Goal: Task Accomplishment & Management: Use online tool/utility

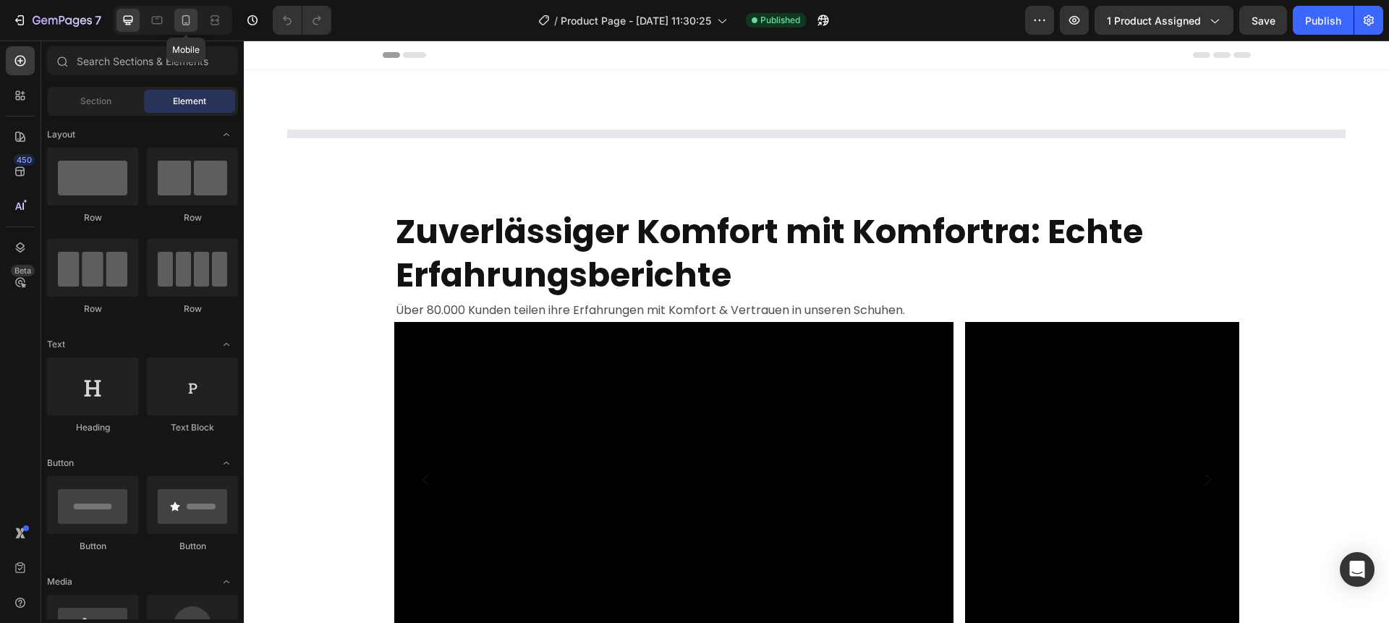
click at [190, 22] on icon at bounding box center [186, 20] width 14 height 14
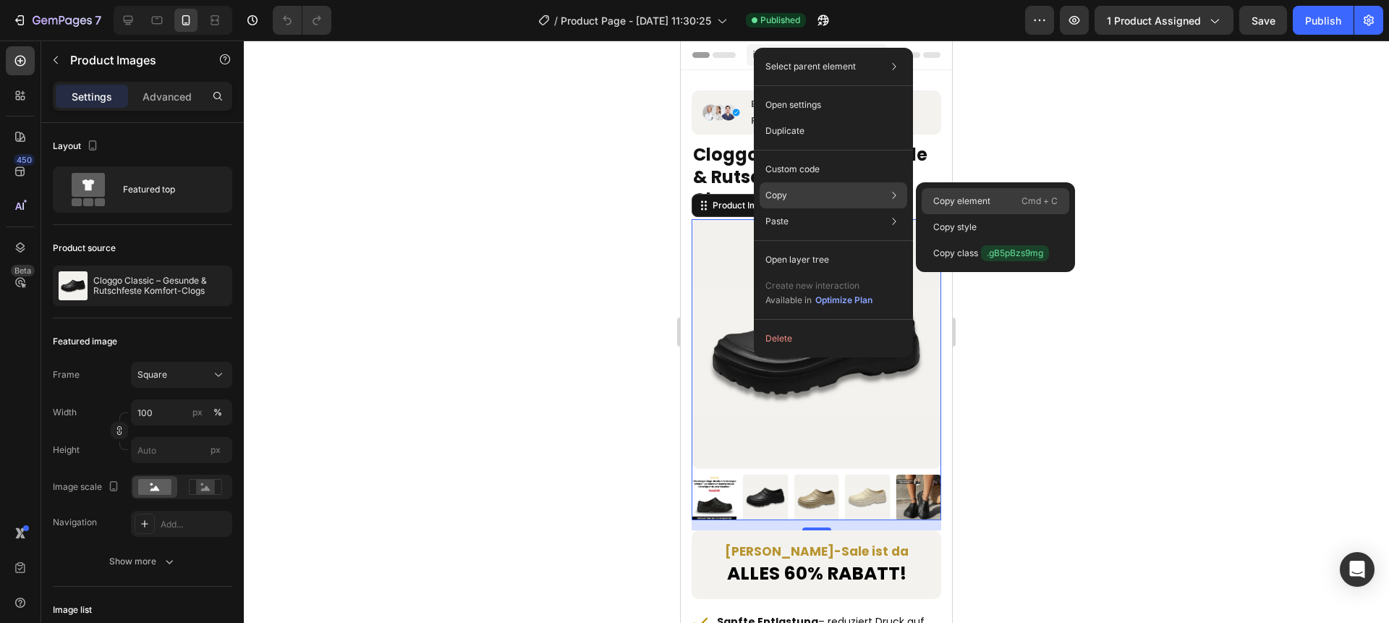
click at [933, 201] on p "Copy element" at bounding box center [961, 201] width 57 height 13
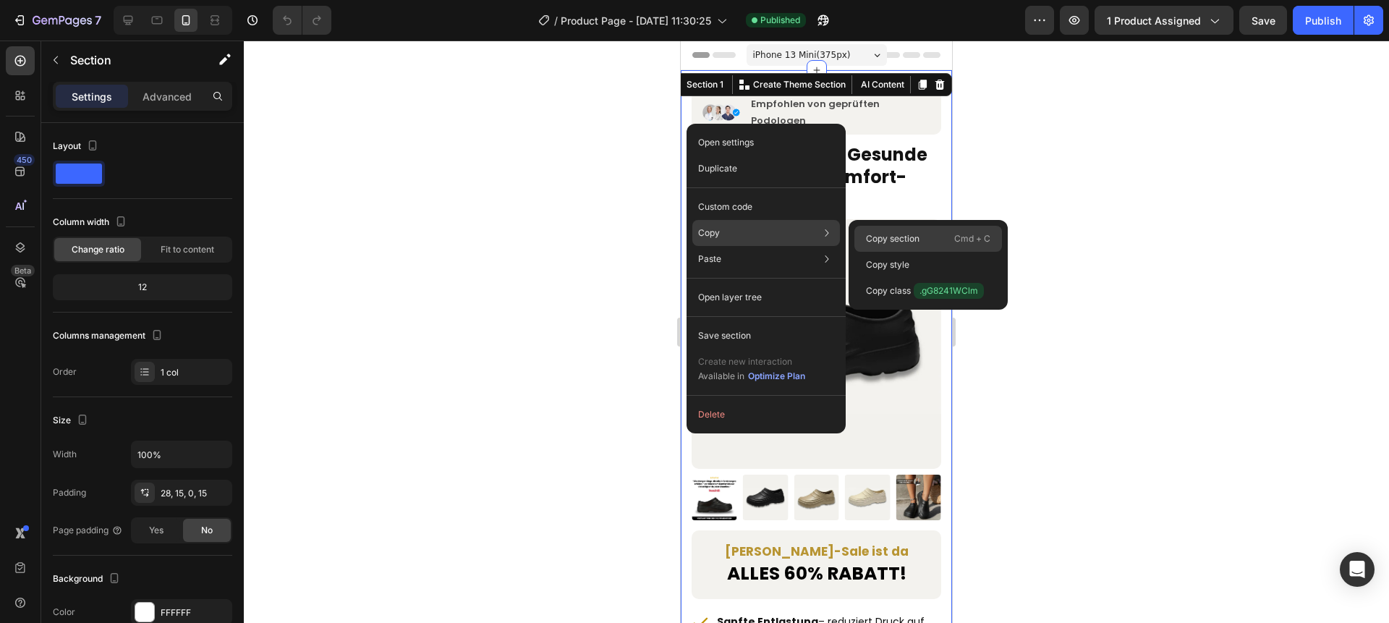
click at [887, 239] on p "Copy section" at bounding box center [893, 238] width 54 height 13
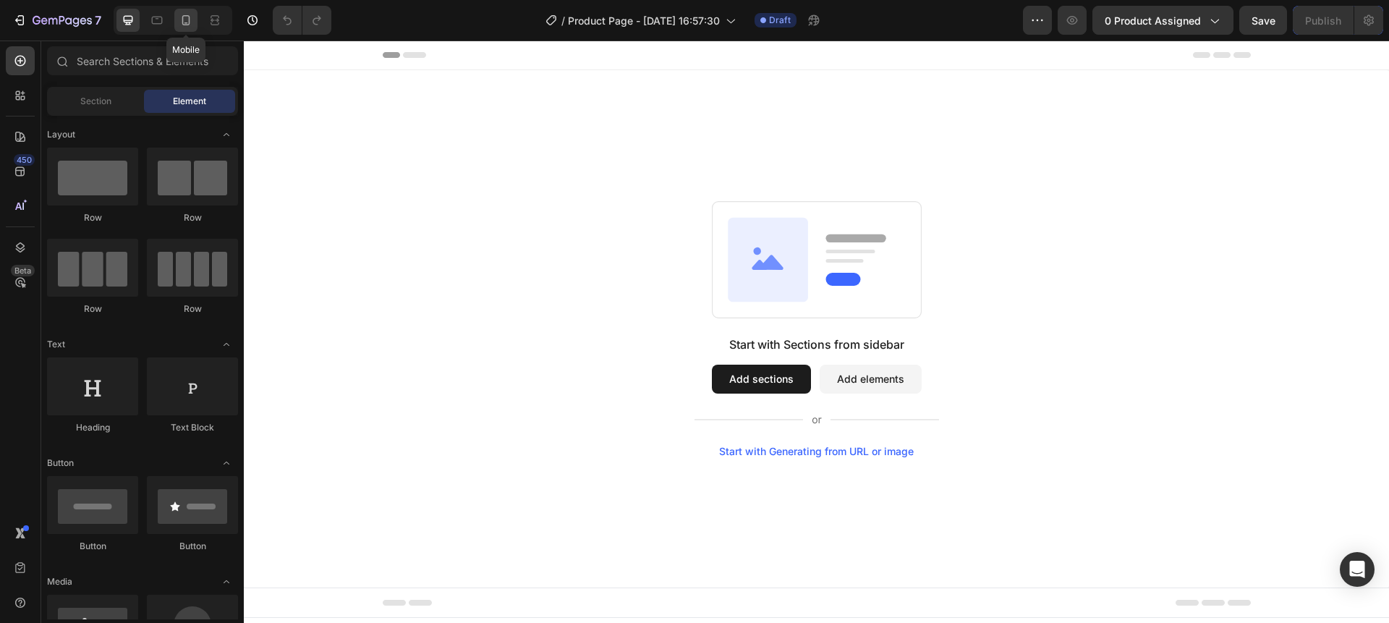
click at [191, 26] on icon at bounding box center [186, 20] width 14 height 14
click at [737, 374] on button "Add sections" at bounding box center [761, 379] width 99 height 29
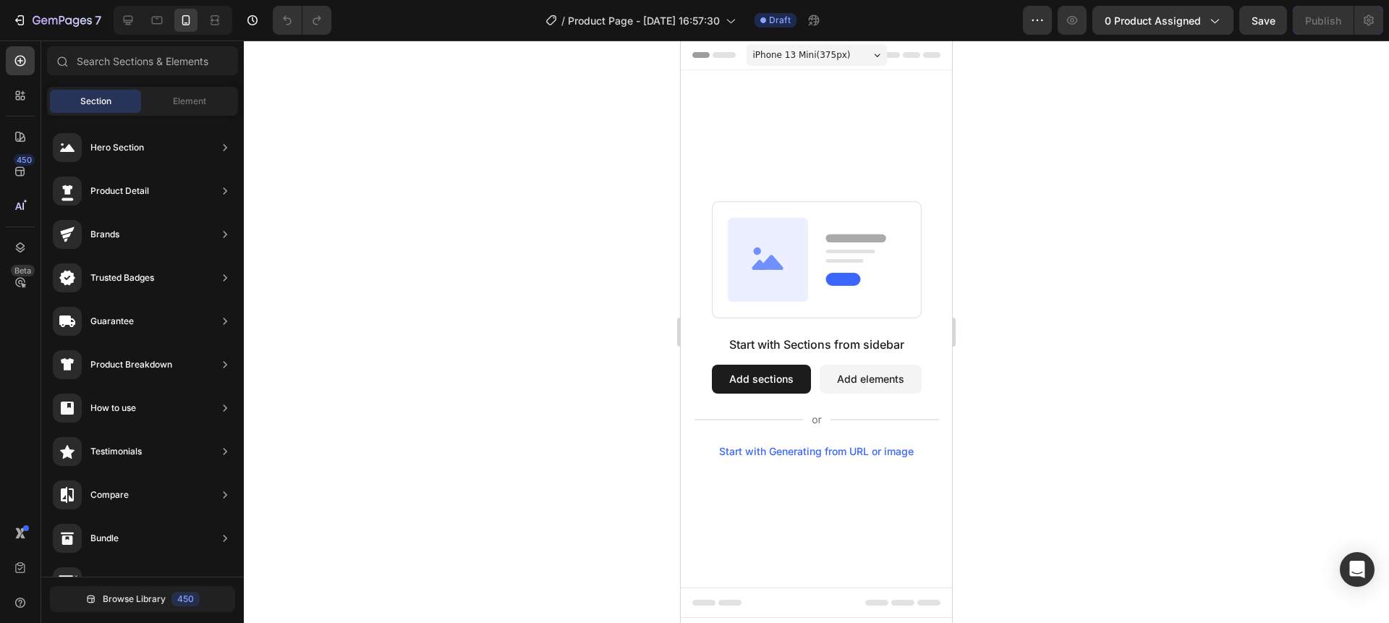
click at [757, 400] on div "Start with Sections from sidebar Add sections Add elements Start with Generatin…" at bounding box center [817, 397] width 245 height 122
click at [757, 387] on button "Add sections" at bounding box center [761, 379] width 99 height 29
click at [187, 93] on div "Element" at bounding box center [189, 101] width 91 height 23
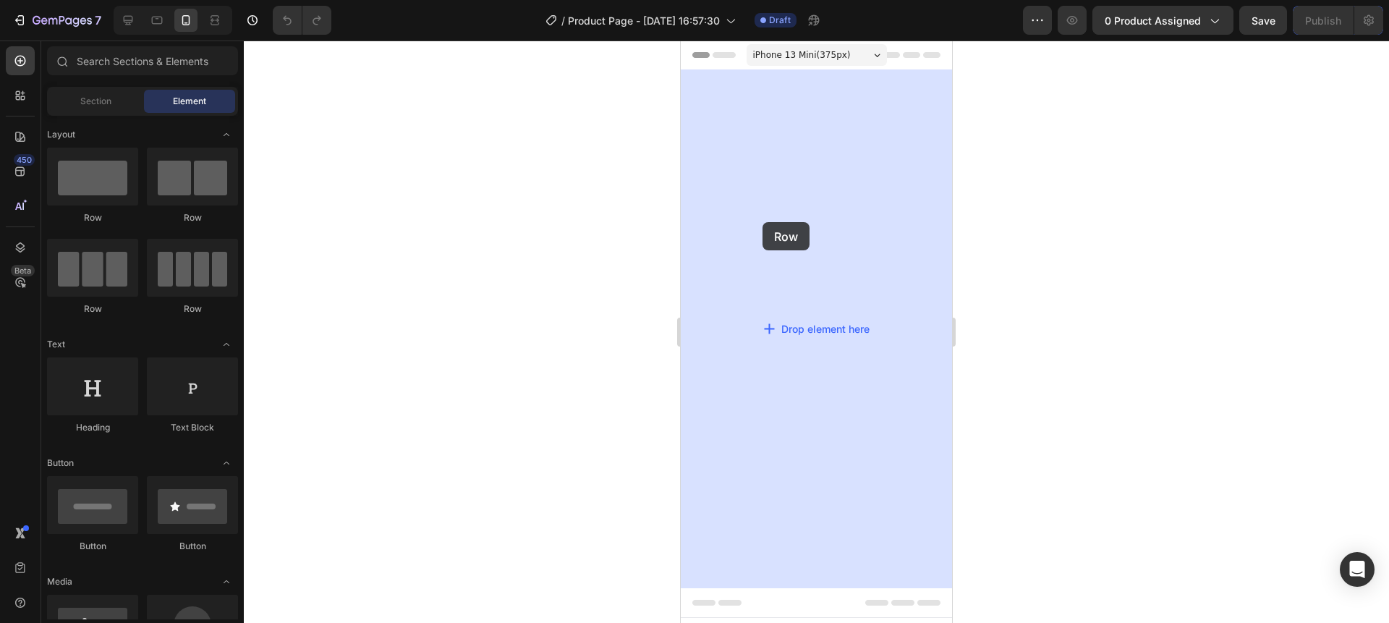
drag, startPoint x: 779, startPoint y: 224, endPoint x: 763, endPoint y: 222, distance: 16.7
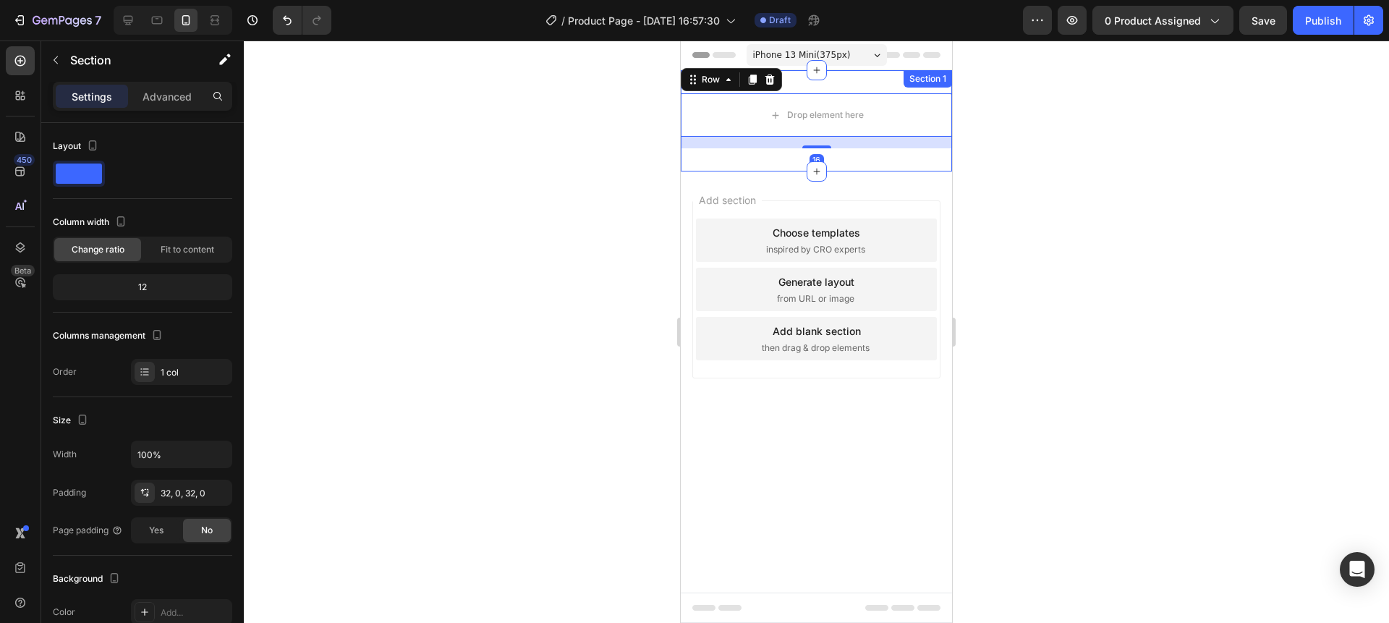
click at [840, 82] on div "Drop element here Row 16 Section 1" at bounding box center [816, 120] width 271 height 101
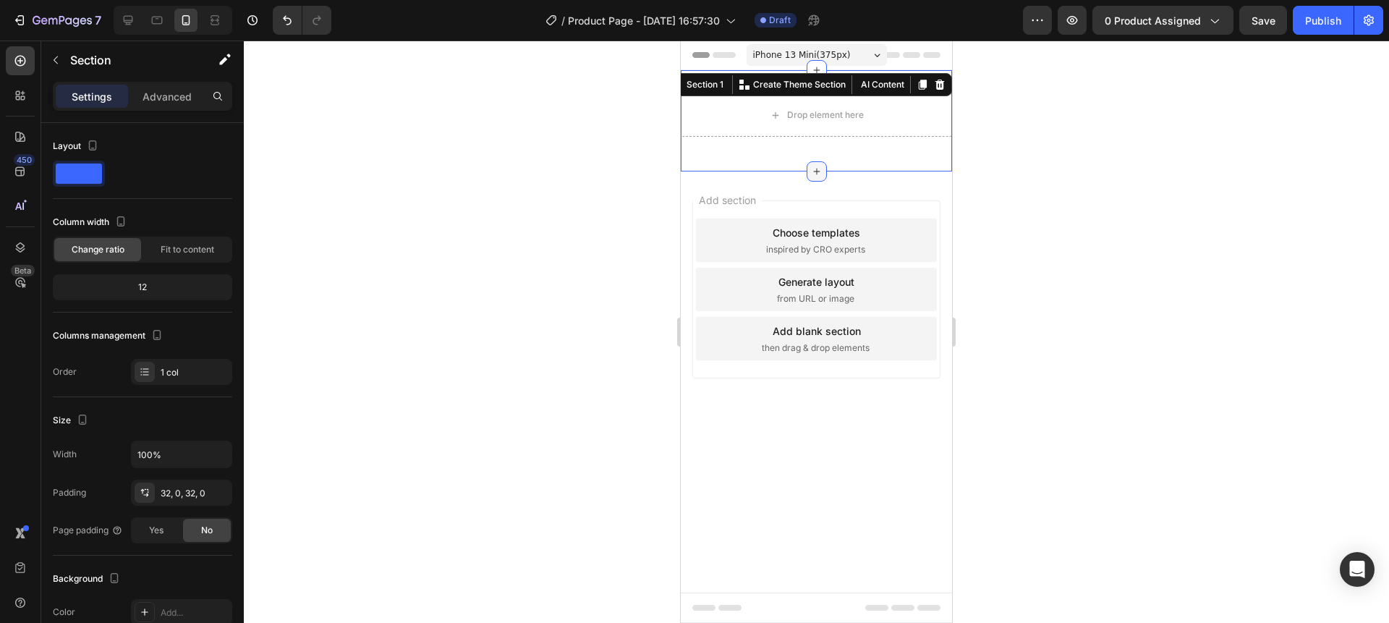
click at [814, 167] on icon at bounding box center [817, 172] width 12 height 12
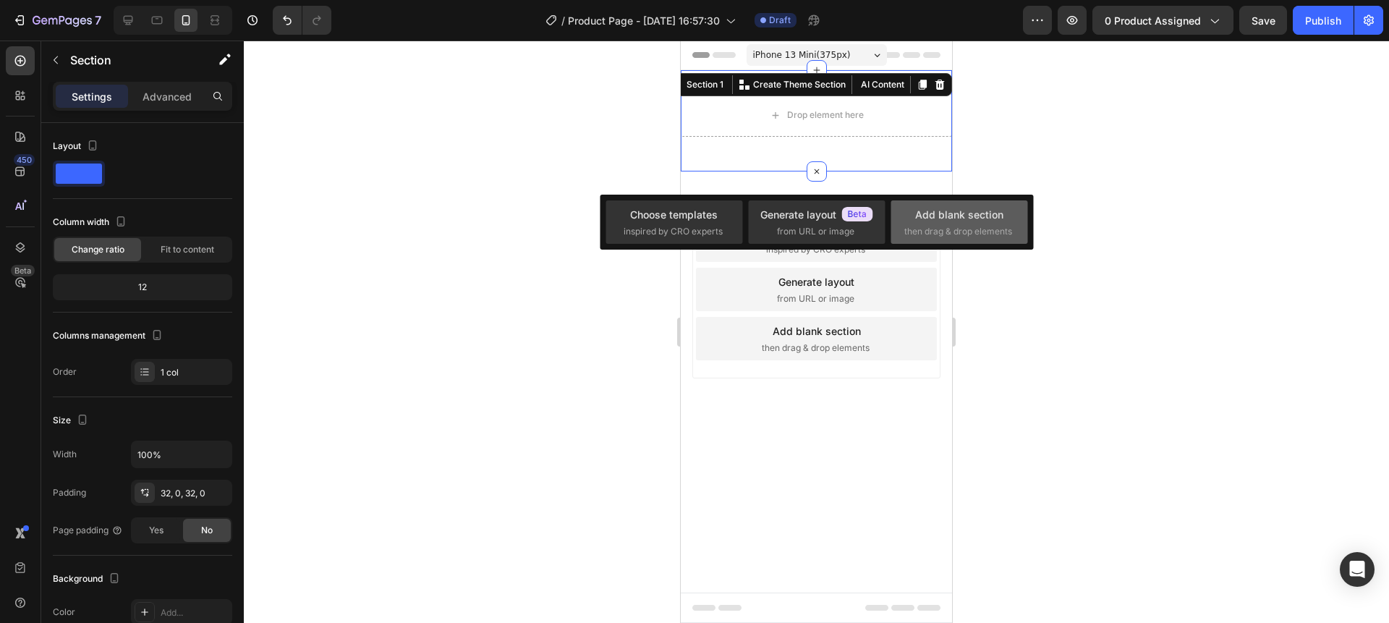
click at [948, 208] on div "Add blank section" at bounding box center [959, 214] width 88 height 15
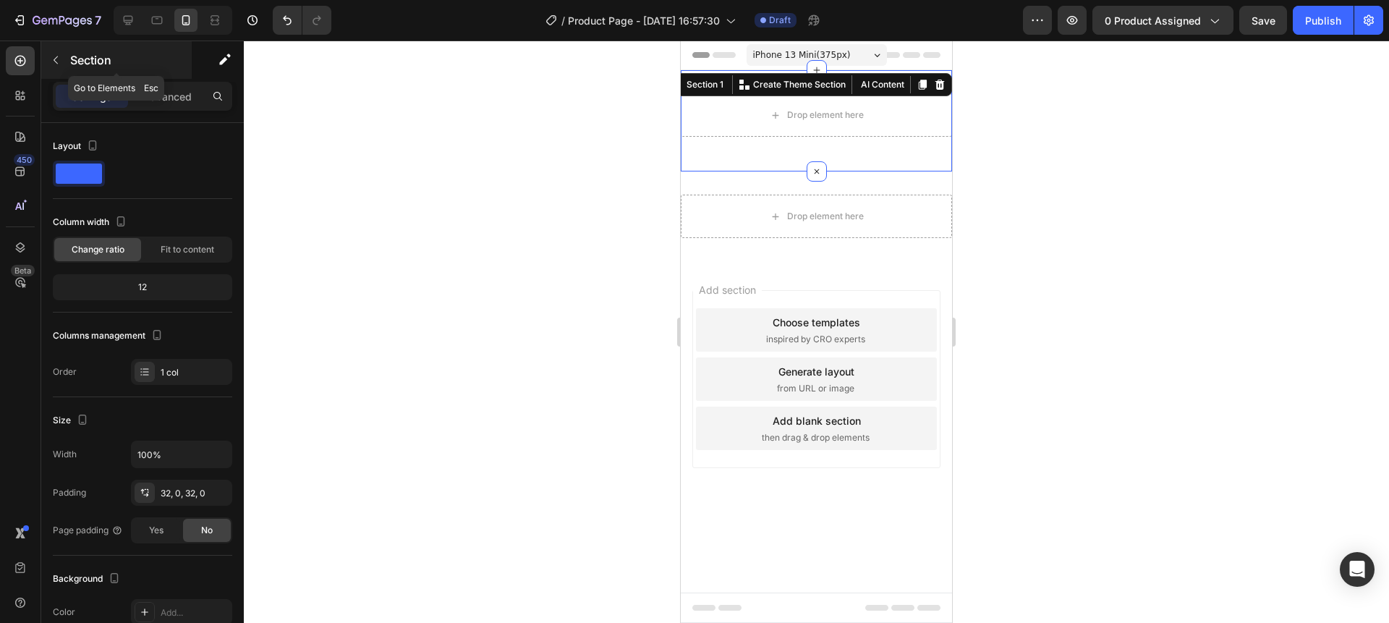
click at [57, 56] on icon "button" at bounding box center [56, 60] width 12 height 12
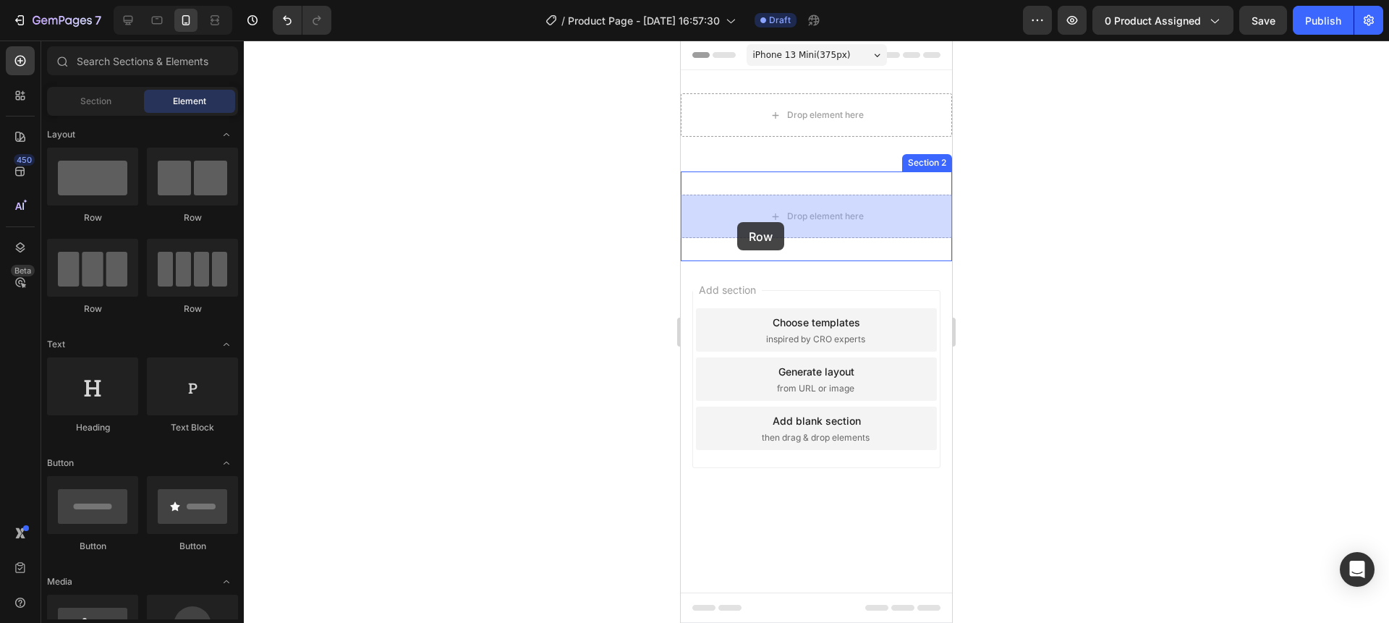
drag, startPoint x: 786, startPoint y: 210, endPoint x: 739, endPoint y: 221, distance: 49.0
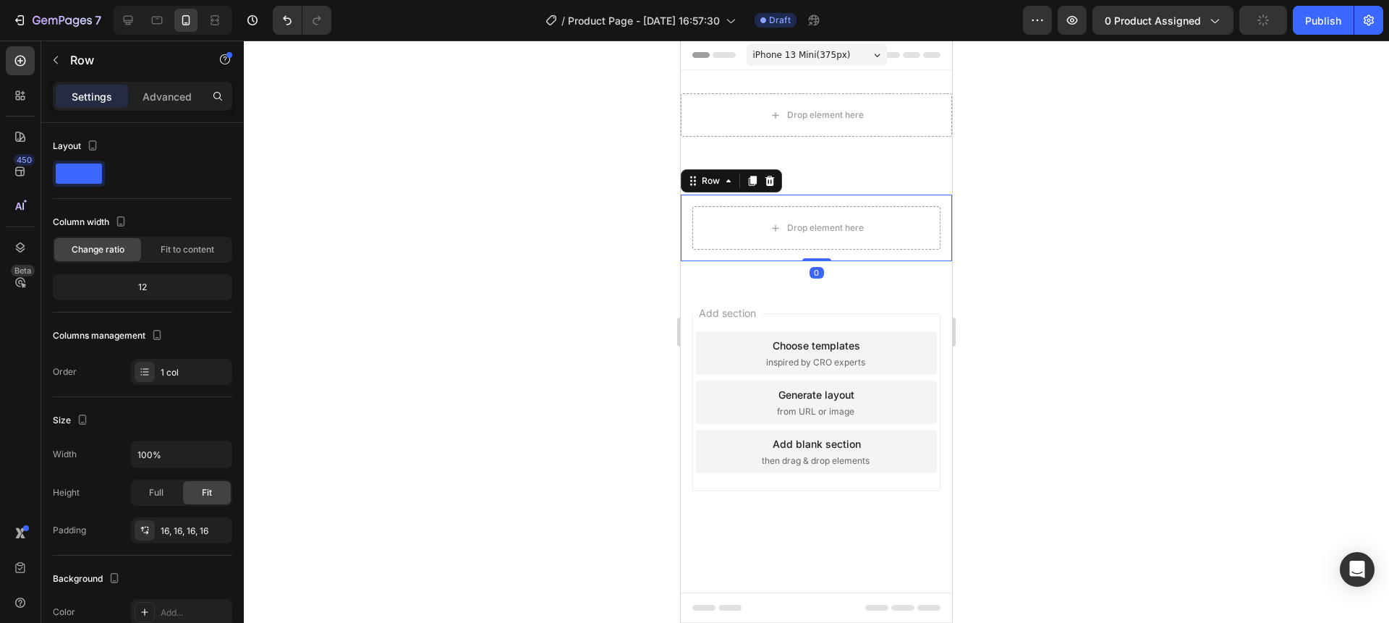
click at [603, 218] on div at bounding box center [816, 332] width 1145 height 582
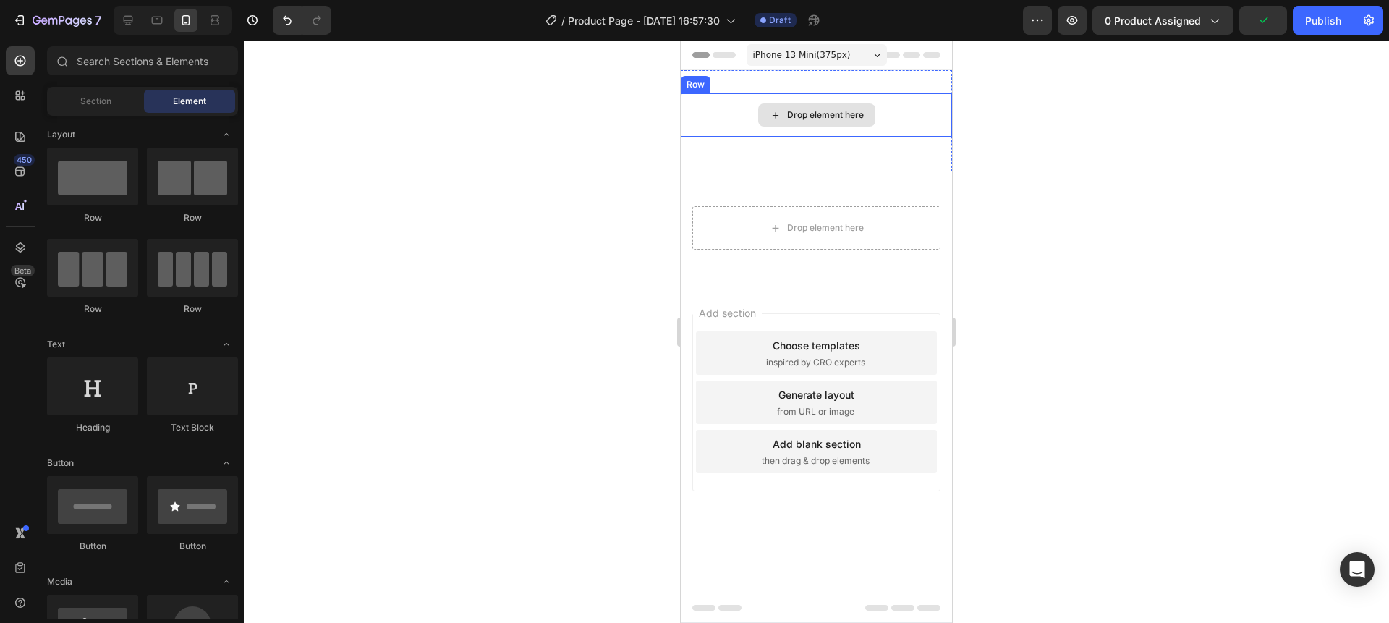
click at [709, 153] on div "Drop element here Row Section 1" at bounding box center [816, 120] width 271 height 101
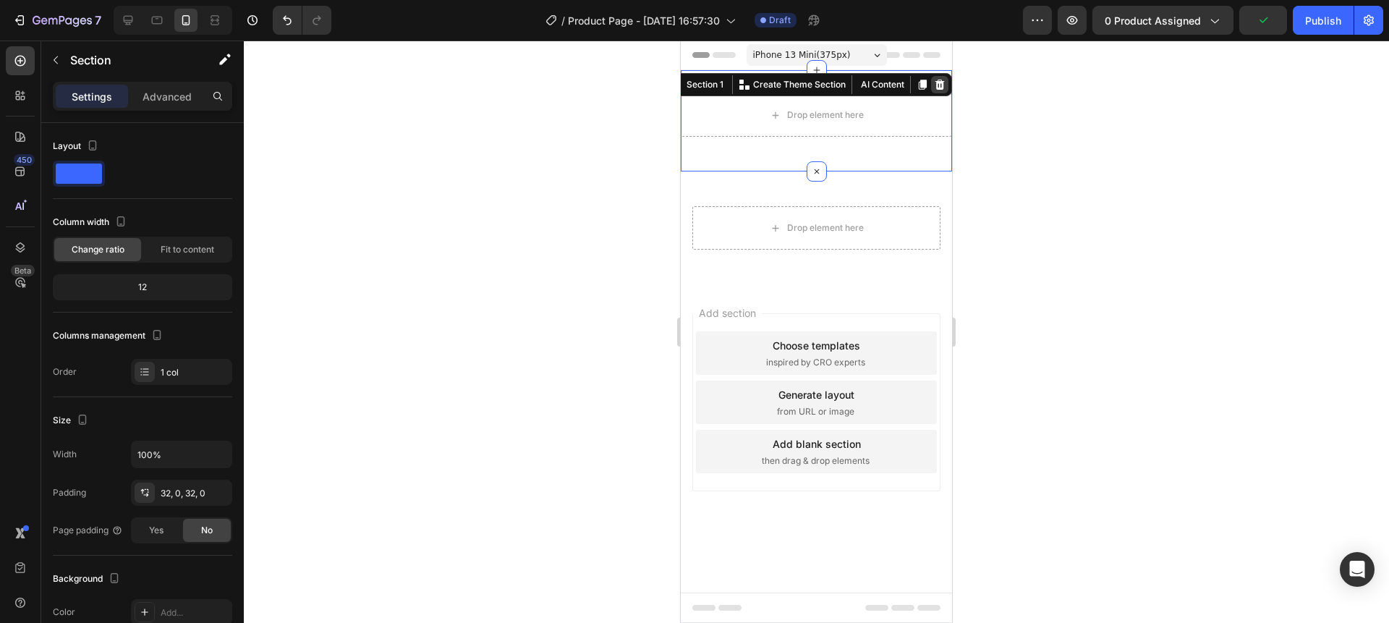
click at [937, 85] on icon at bounding box center [939, 85] width 9 height 10
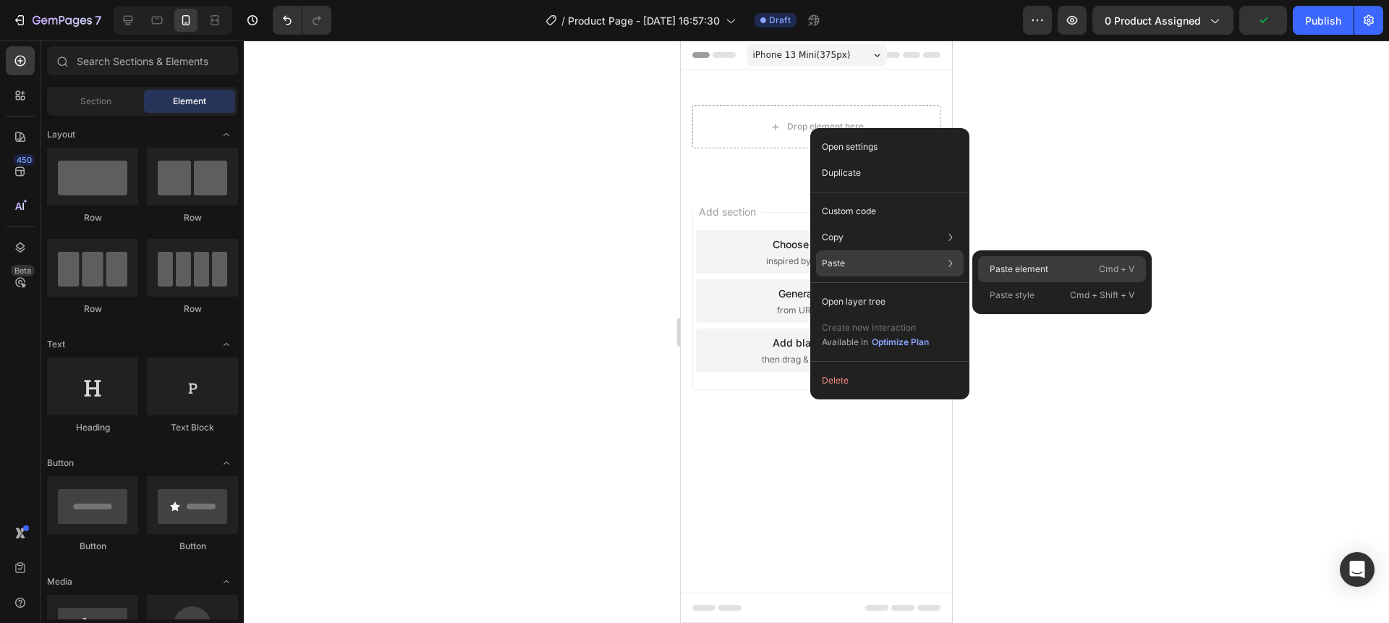
click at [996, 266] on p "Paste element" at bounding box center [1019, 269] width 59 height 13
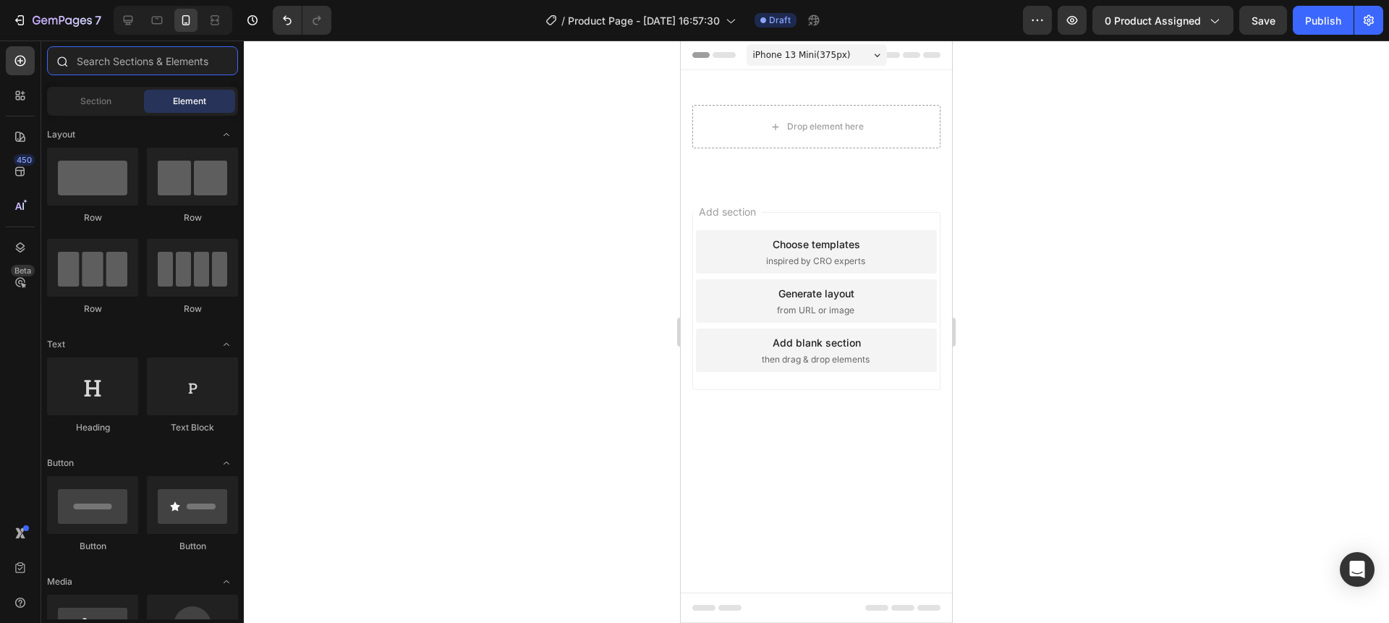
click at [156, 71] on input "text" at bounding box center [142, 60] width 191 height 29
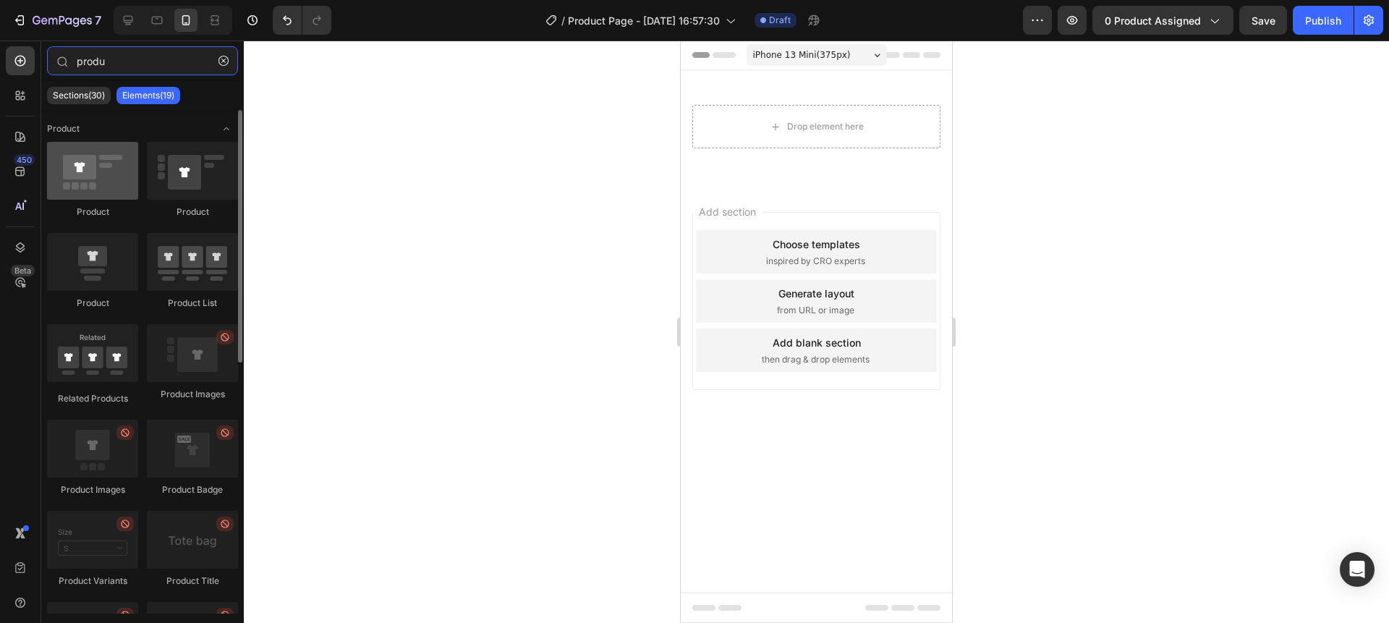
type input "produ"
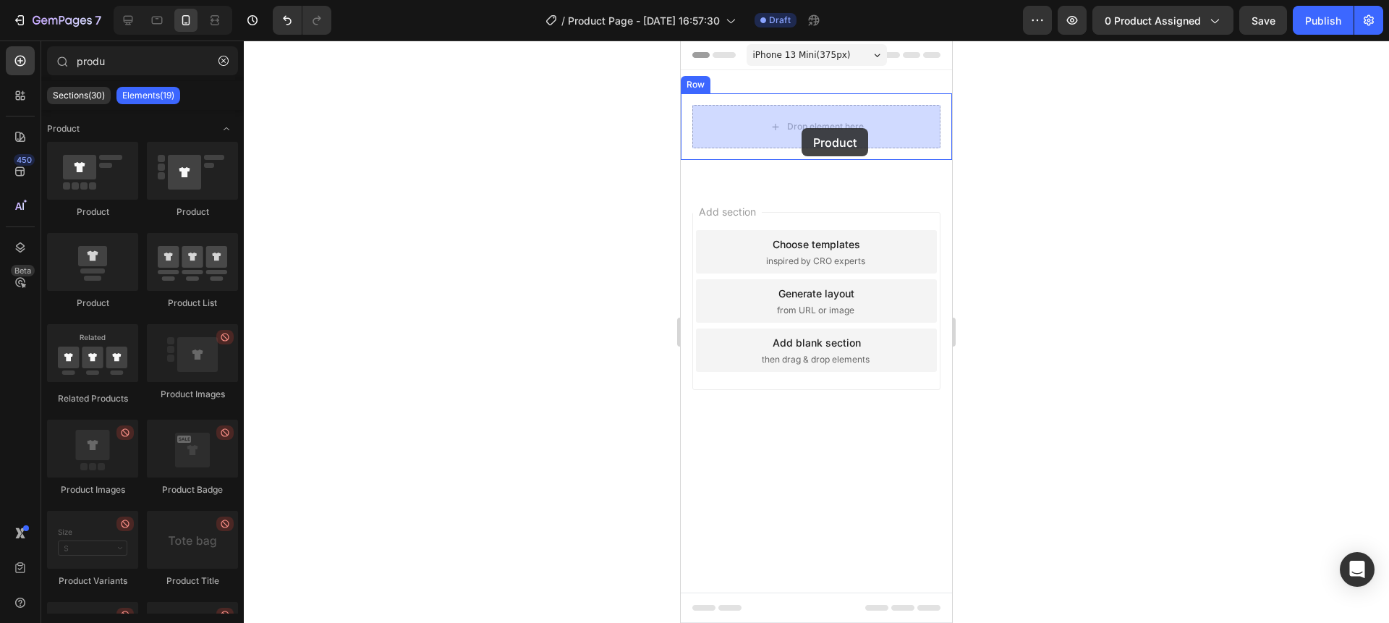
drag, startPoint x: 758, startPoint y: 209, endPoint x: 802, endPoint y: 128, distance: 91.9
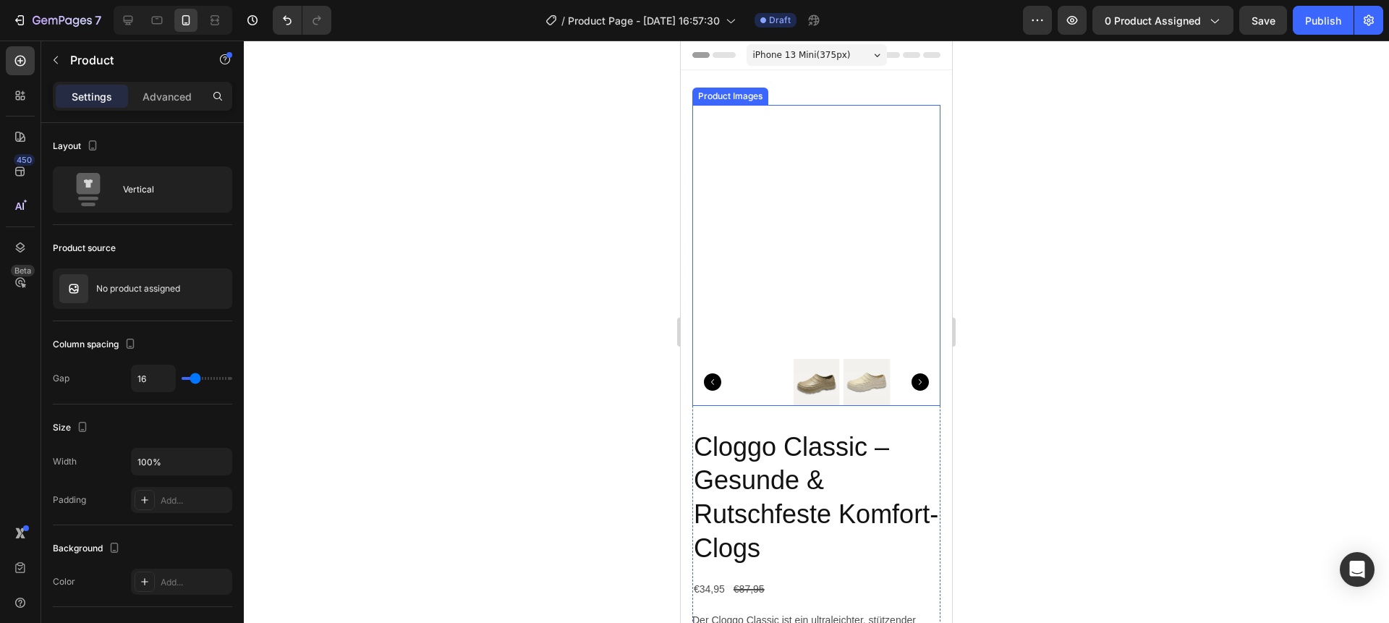
click at [812, 251] on img at bounding box center [816, 229] width 248 height 248
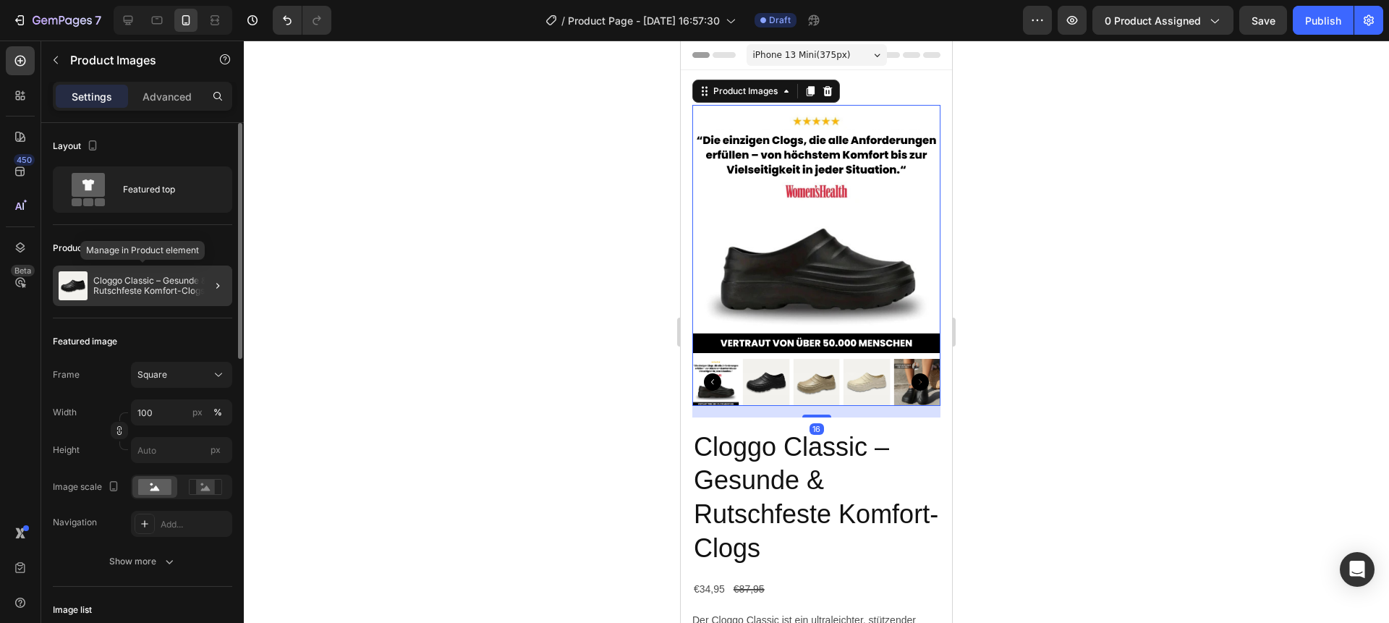
click at [164, 286] on p "Cloggo Classic – Gesunde & Rutschfeste Komfort-Clogs" at bounding box center [159, 286] width 133 height 20
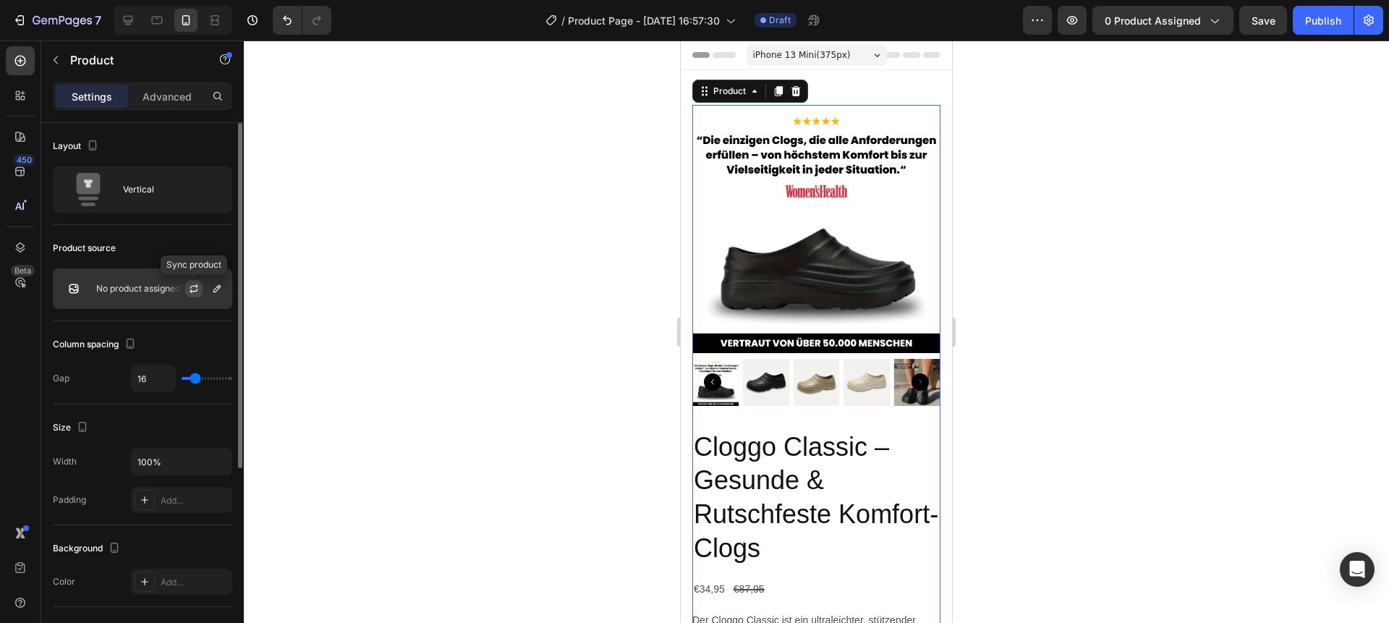
click at [195, 289] on icon "button" at bounding box center [194, 289] width 12 height 12
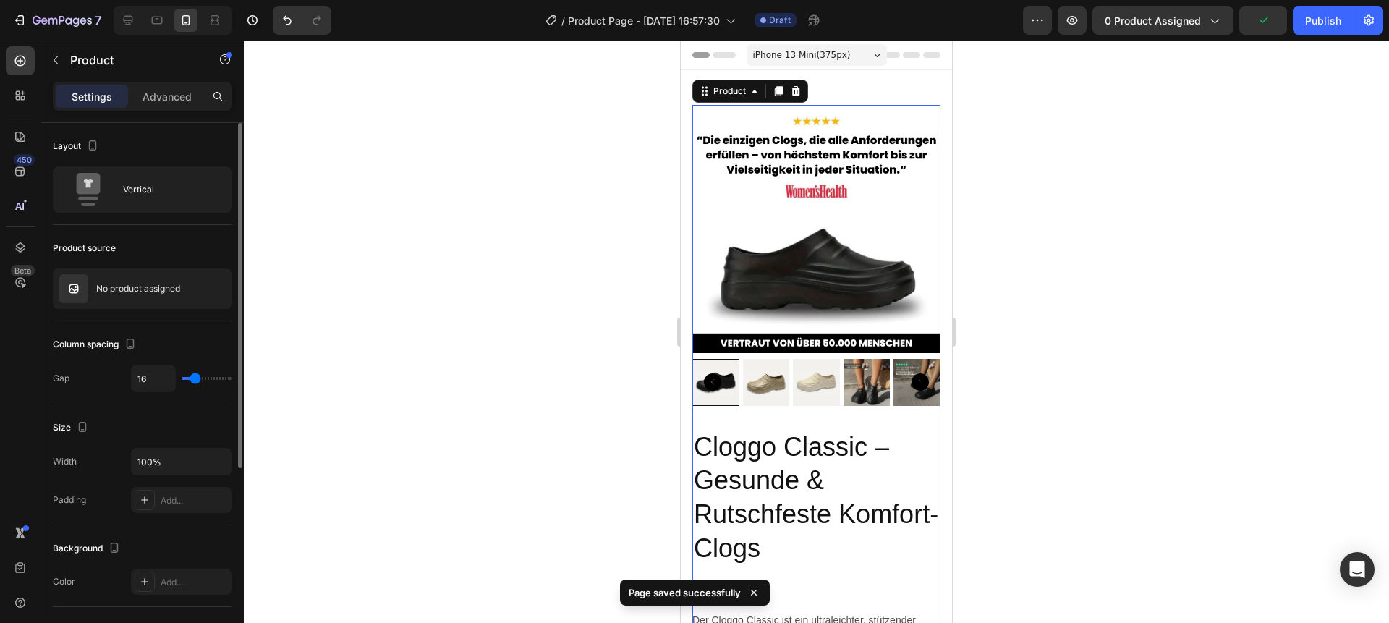
click at [142, 290] on p "No product assigned" at bounding box center [138, 289] width 84 height 10
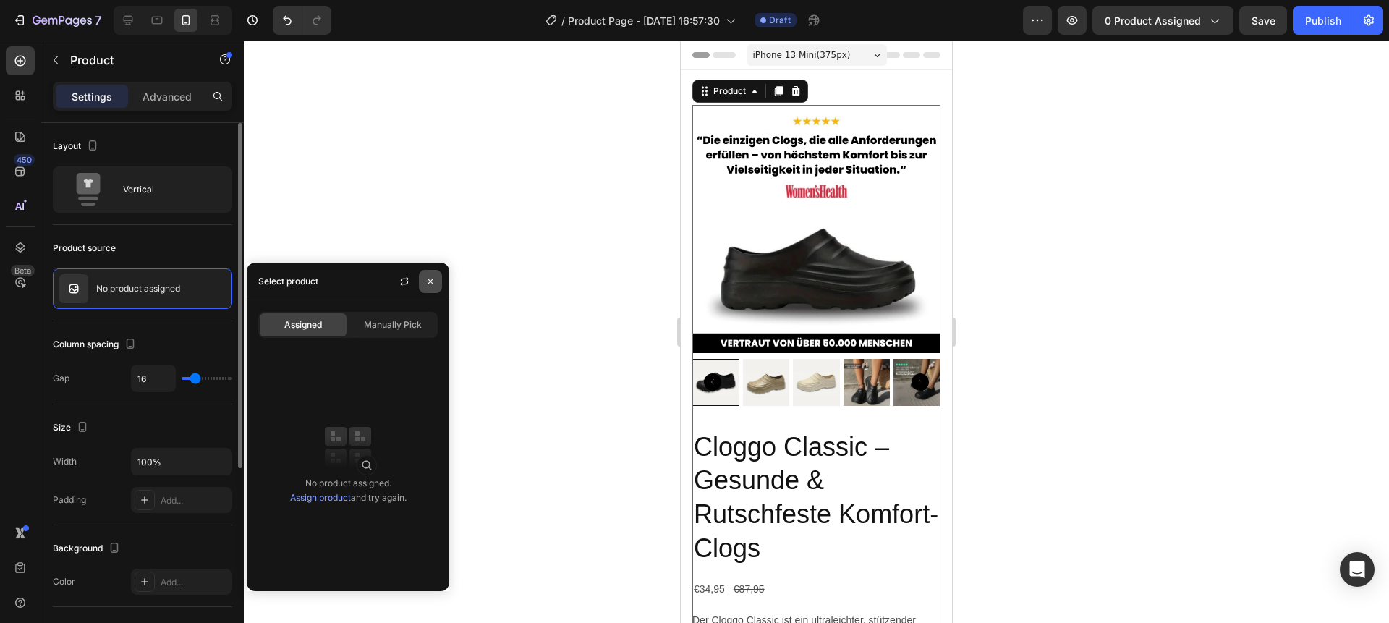
click at [433, 291] on button "button" at bounding box center [430, 281] width 23 height 23
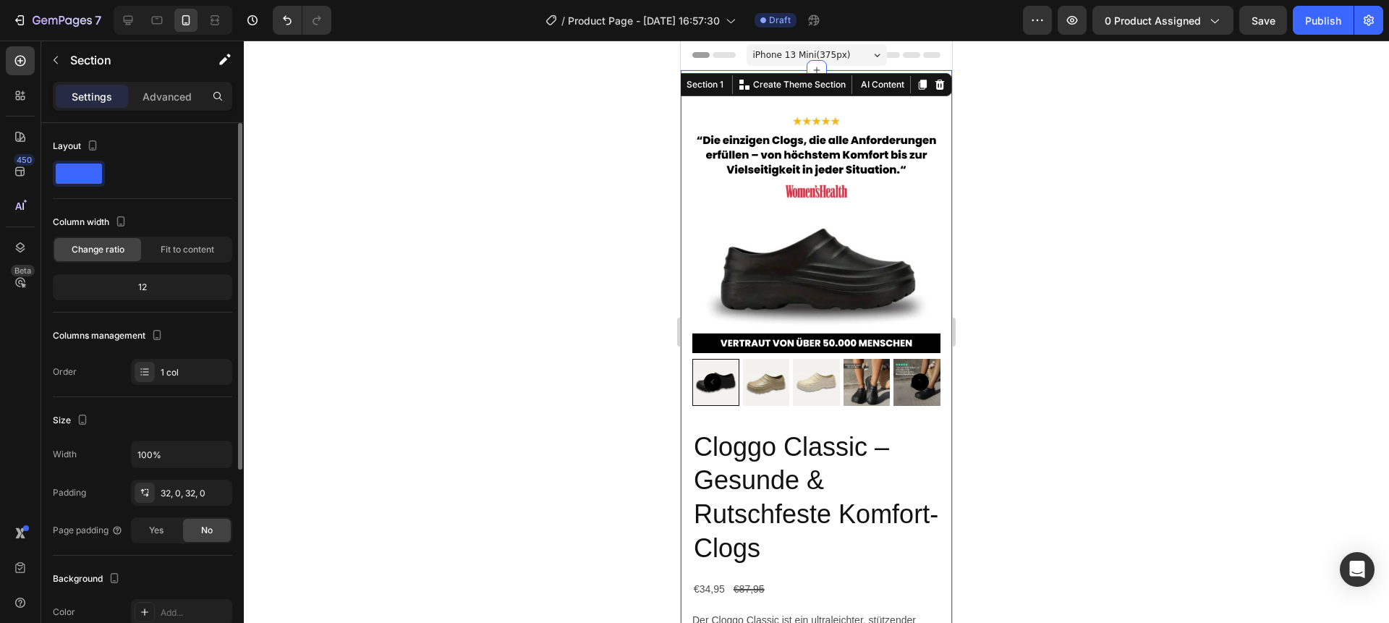
click at [860, 83] on div "Product Images Cloggo Classic – Gesunde & Rutschfeste Komfort-Clogs Product Tit…" at bounding box center [816, 582] width 271 height 1024
click at [936, 89] on icon at bounding box center [940, 85] width 12 height 12
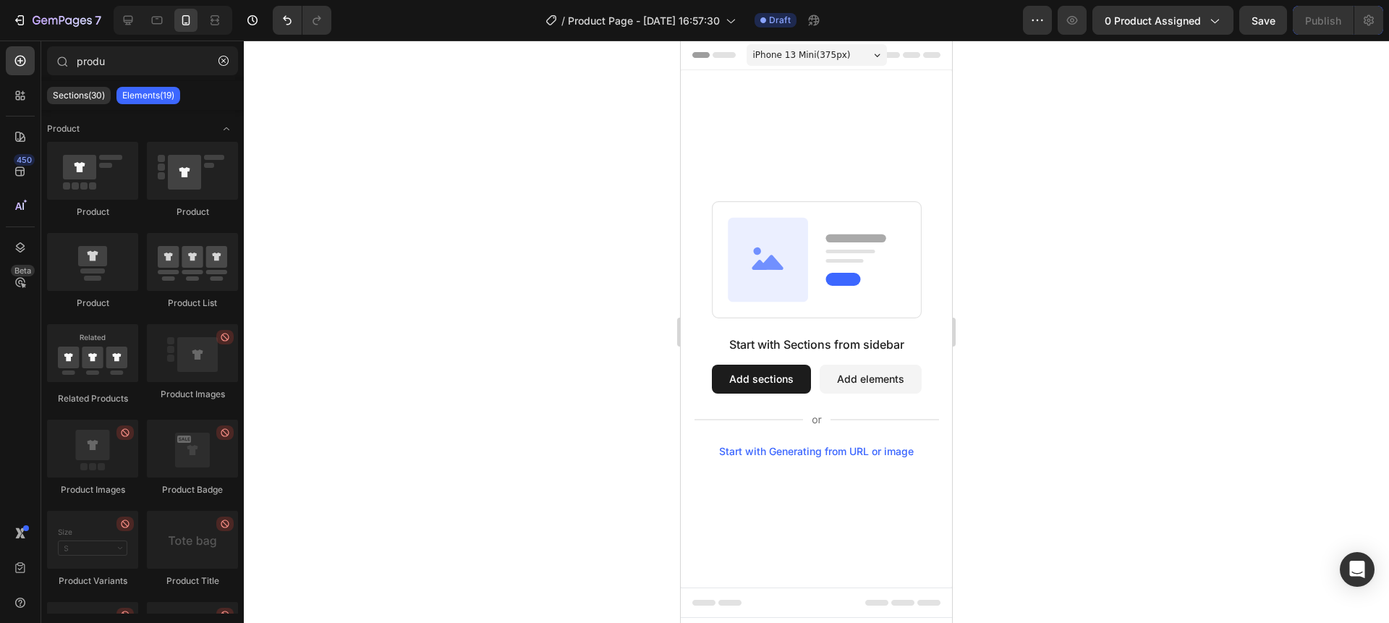
click at [790, 381] on button "Add sections" at bounding box center [761, 379] width 99 height 29
click at [221, 63] on icon "button" at bounding box center [223, 61] width 10 height 10
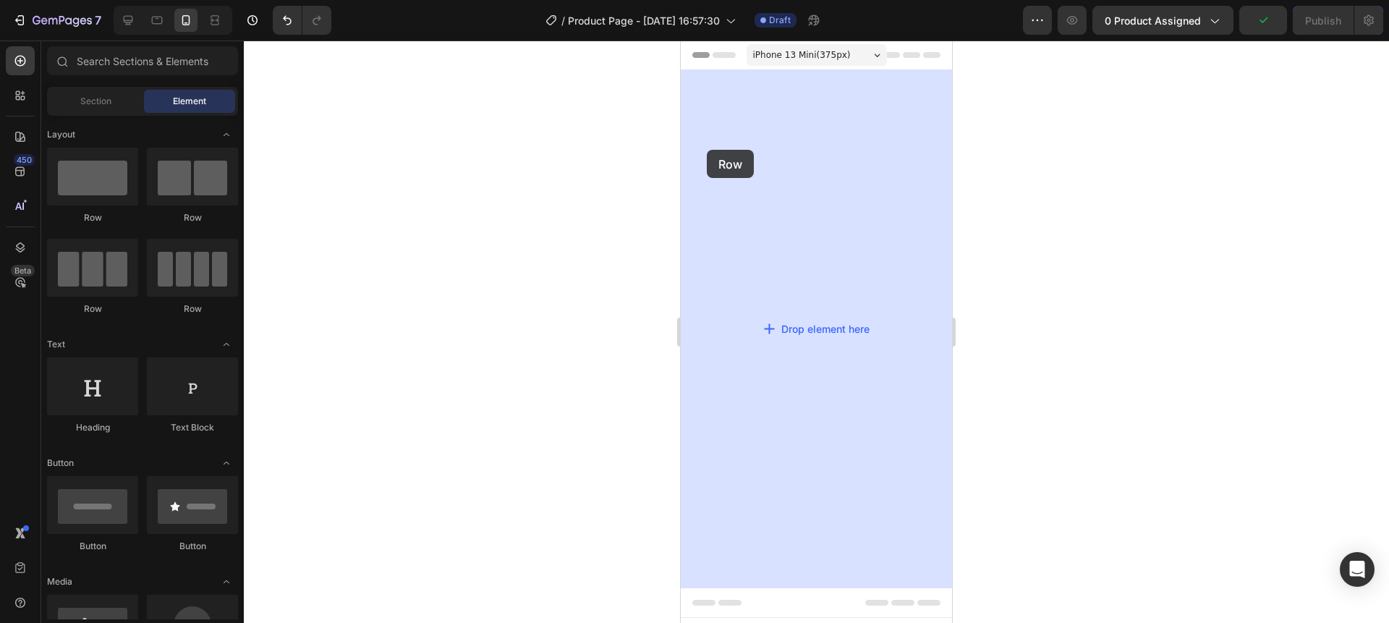
drag, startPoint x: 768, startPoint y: 229, endPoint x: 707, endPoint y: 149, distance: 100.7
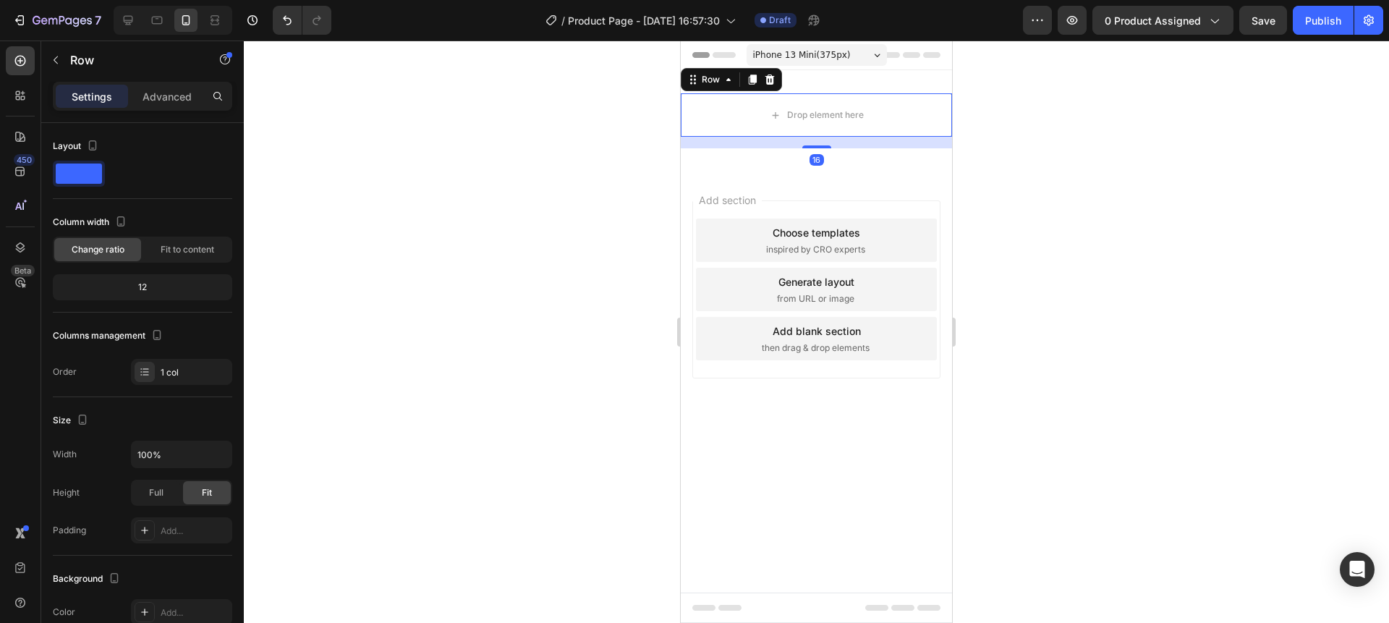
click at [980, 177] on div at bounding box center [816, 332] width 1145 height 582
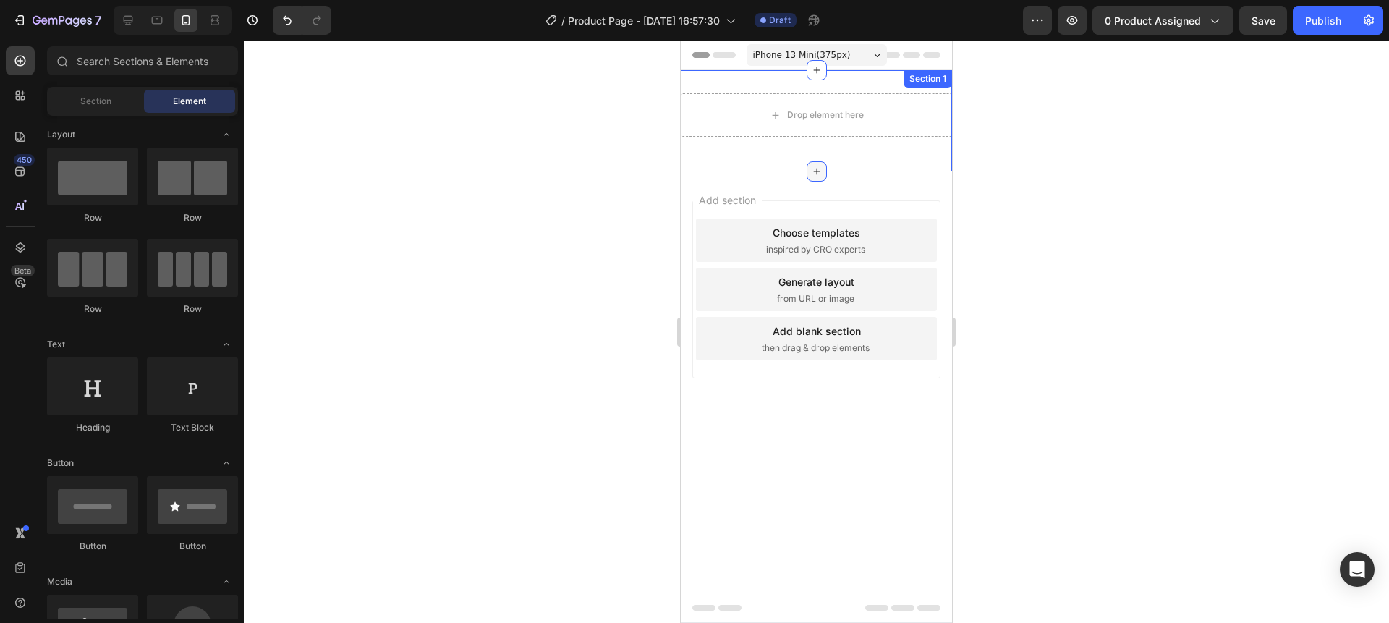
click at [813, 174] on icon at bounding box center [817, 172] width 12 height 12
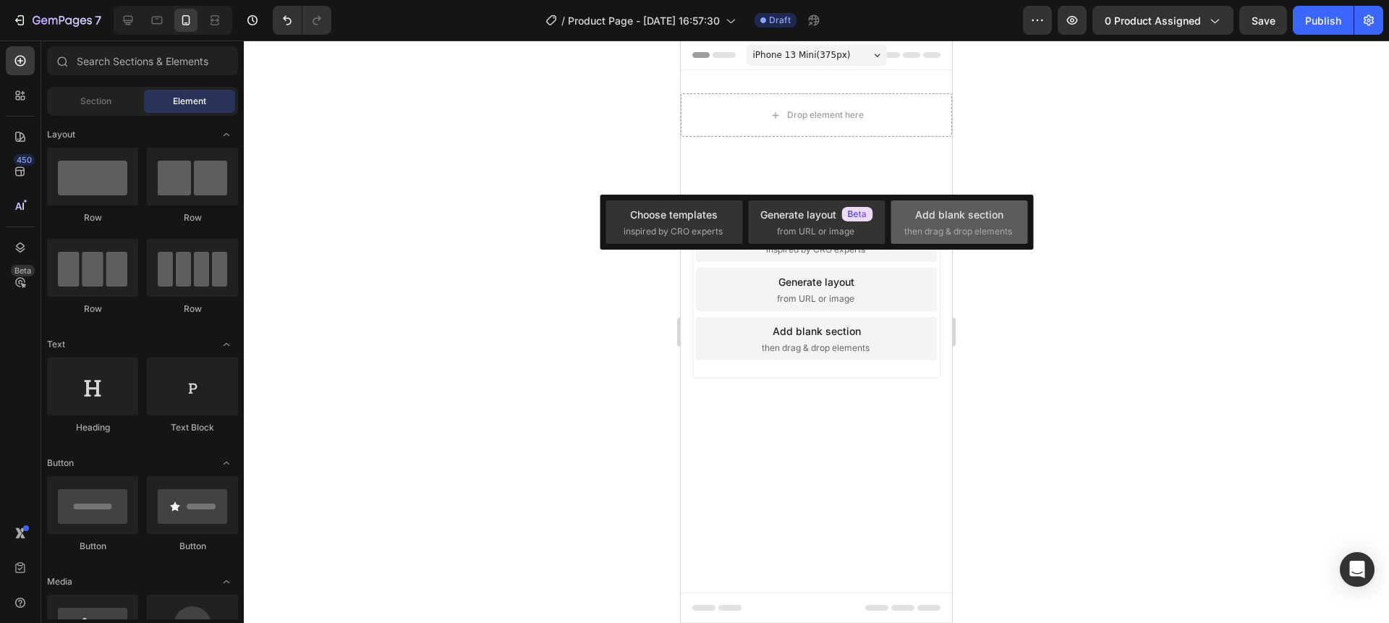
click at [951, 220] on div "Add blank section" at bounding box center [959, 214] width 88 height 15
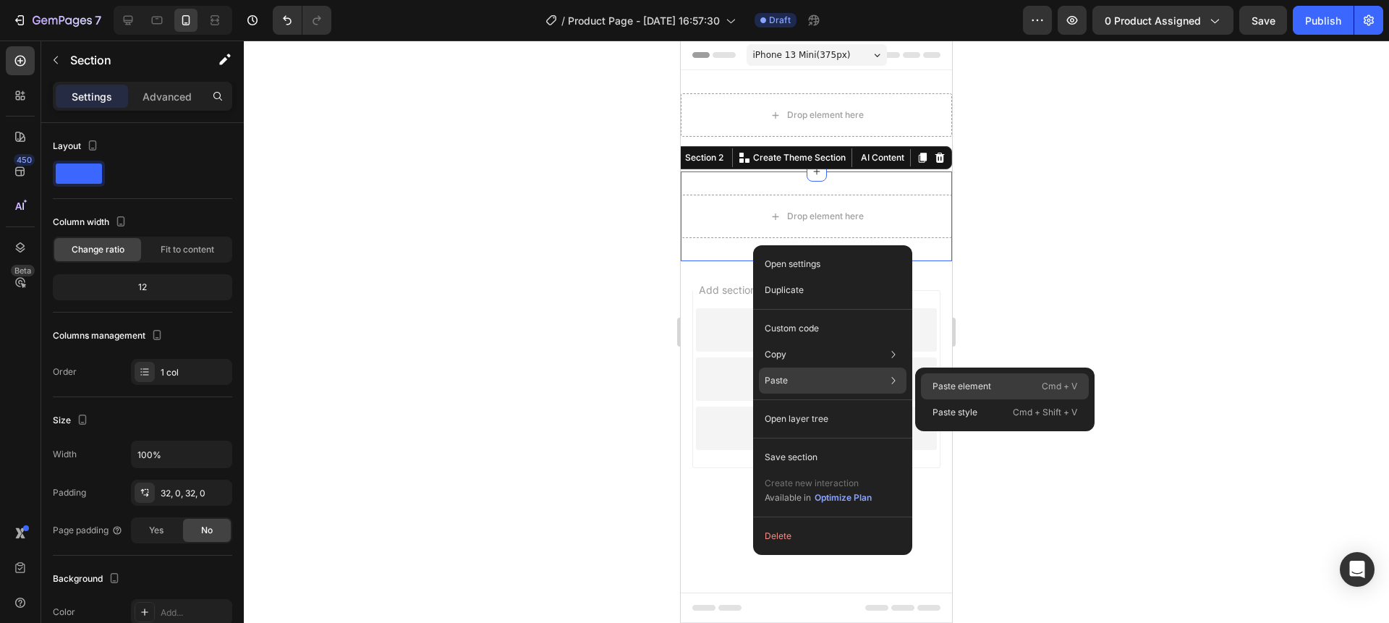
click at [959, 381] on p "Paste element" at bounding box center [962, 386] width 59 height 13
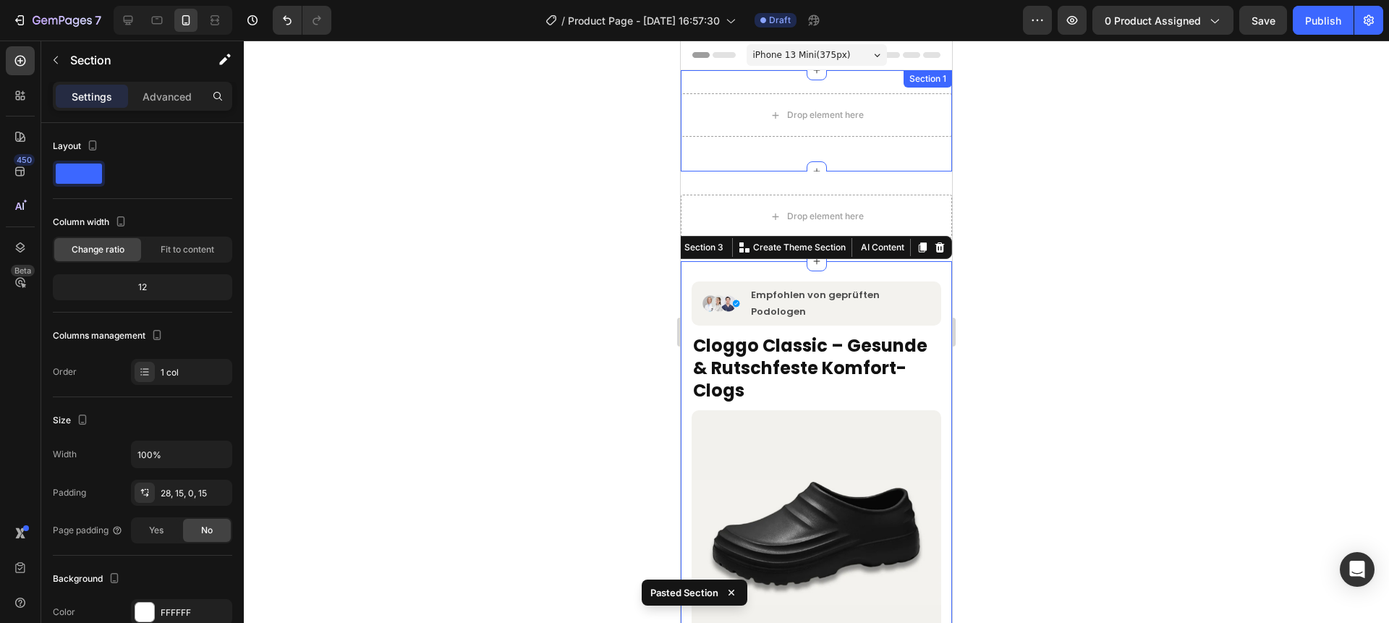
click at [708, 153] on div "Drop element here Row Section 1" at bounding box center [816, 120] width 271 height 101
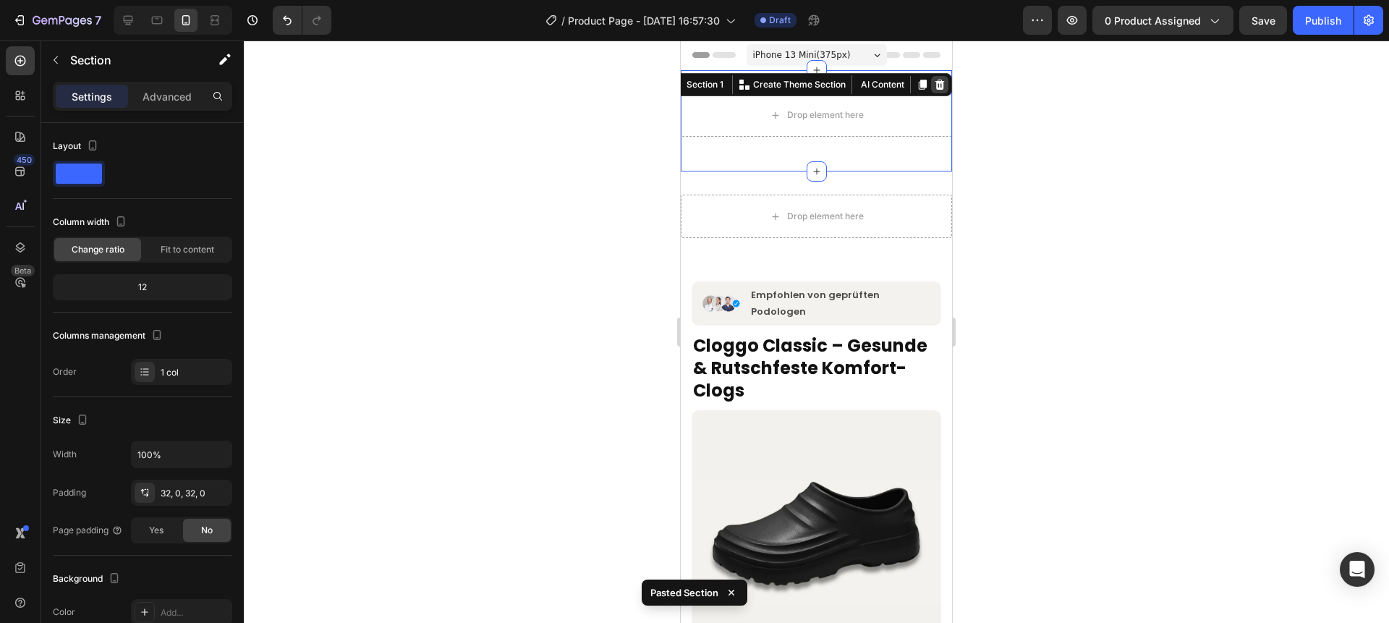
click at [943, 80] on icon at bounding box center [940, 85] width 12 height 12
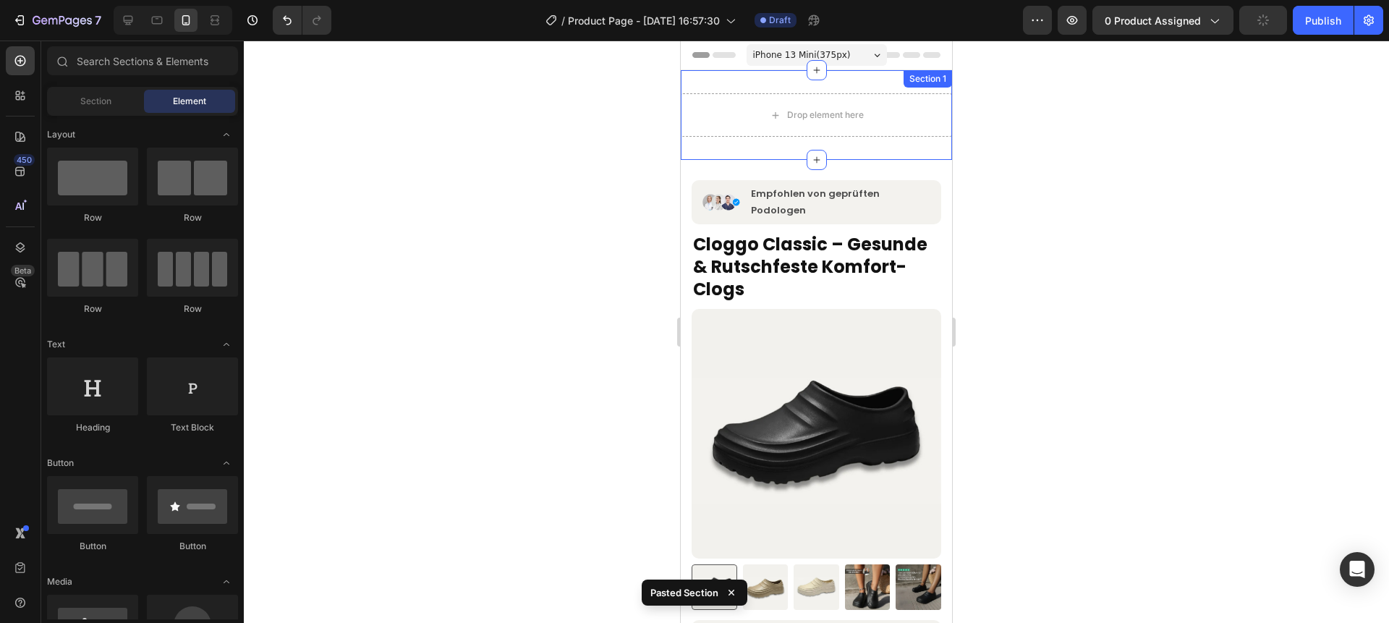
click at [723, 148] on div "Drop element here Section 1" at bounding box center [816, 115] width 271 height 90
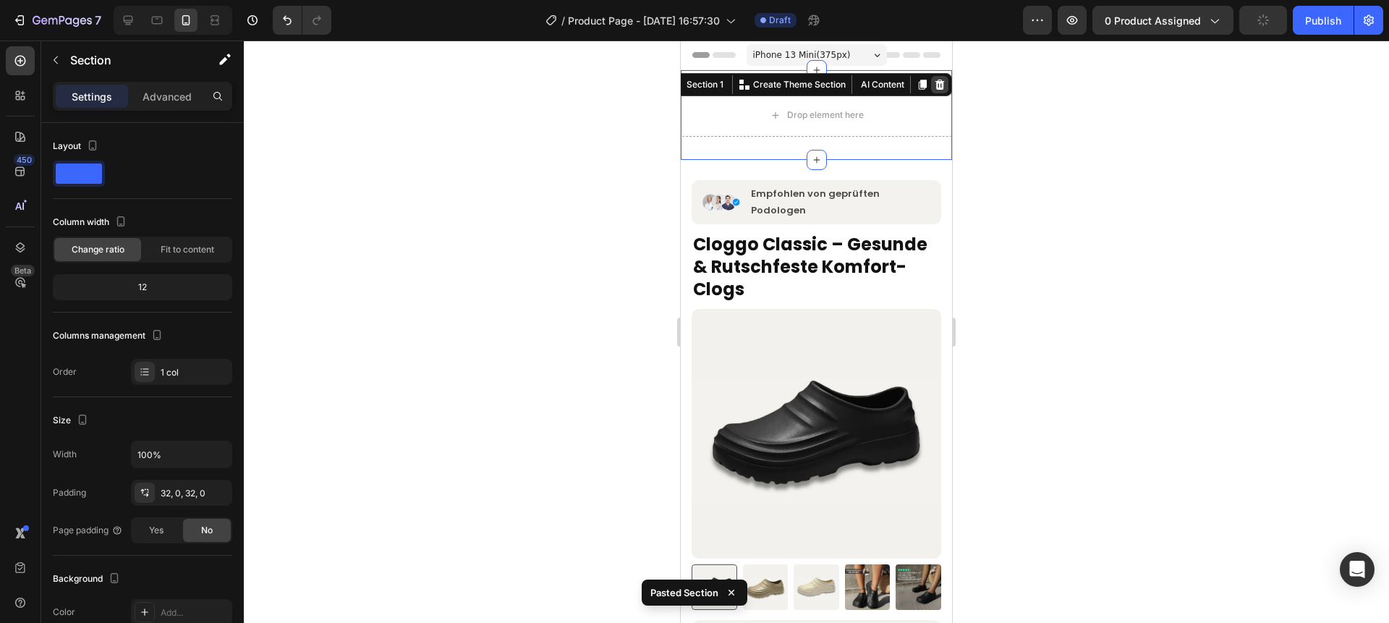
click at [939, 84] on icon at bounding box center [939, 85] width 9 height 10
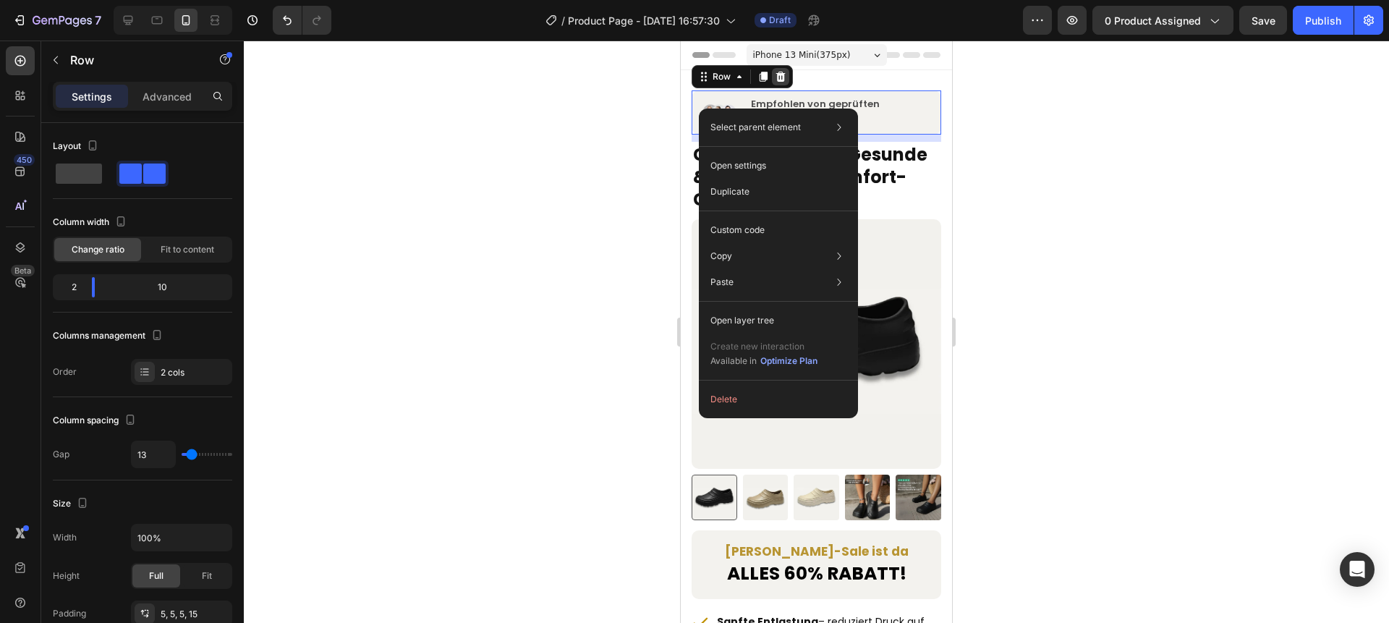
click at [783, 77] on icon at bounding box center [780, 77] width 9 height 10
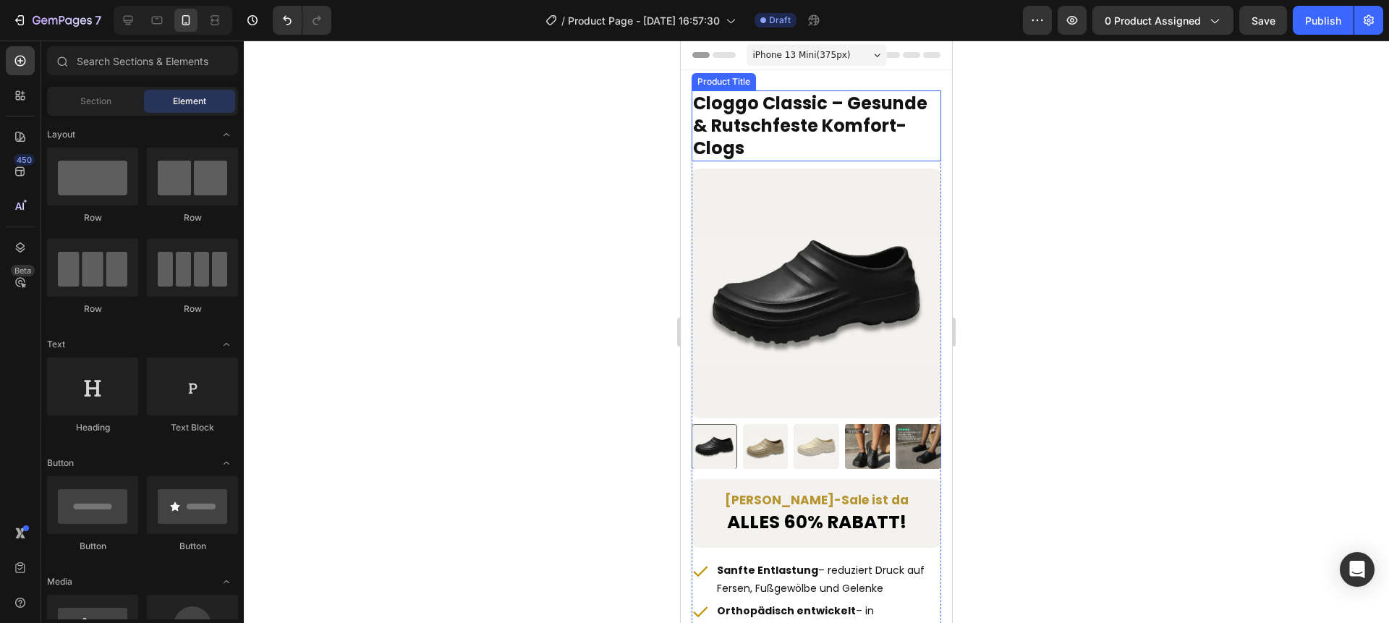
click at [995, 137] on div at bounding box center [816, 332] width 1145 height 582
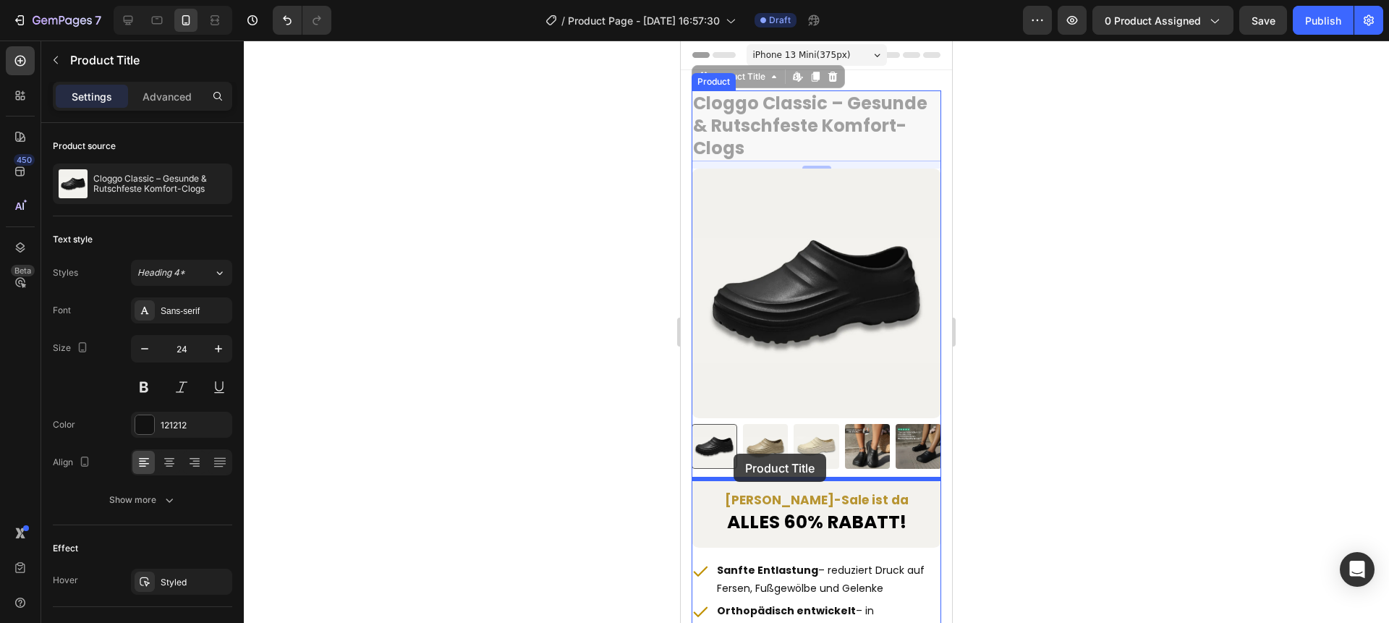
drag, startPoint x: 759, startPoint y: 119, endPoint x: 734, endPoint y: 453, distance: 334.5
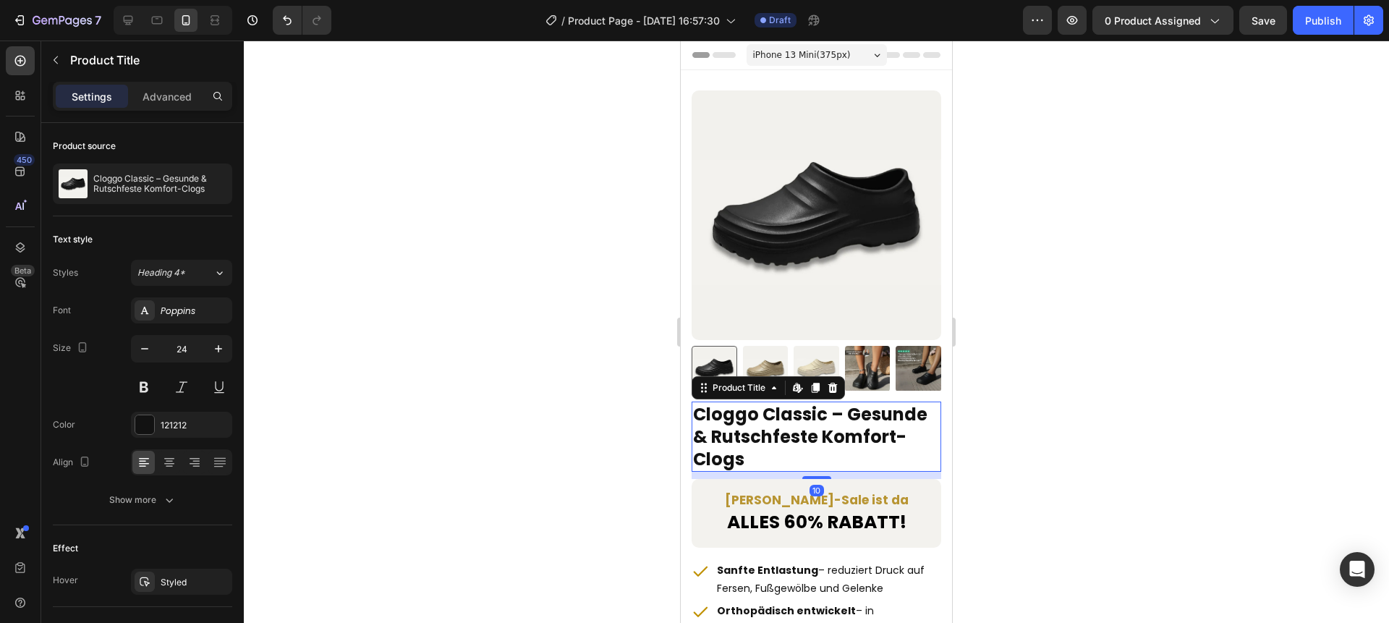
click at [993, 413] on div at bounding box center [816, 332] width 1145 height 582
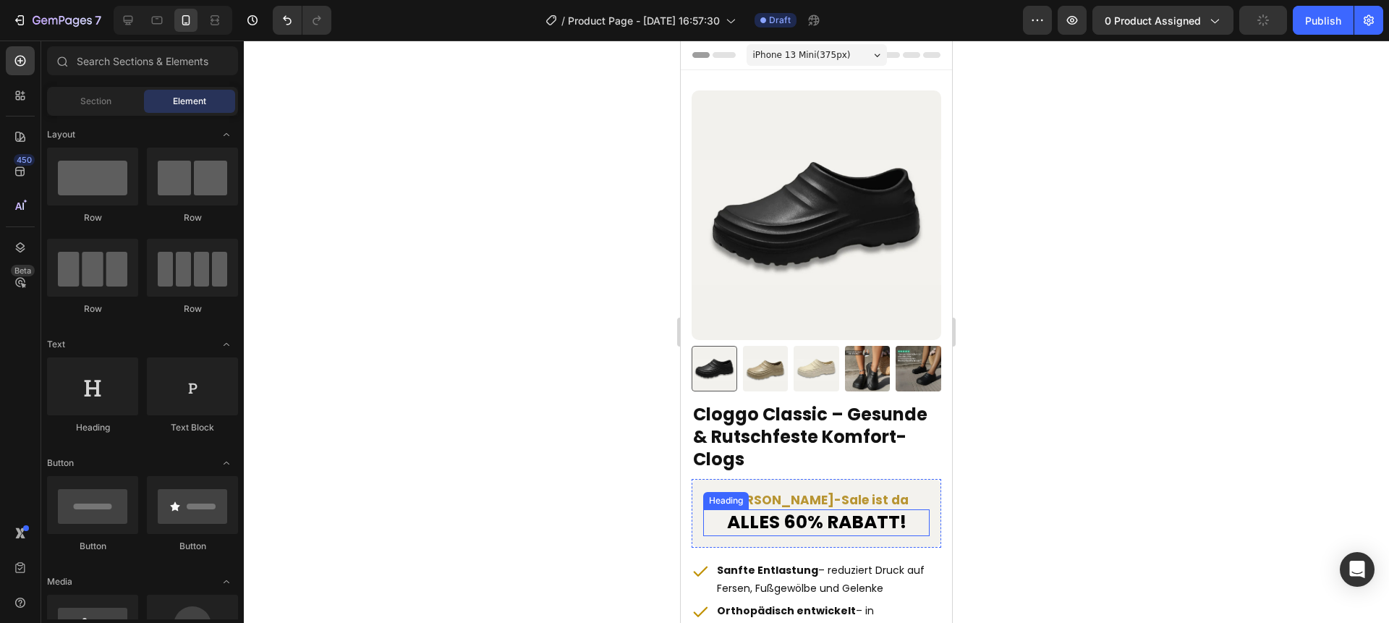
click at [924, 535] on h2 "ALLES 60% RABATT!" at bounding box center [816, 522] width 226 height 27
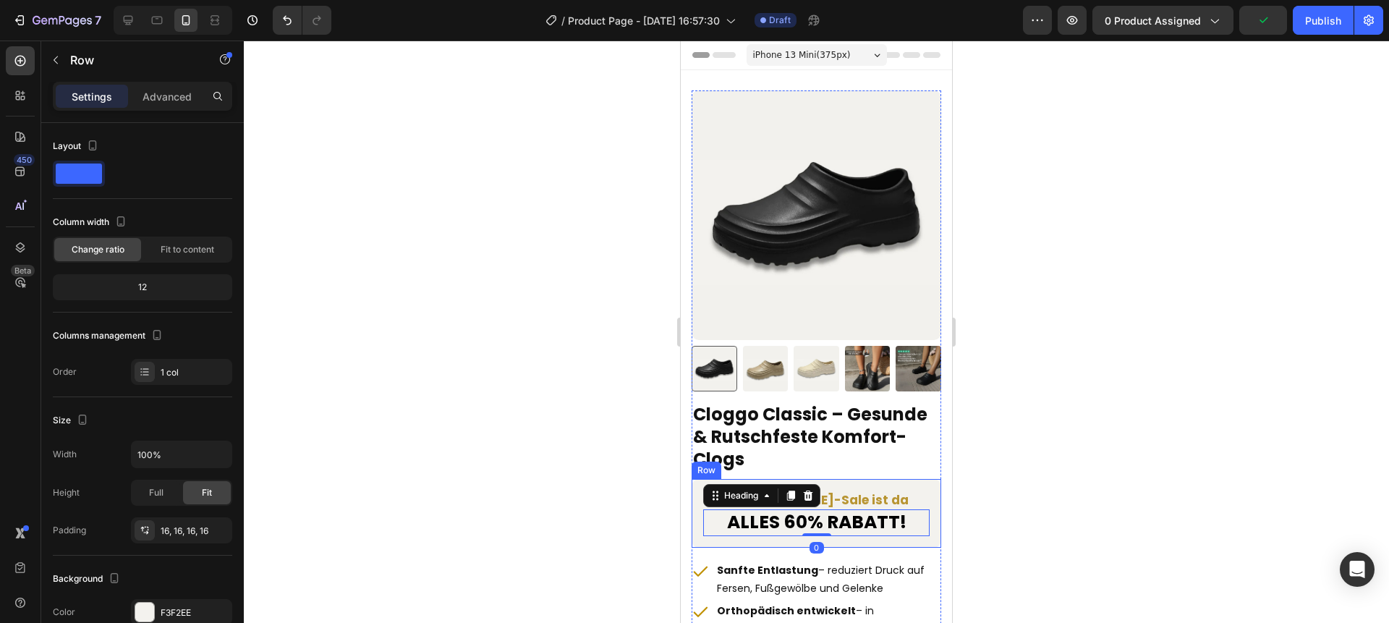
click at [927, 486] on div "Herbst-Sale ist da Heading ALLES 60% RABATT! Heading 0 Row" at bounding box center [817, 513] width 250 height 69
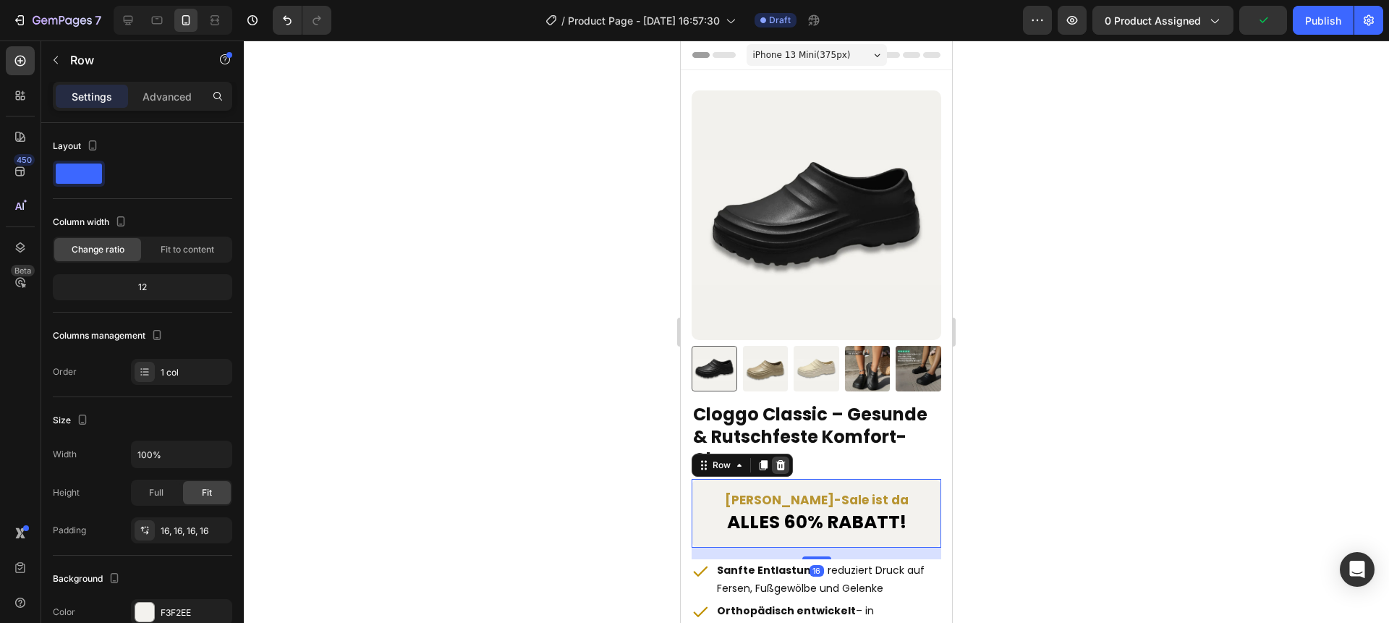
click at [784, 466] on icon at bounding box center [781, 465] width 12 height 12
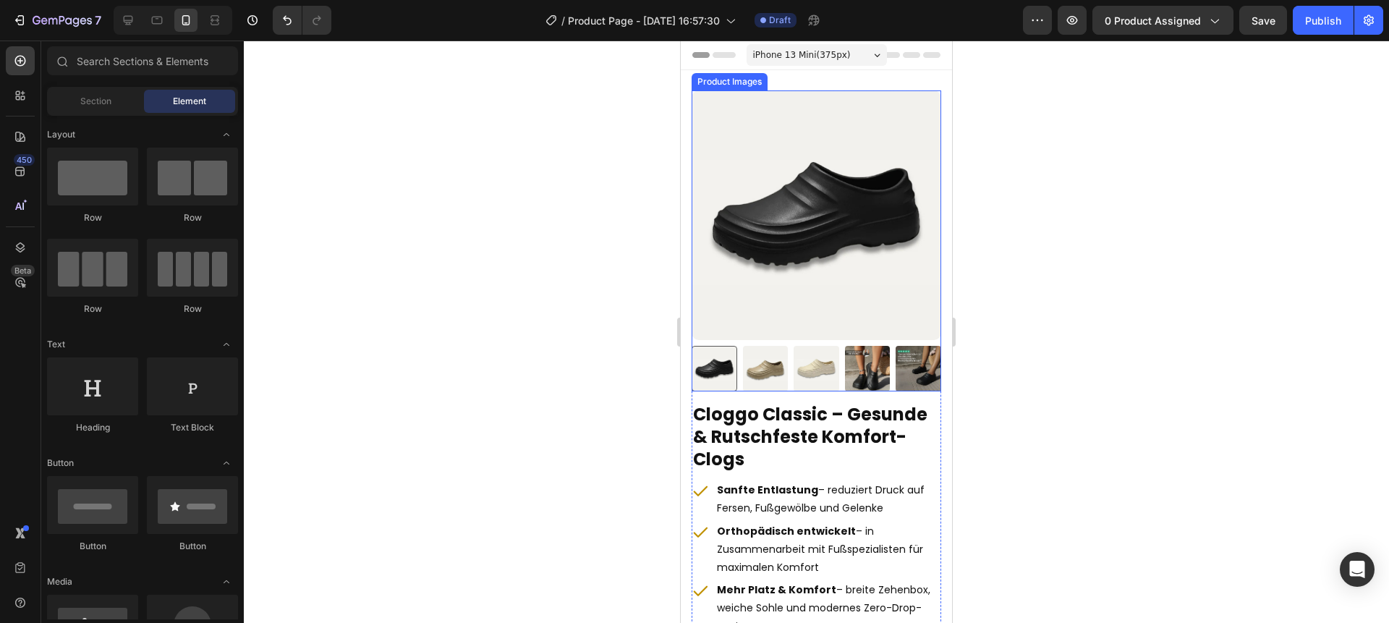
click at [802, 182] on img at bounding box center [817, 215] width 250 height 250
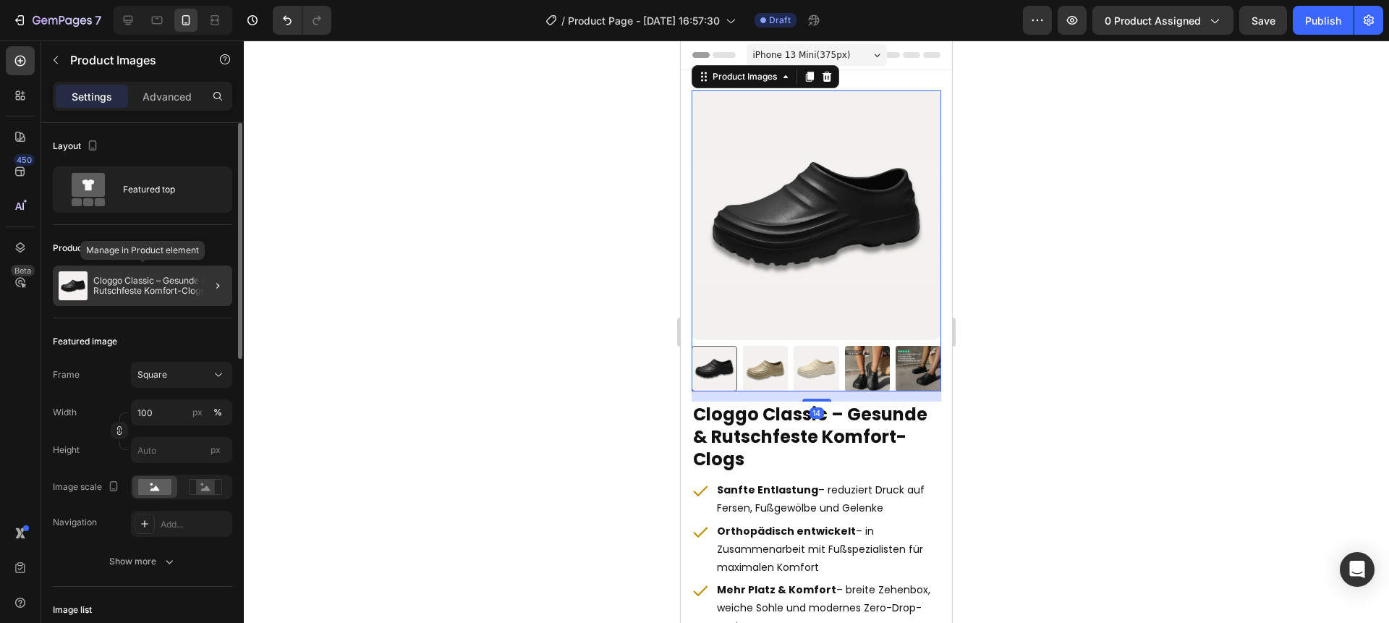
click at [164, 284] on p "Cloggo Classic – Gesunde & Rutschfeste Komfort-Clogs" at bounding box center [159, 286] width 133 height 20
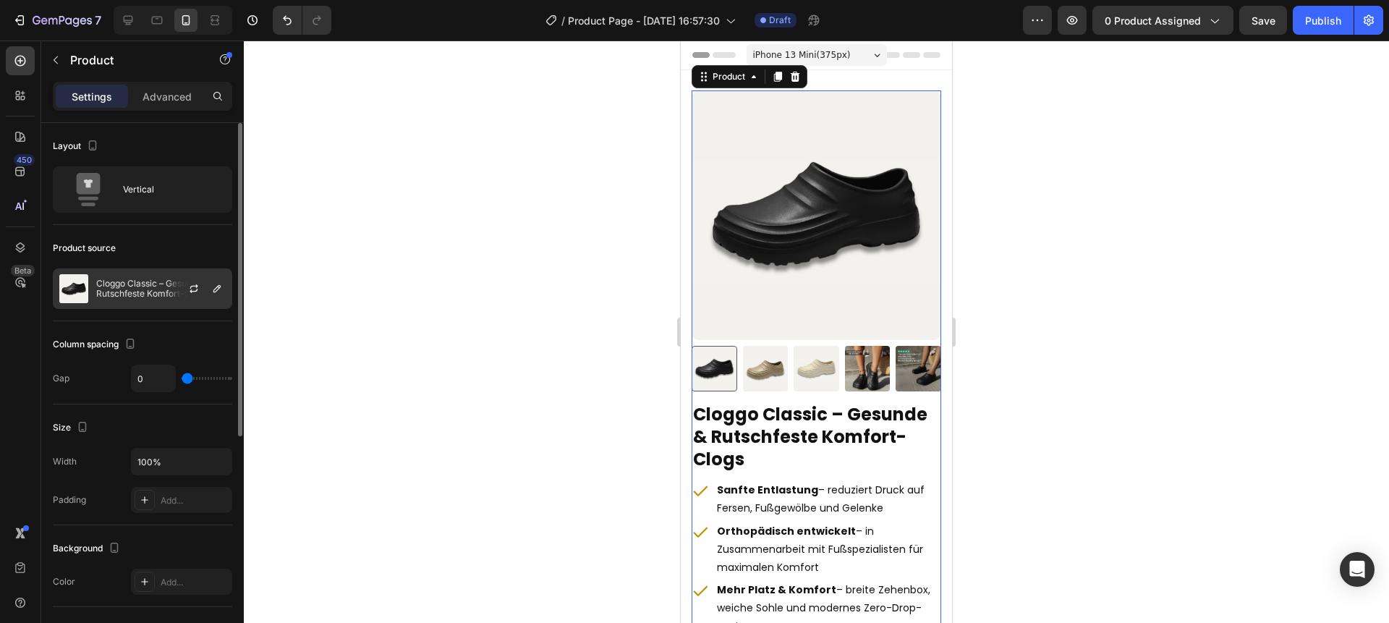
click at [142, 289] on p "Cloggo Classic – Gesunde & Rutschfeste Komfort-Clogs" at bounding box center [161, 289] width 130 height 20
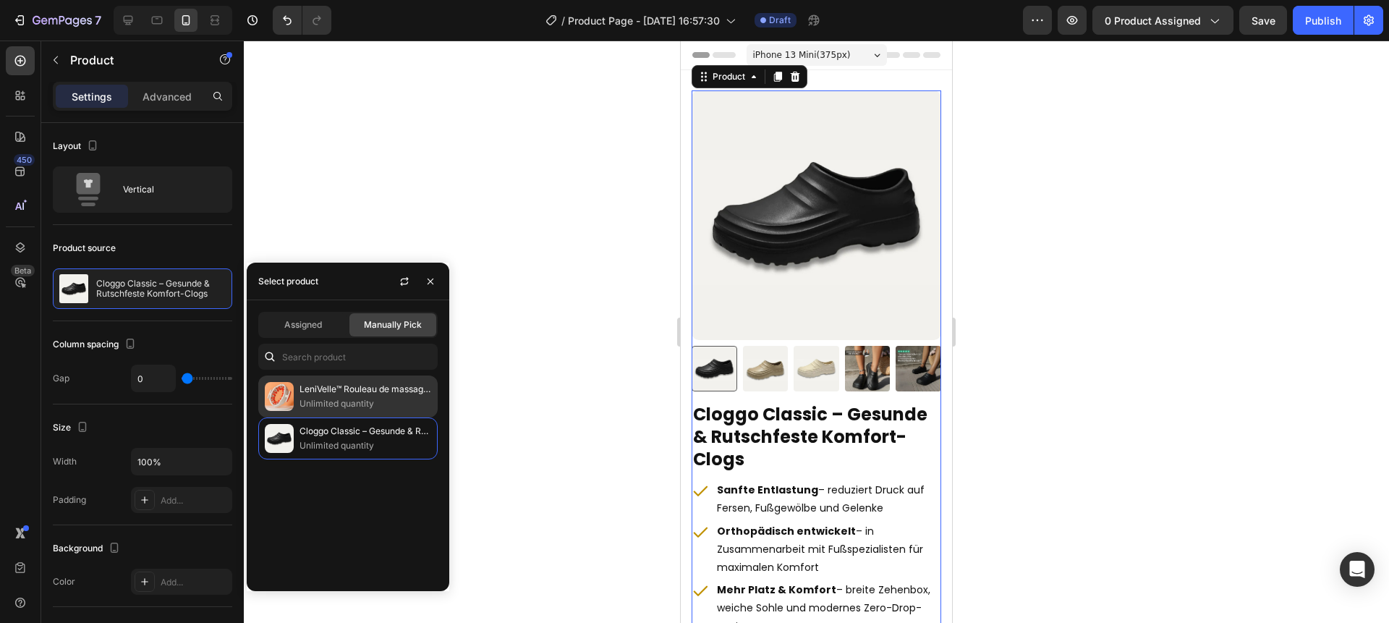
click at [361, 396] on p "Unlimited quantity" at bounding box center [366, 403] width 132 height 14
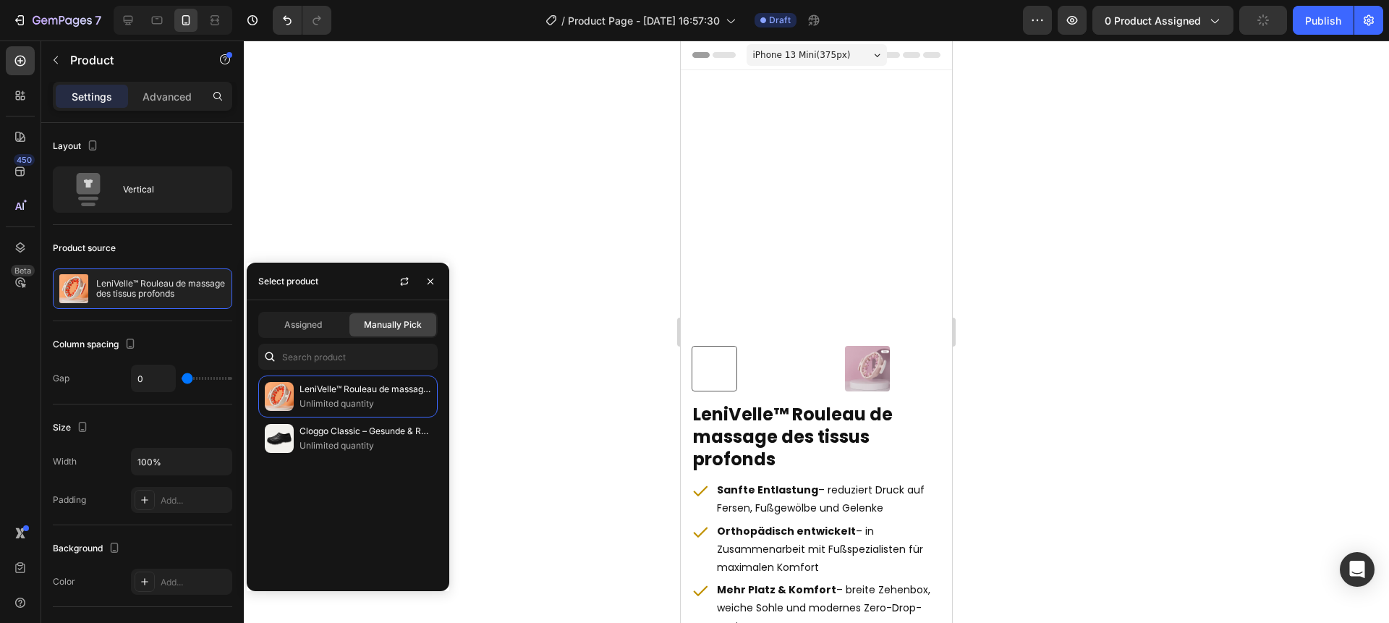
click at [507, 227] on div at bounding box center [816, 332] width 1145 height 582
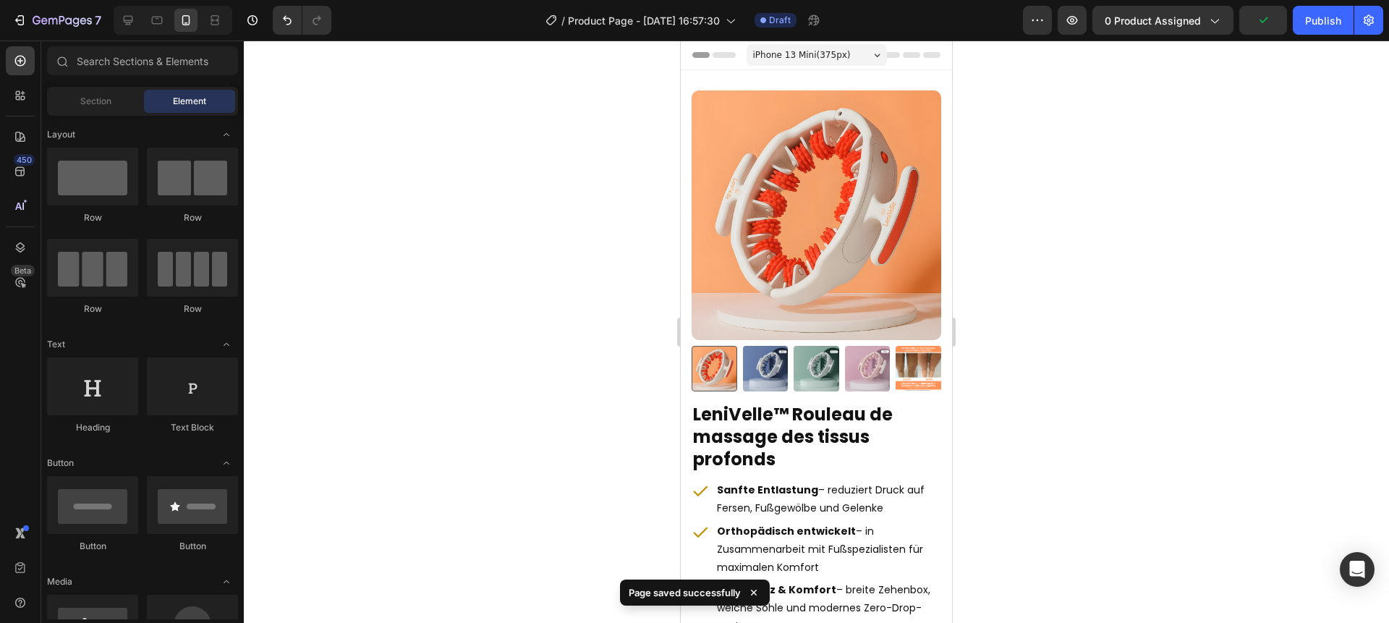
click at [507, 227] on div at bounding box center [816, 332] width 1145 height 582
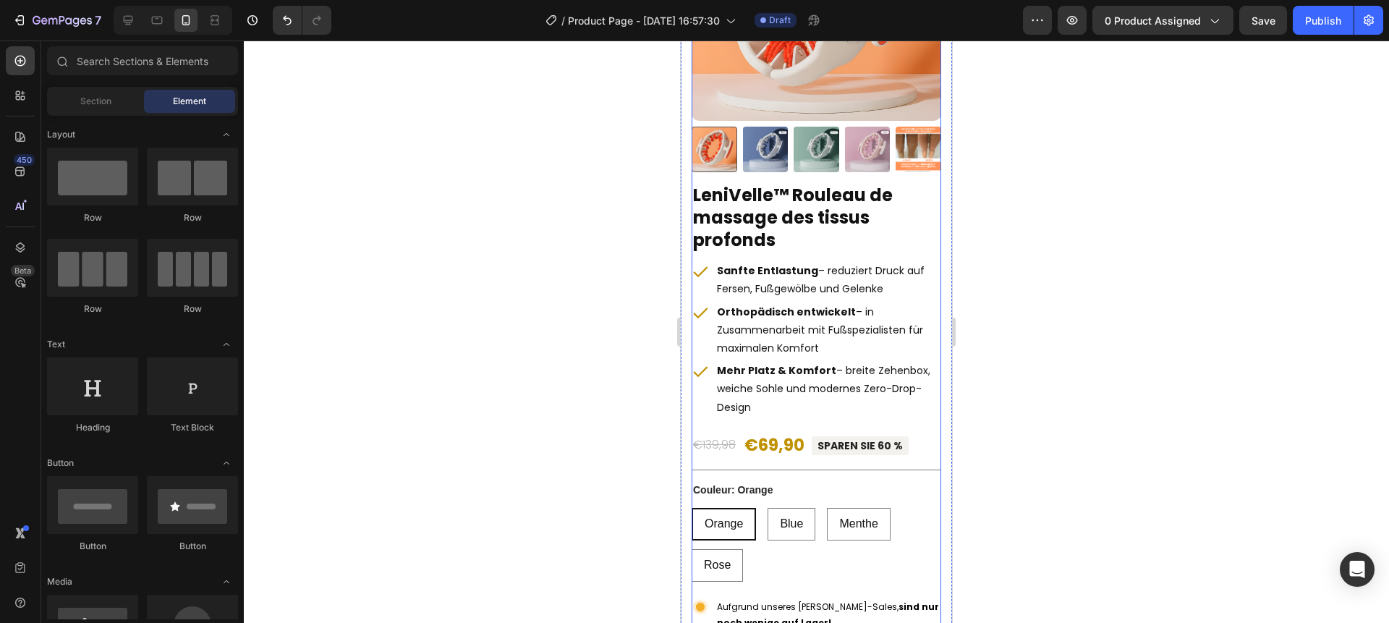
scroll to position [224, 0]
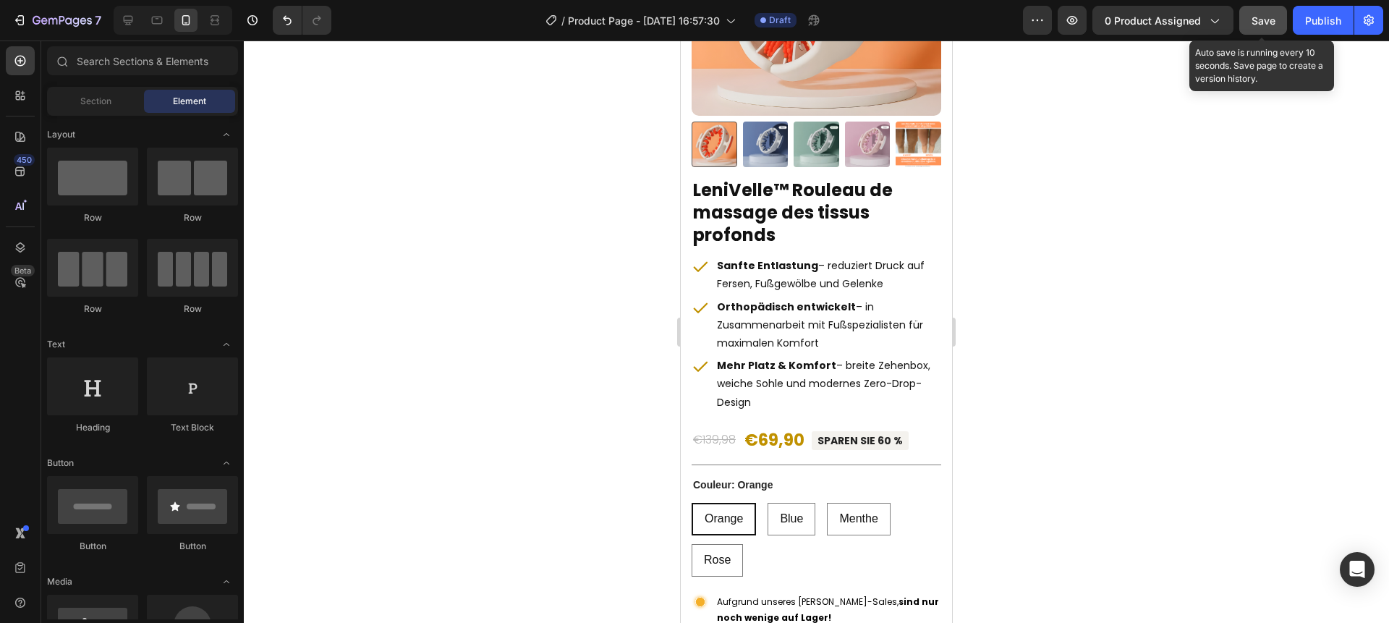
click at [1264, 22] on span "Save" at bounding box center [1264, 20] width 24 height 12
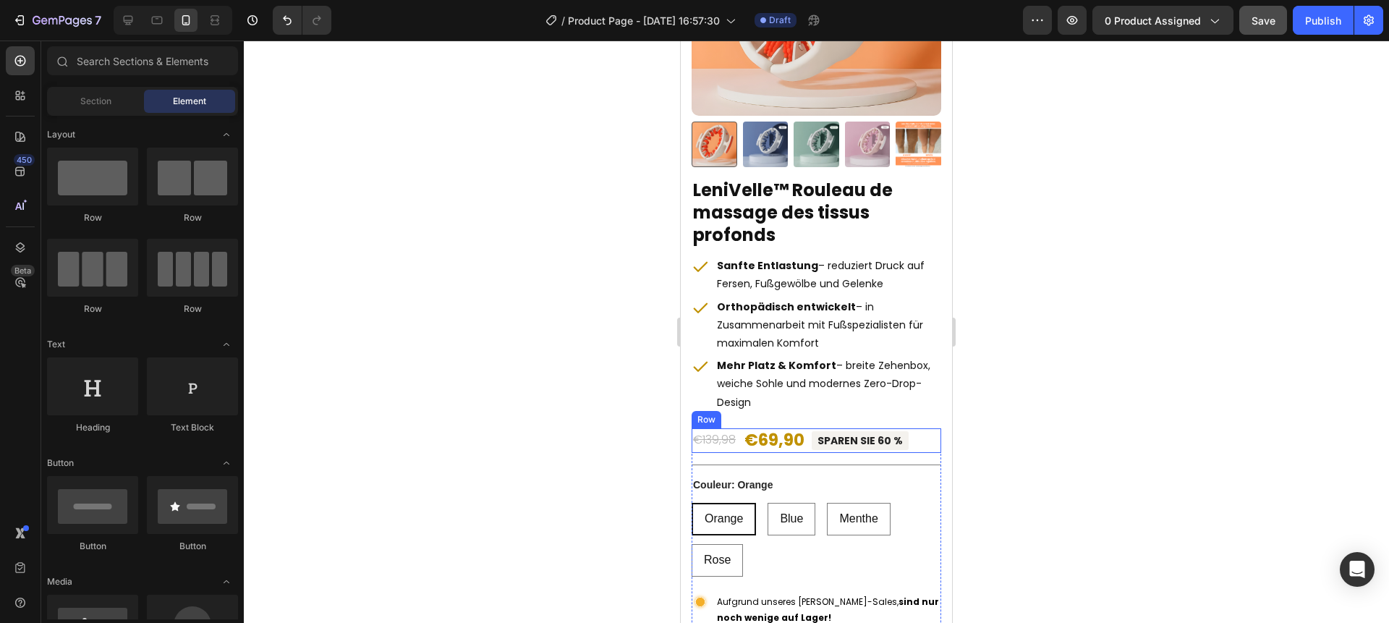
click at [915, 438] on div "€69,90 Product Price Product Price €139,98 Product Price Product Price SPAREN S…" at bounding box center [817, 440] width 250 height 25
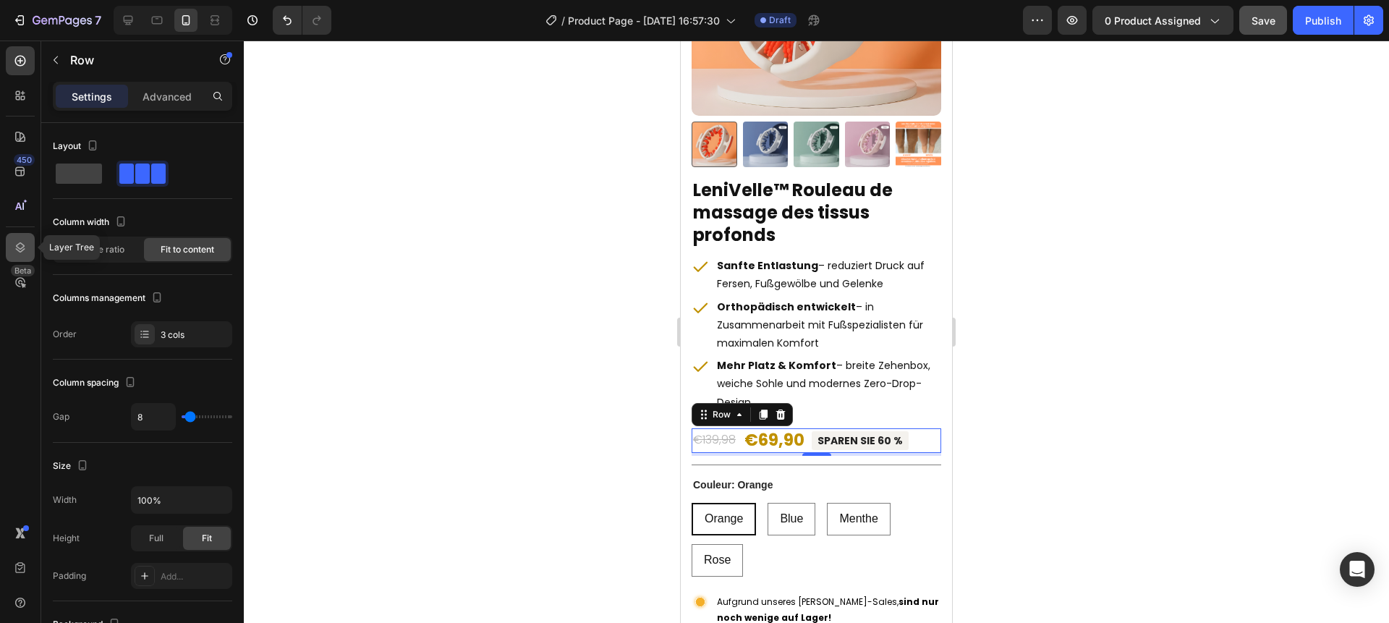
click at [14, 246] on icon at bounding box center [20, 247] width 14 height 14
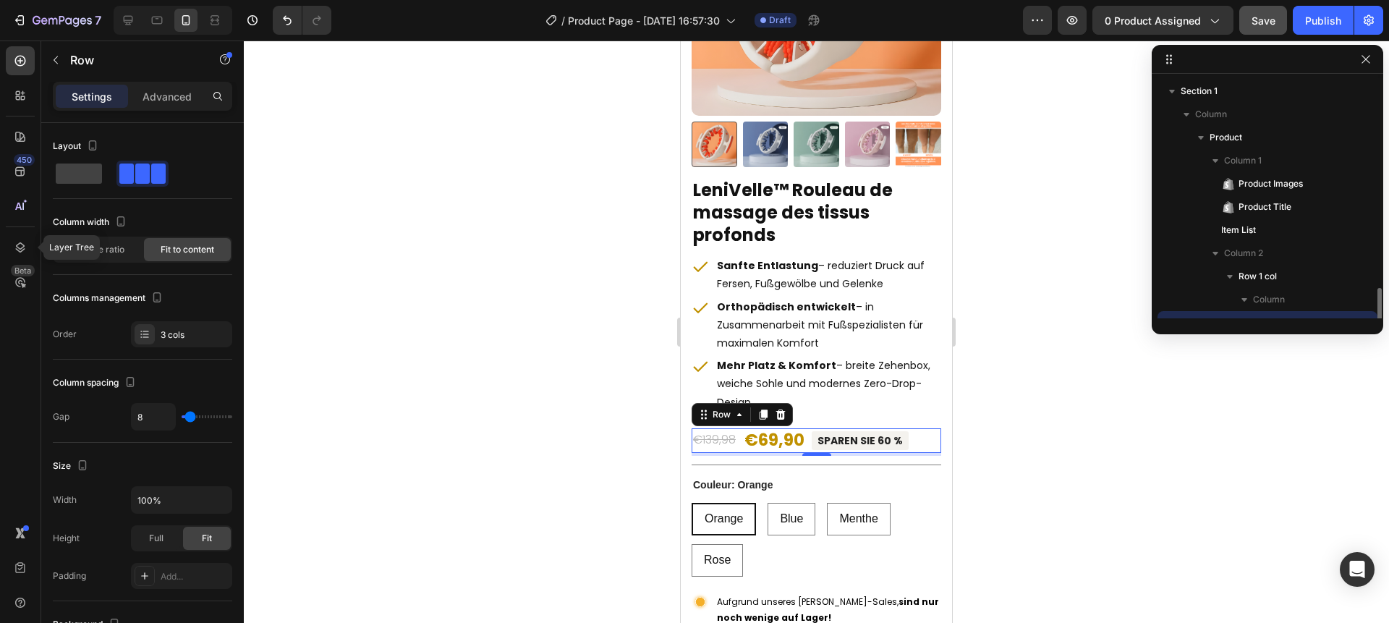
scroll to position [135, 0]
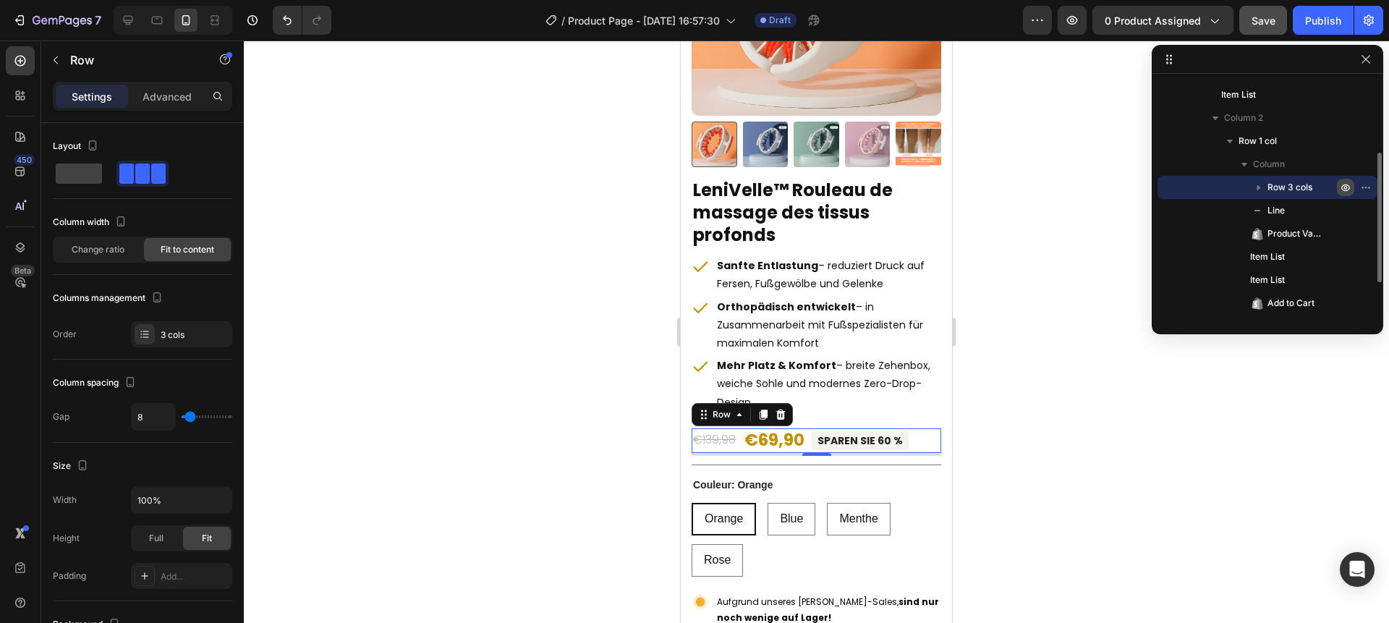
click at [1343, 189] on icon "button" at bounding box center [1346, 188] width 12 height 12
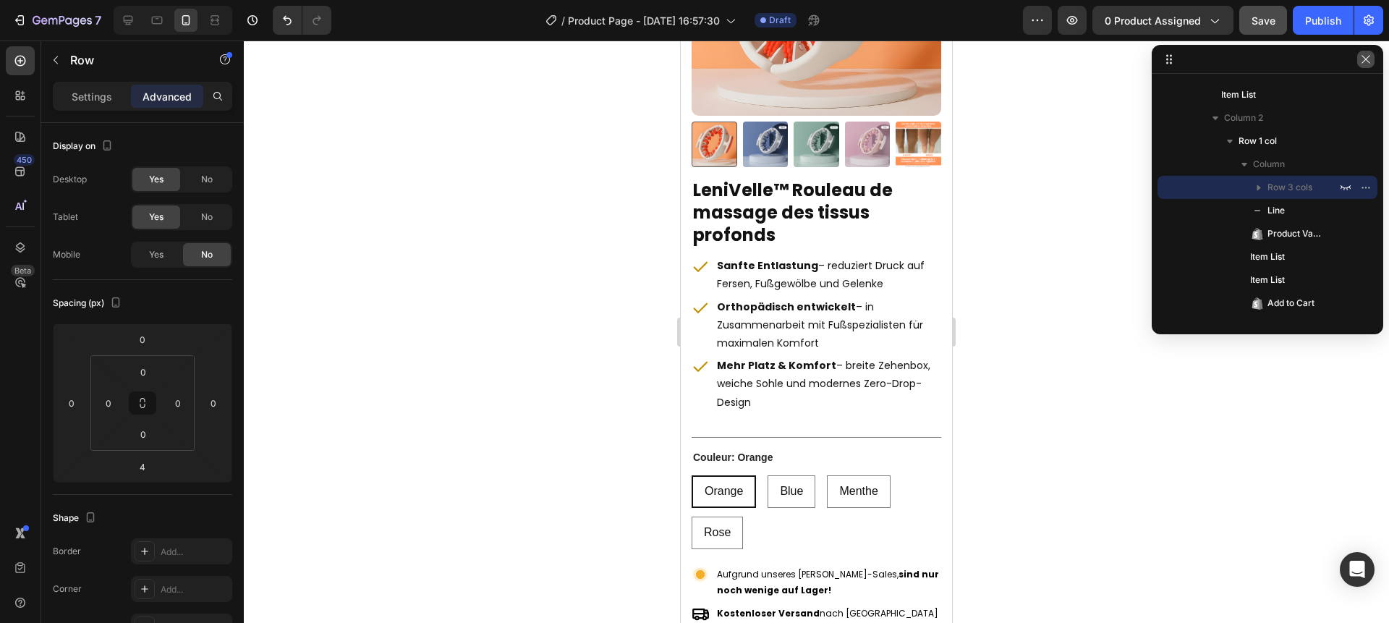
click at [1367, 63] on icon "button" at bounding box center [1366, 60] width 12 height 12
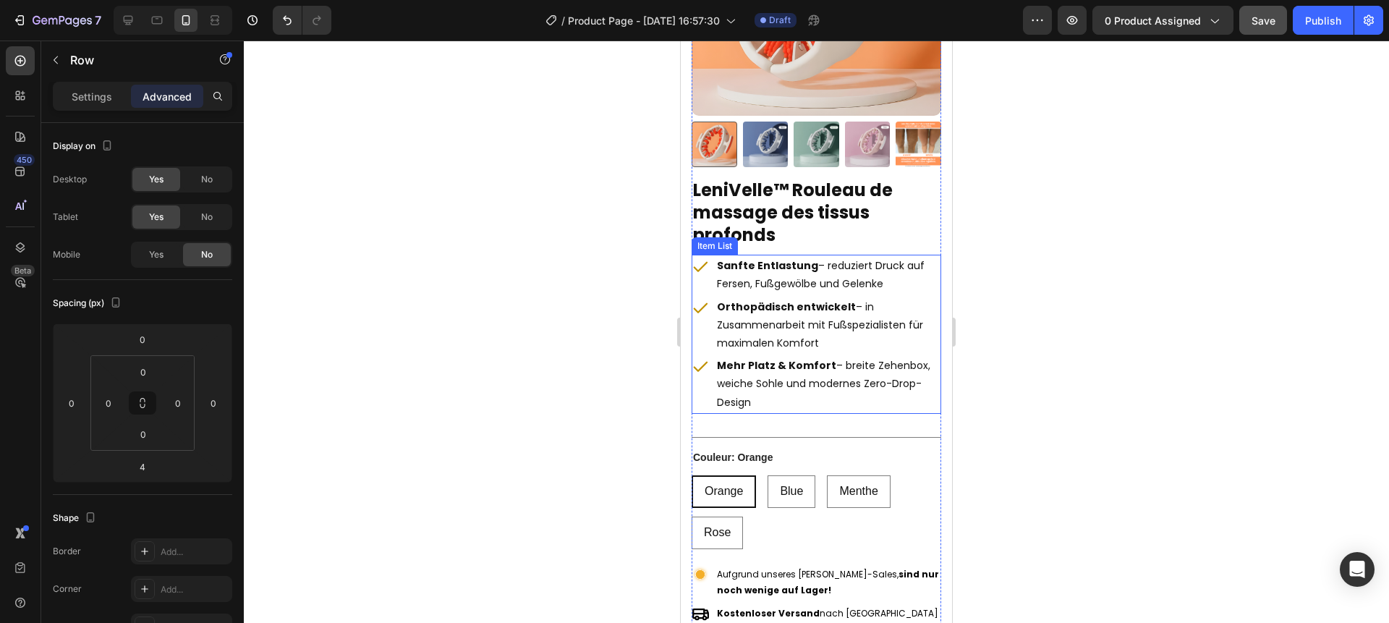
click at [736, 281] on p "Sanfte Entlastung – reduziert Druck auf Fersen, Fußgewölbe und Gelenke" at bounding box center [828, 275] width 222 height 36
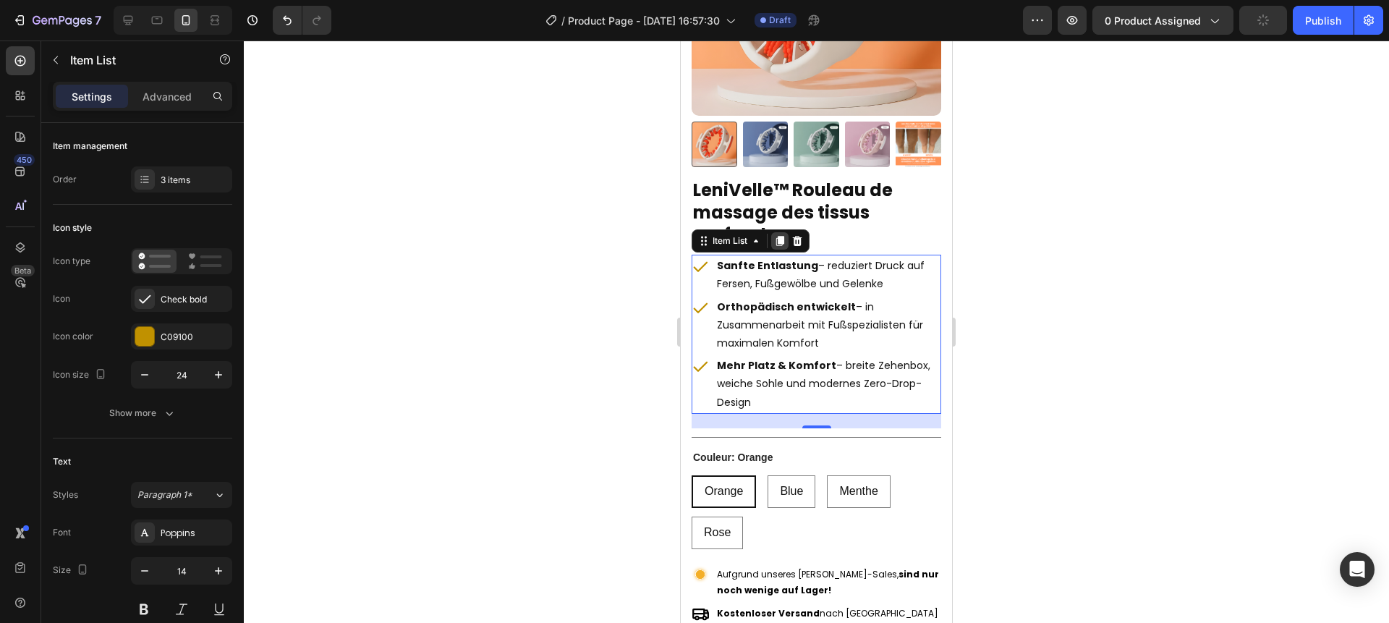
click at [780, 242] on icon at bounding box center [780, 241] width 8 height 10
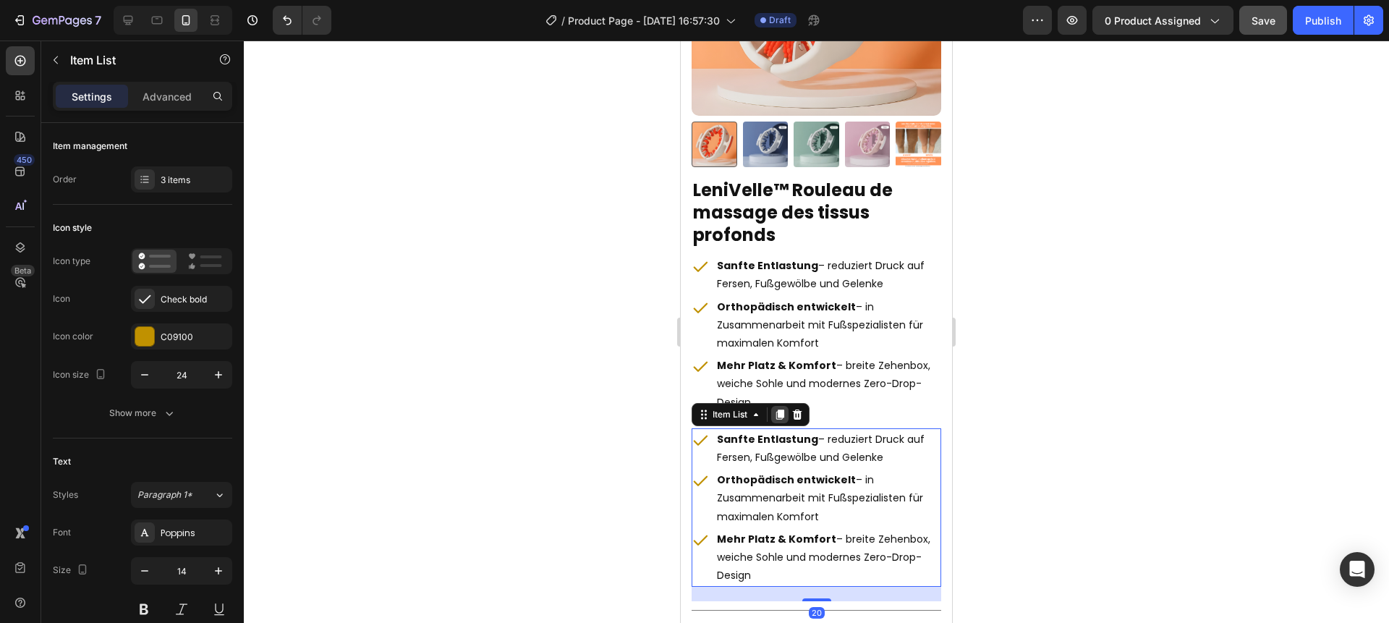
click at [780, 412] on icon at bounding box center [780, 414] width 8 height 10
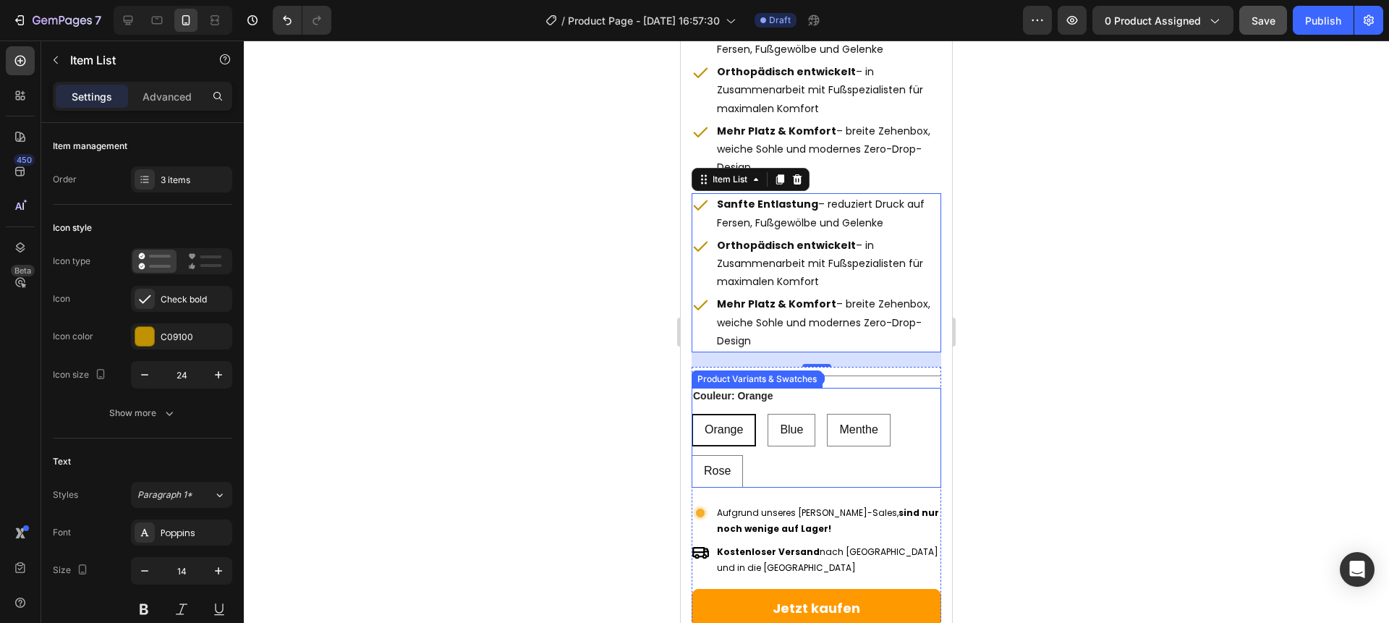
scroll to position [602, 0]
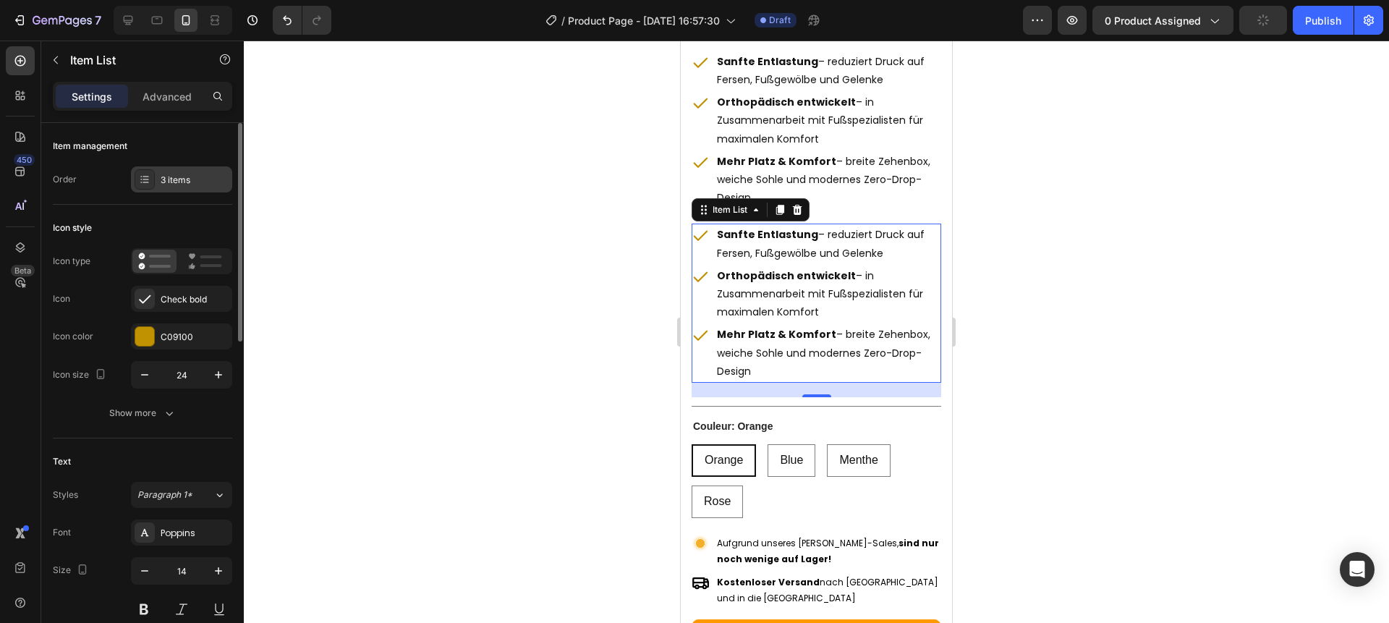
click at [191, 170] on div "3 items" at bounding box center [181, 179] width 101 height 26
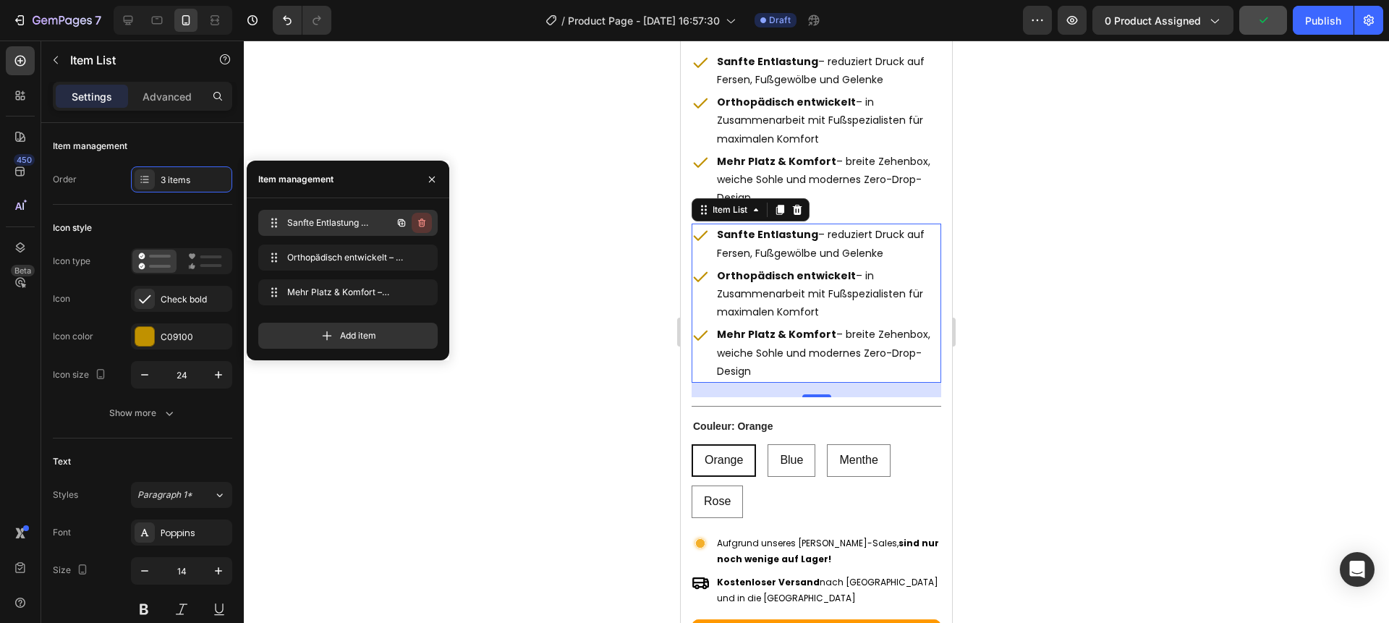
click at [423, 222] on icon "button" at bounding box center [421, 222] width 7 height 9
click at [423, 222] on div "Delete" at bounding box center [412, 222] width 27 height 13
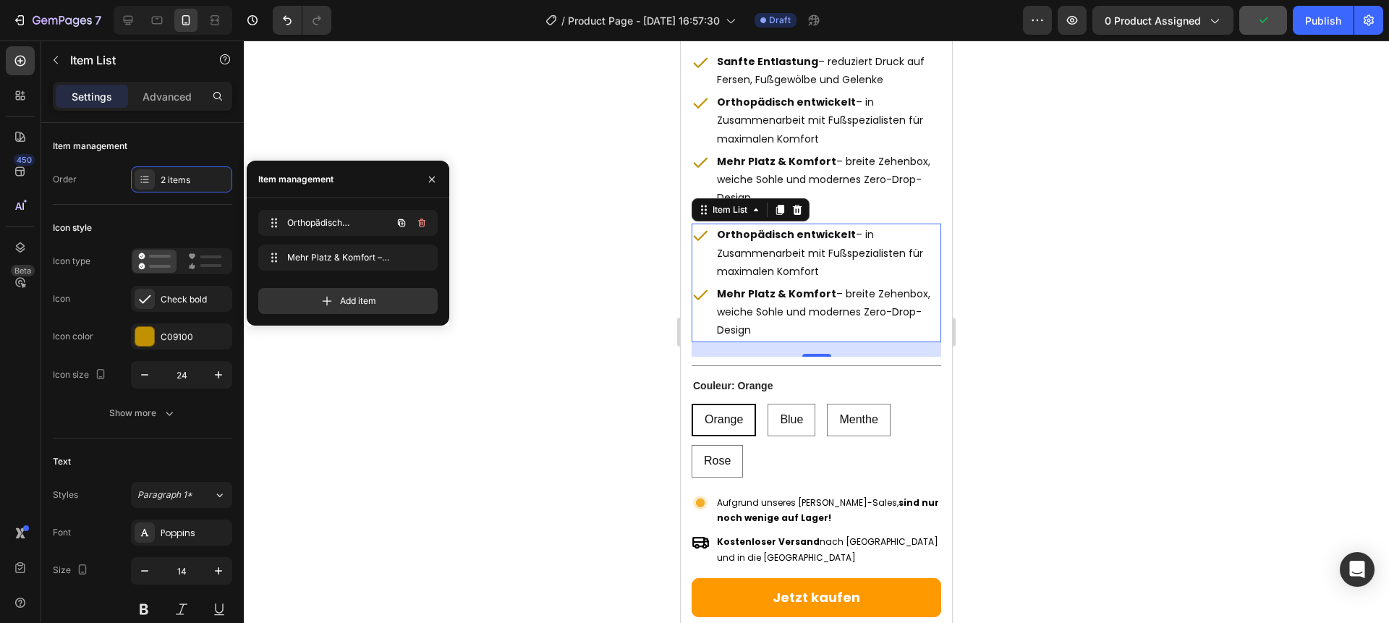
click at [423, 222] on icon "button" at bounding box center [421, 222] width 7 height 9
click at [423, 222] on div "Delete" at bounding box center [412, 222] width 27 height 13
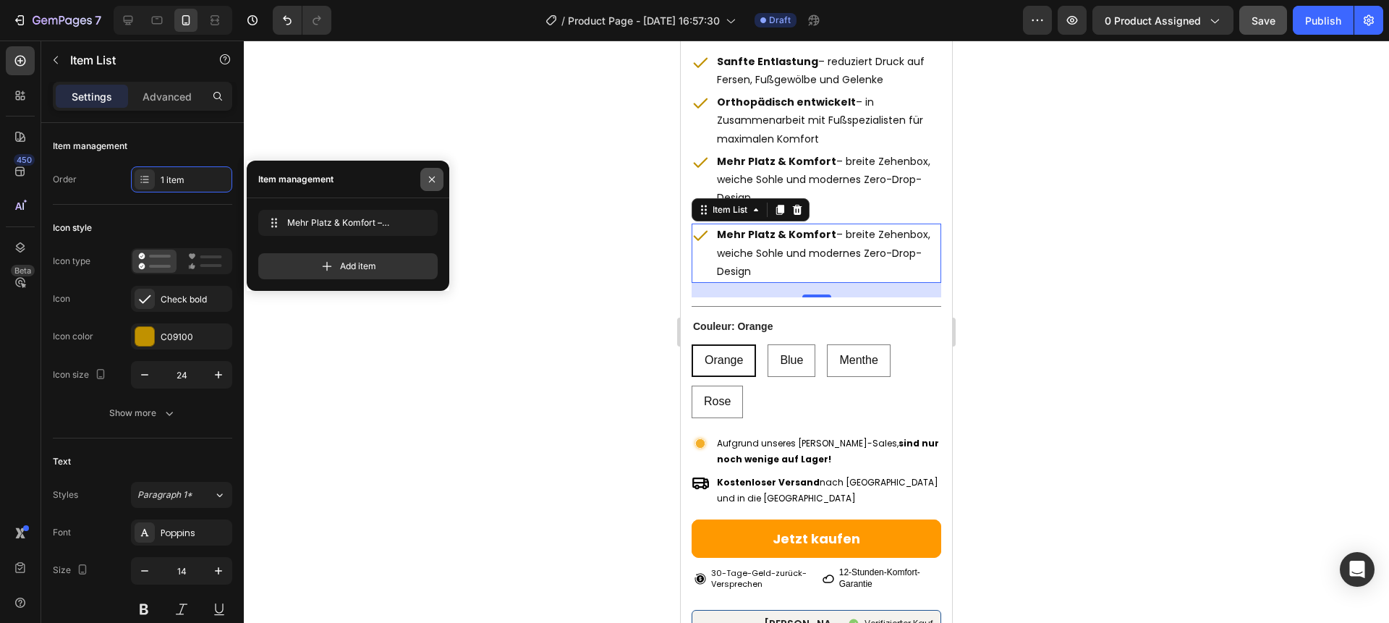
click at [434, 177] on icon "button" at bounding box center [432, 180] width 12 height 12
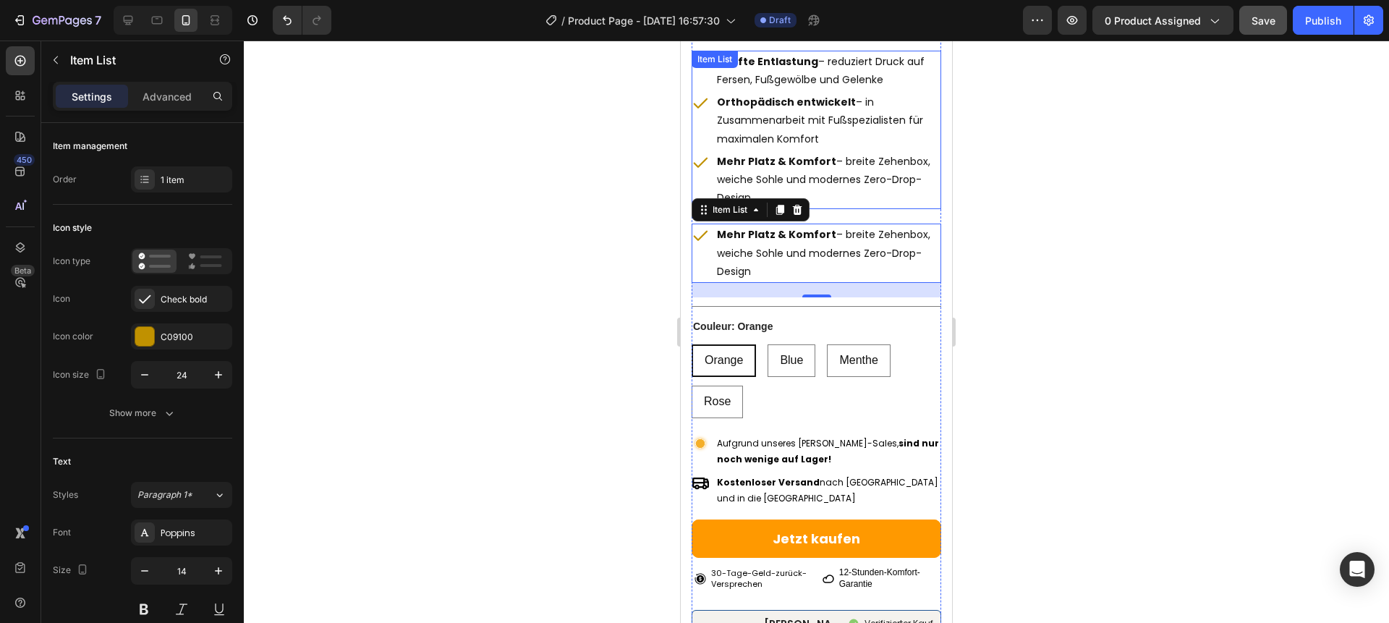
click at [905, 137] on p "Orthopädisch entwickelt – in Zusammenarbeit mit Fußspezialisten für maximalen K…" at bounding box center [828, 120] width 222 height 55
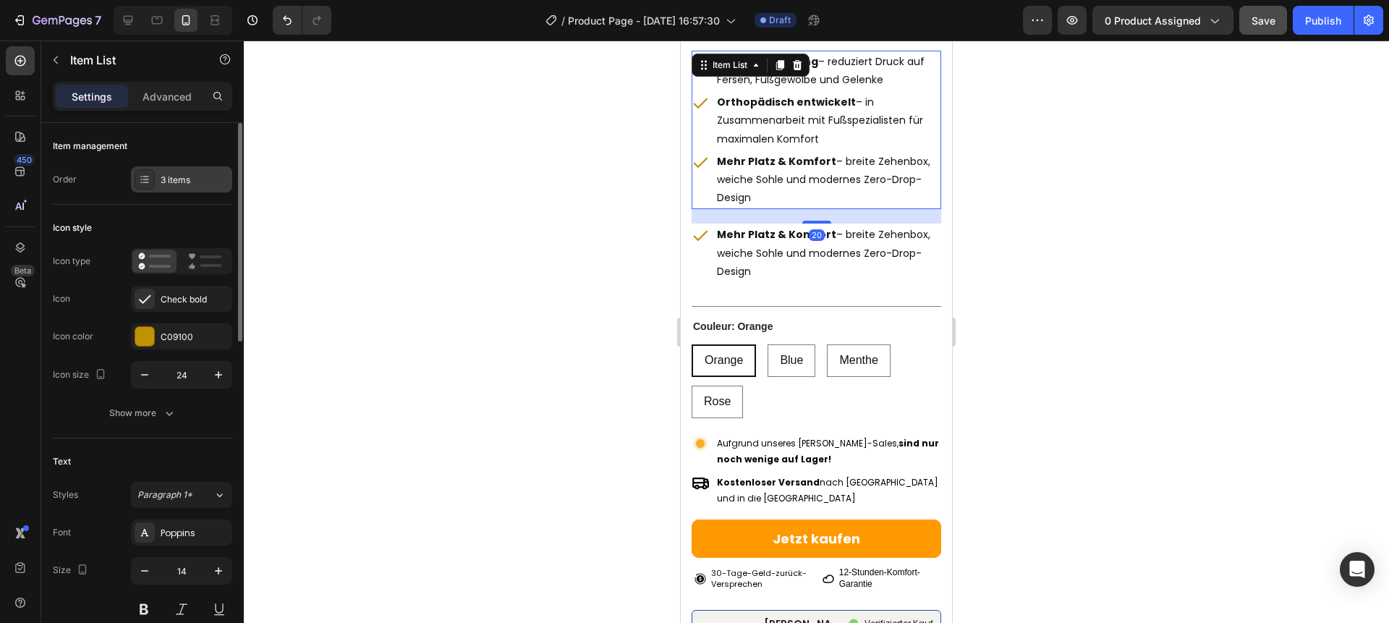
click at [181, 171] on div "3 items" at bounding box center [181, 179] width 101 height 26
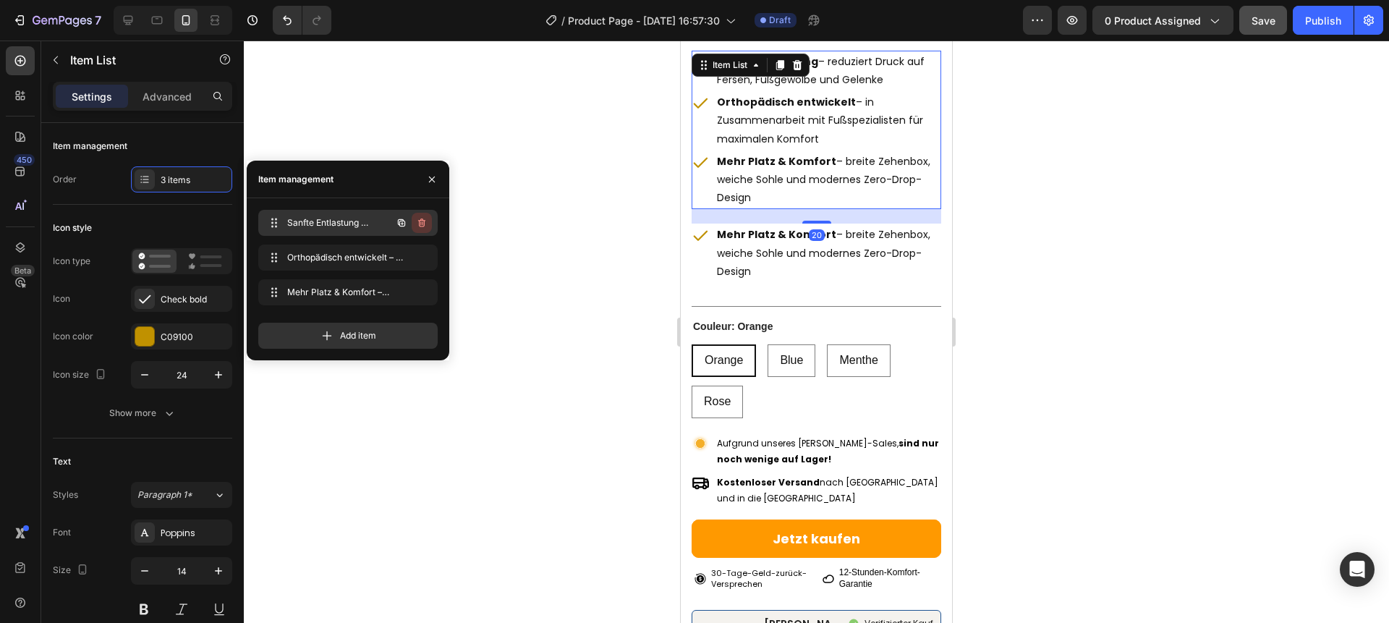
click at [427, 222] on icon "button" at bounding box center [422, 223] width 12 height 12
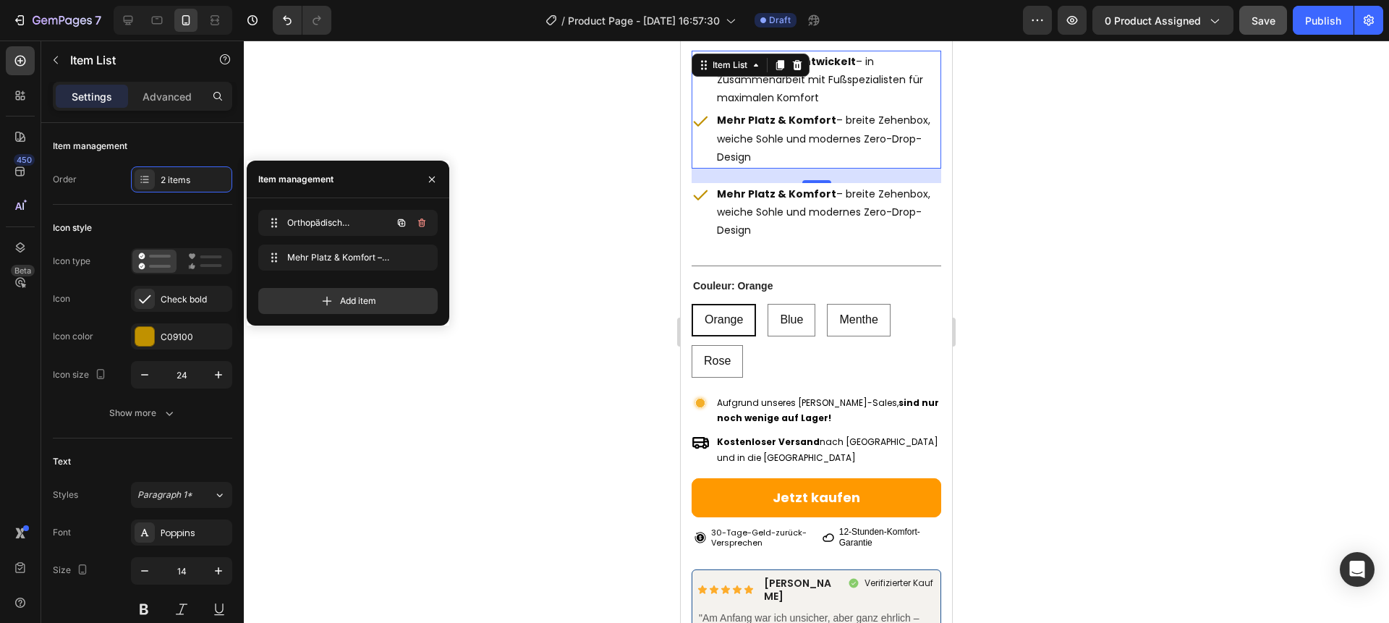
click at [427, 222] on icon "button" at bounding box center [422, 223] width 12 height 12
click at [427, 222] on button "Delete" at bounding box center [412, 223] width 40 height 20
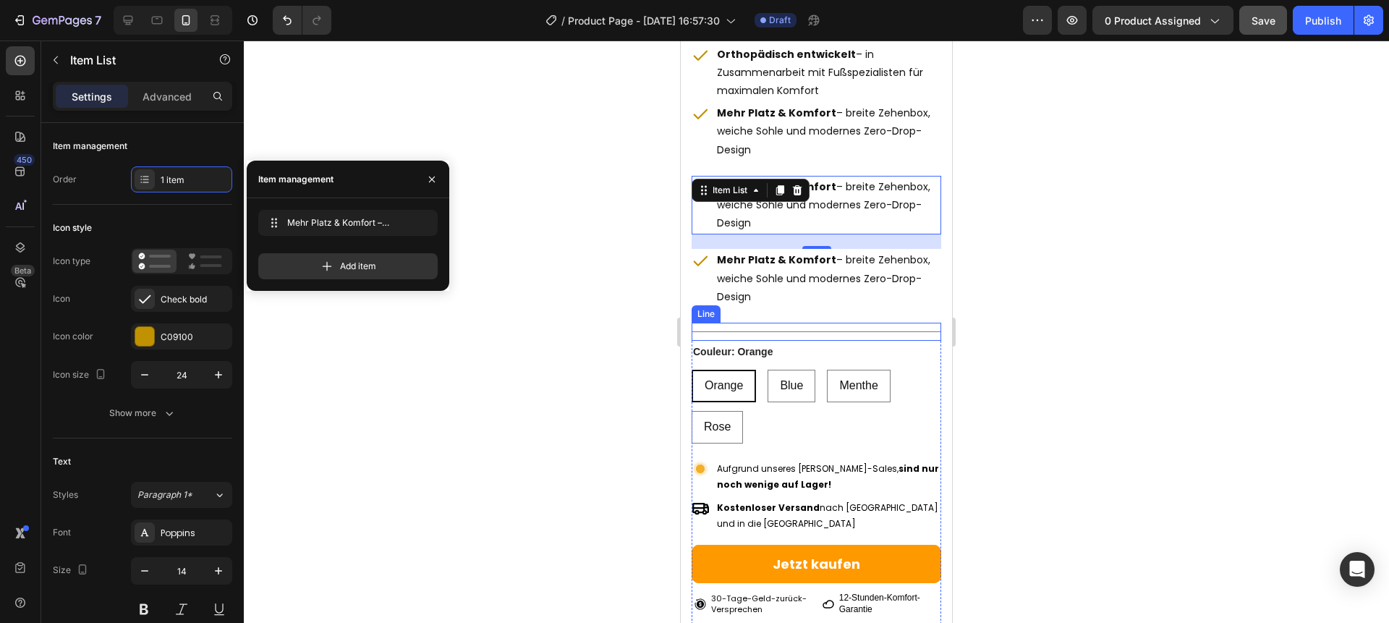
scroll to position [464, 0]
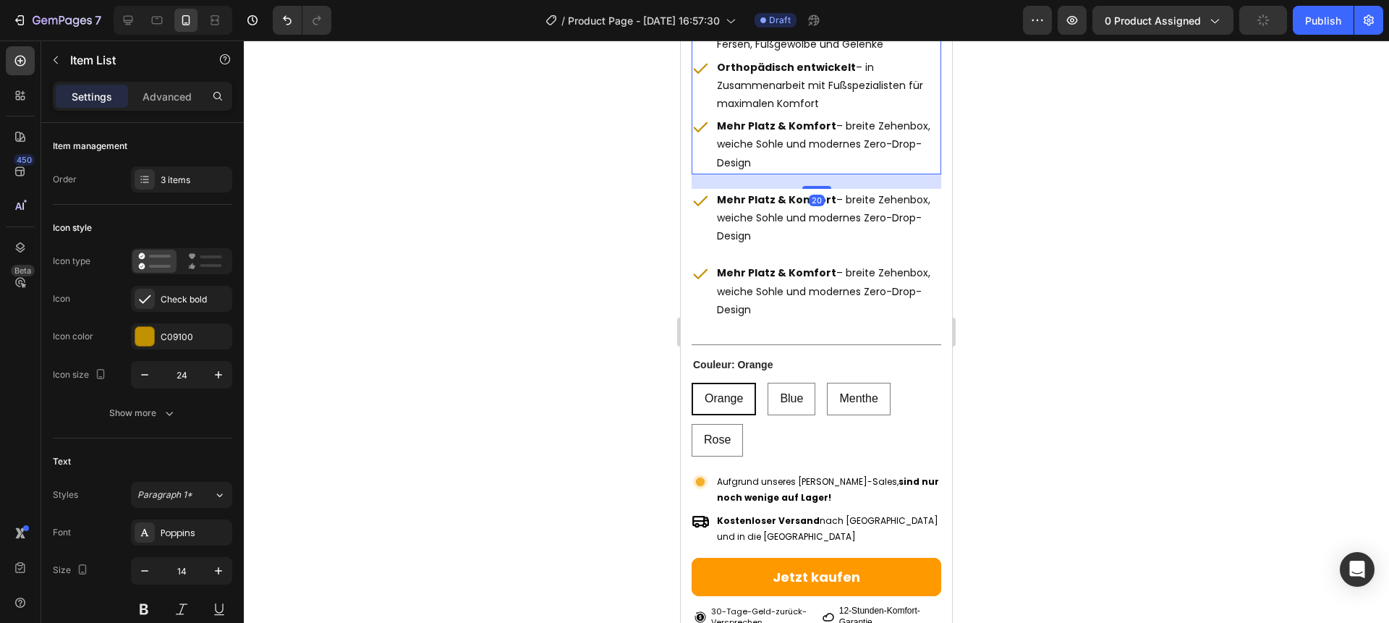
click at [782, 158] on p "Mehr Platz & Komfort – breite Zehenbox, weiche Sohle und modernes Zero-Drop-Des…" at bounding box center [828, 144] width 222 height 55
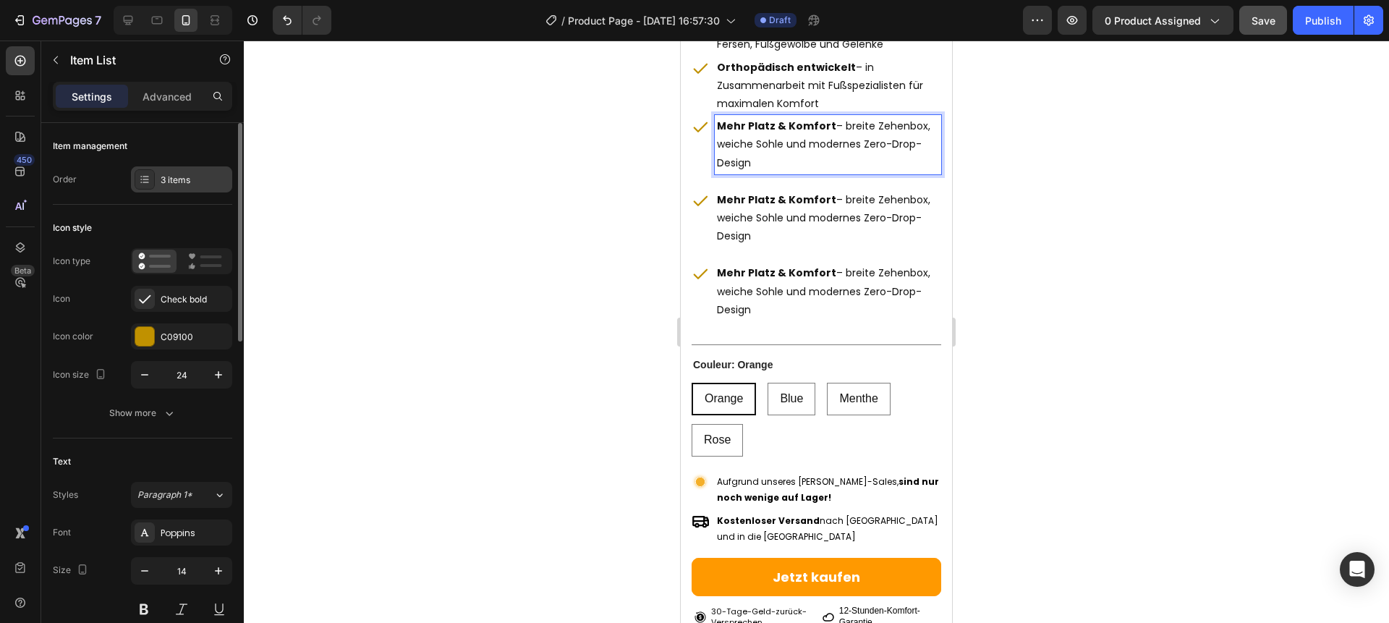
click at [198, 174] on div "3 items" at bounding box center [195, 180] width 68 height 13
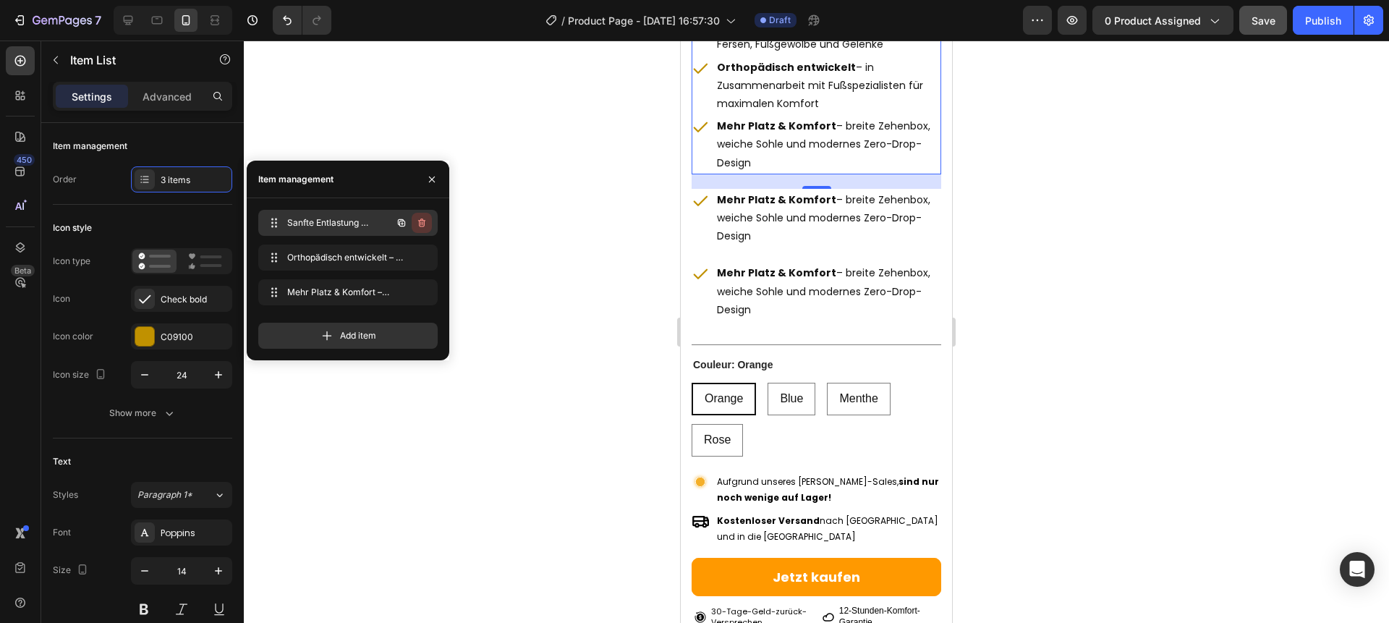
click at [420, 221] on icon "button" at bounding box center [421, 222] width 7 height 9
click at [420, 221] on div "Delete" at bounding box center [412, 222] width 27 height 13
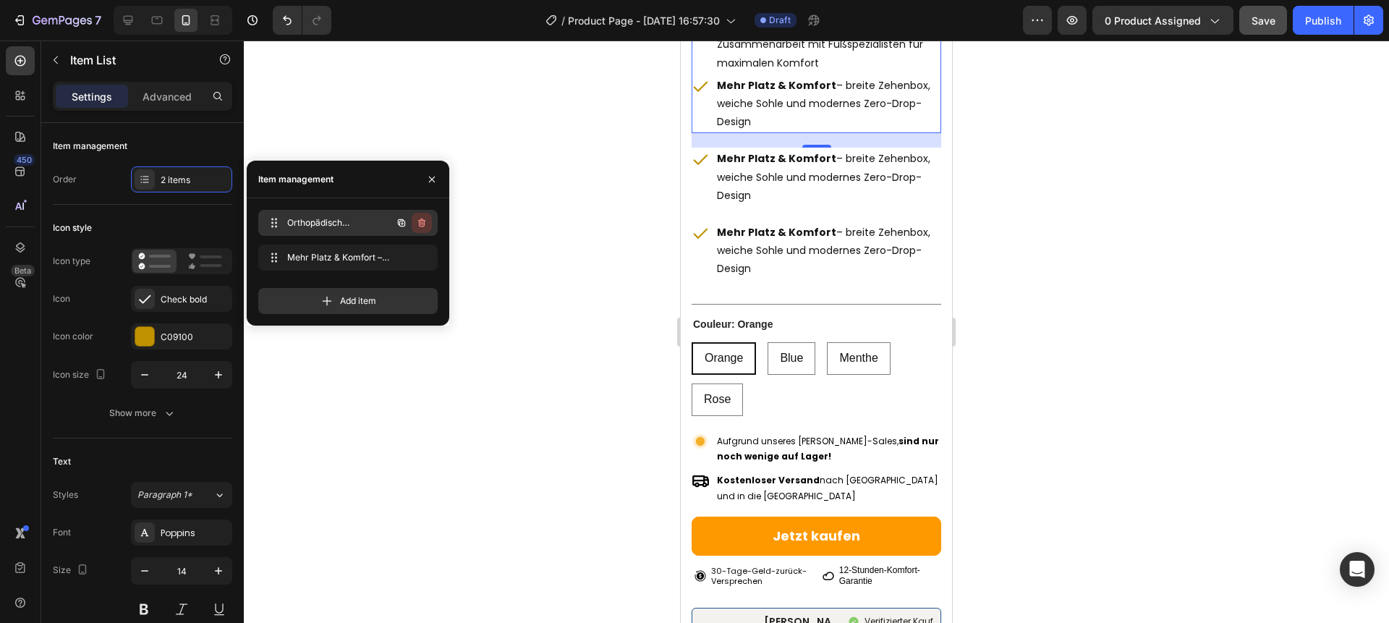
click at [420, 222] on icon "button" at bounding box center [420, 224] width 1 height 4
click at [420, 222] on div "Delete" at bounding box center [412, 222] width 27 height 13
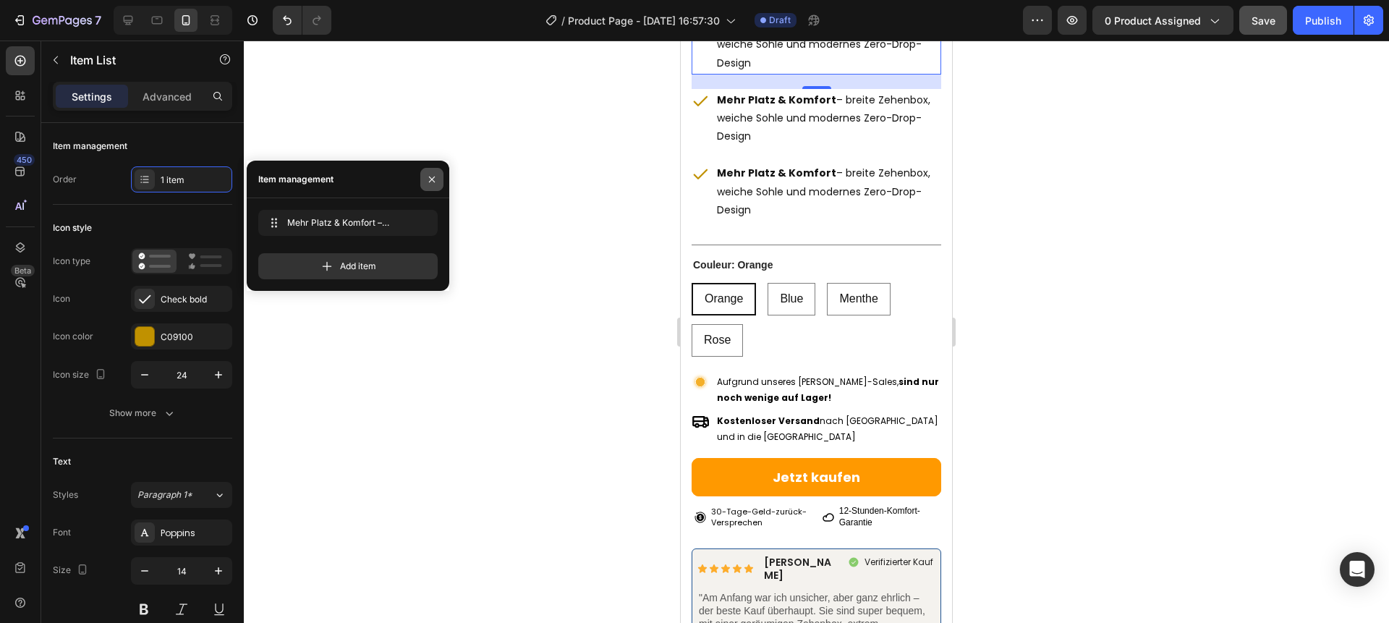
click at [428, 187] on button "button" at bounding box center [431, 179] width 23 height 23
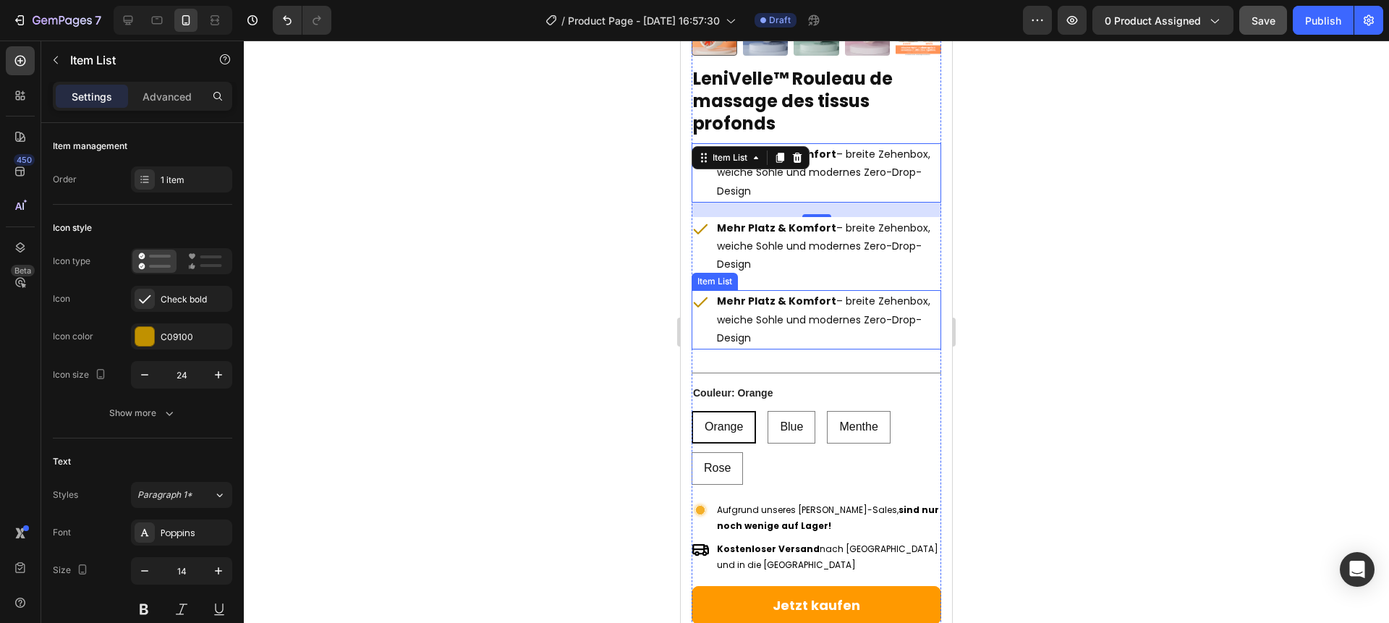
scroll to position [311, 0]
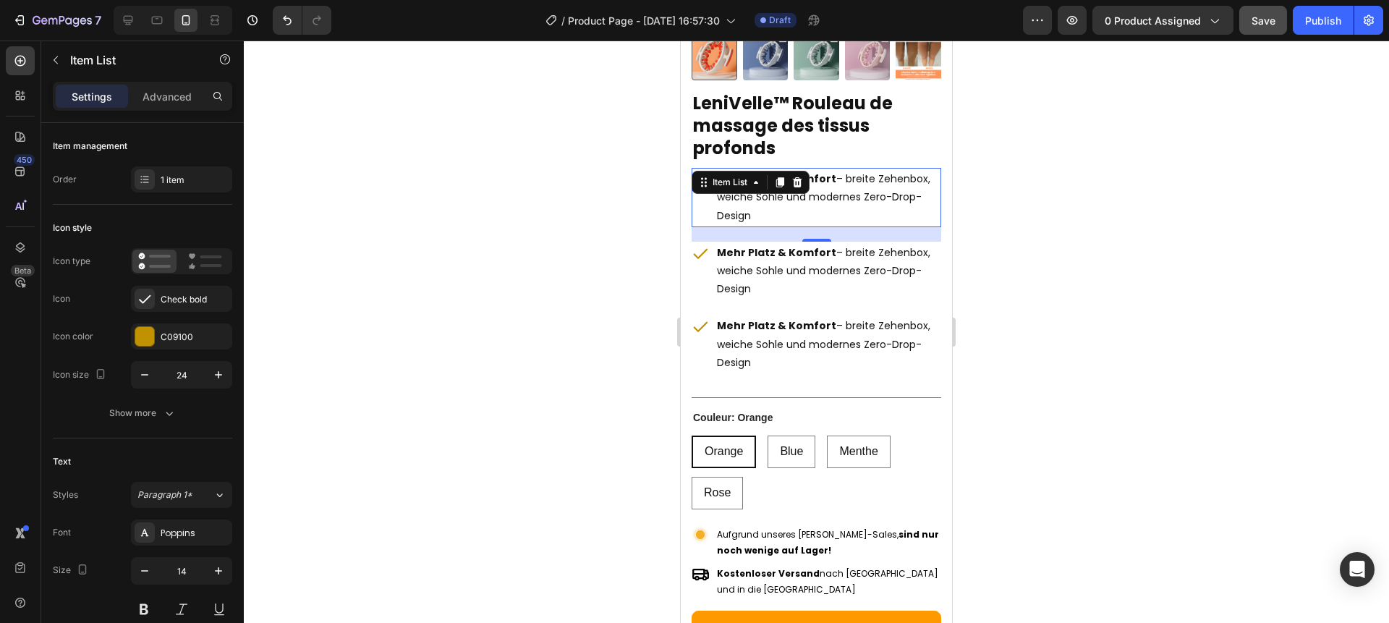
click at [1019, 197] on div at bounding box center [816, 332] width 1145 height 582
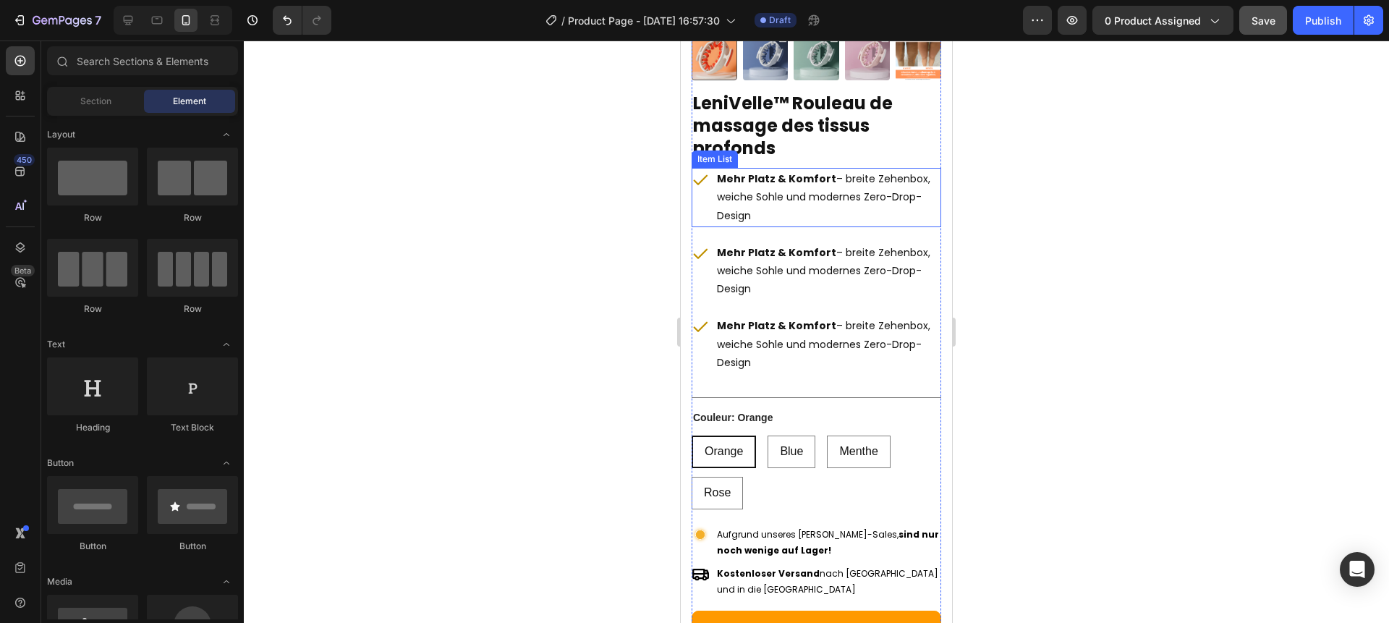
click at [841, 207] on p "Mehr Platz & Komfort – breite Zehenbox, weiche Sohle und modernes Zero-Drop-Des…" at bounding box center [828, 197] width 222 height 55
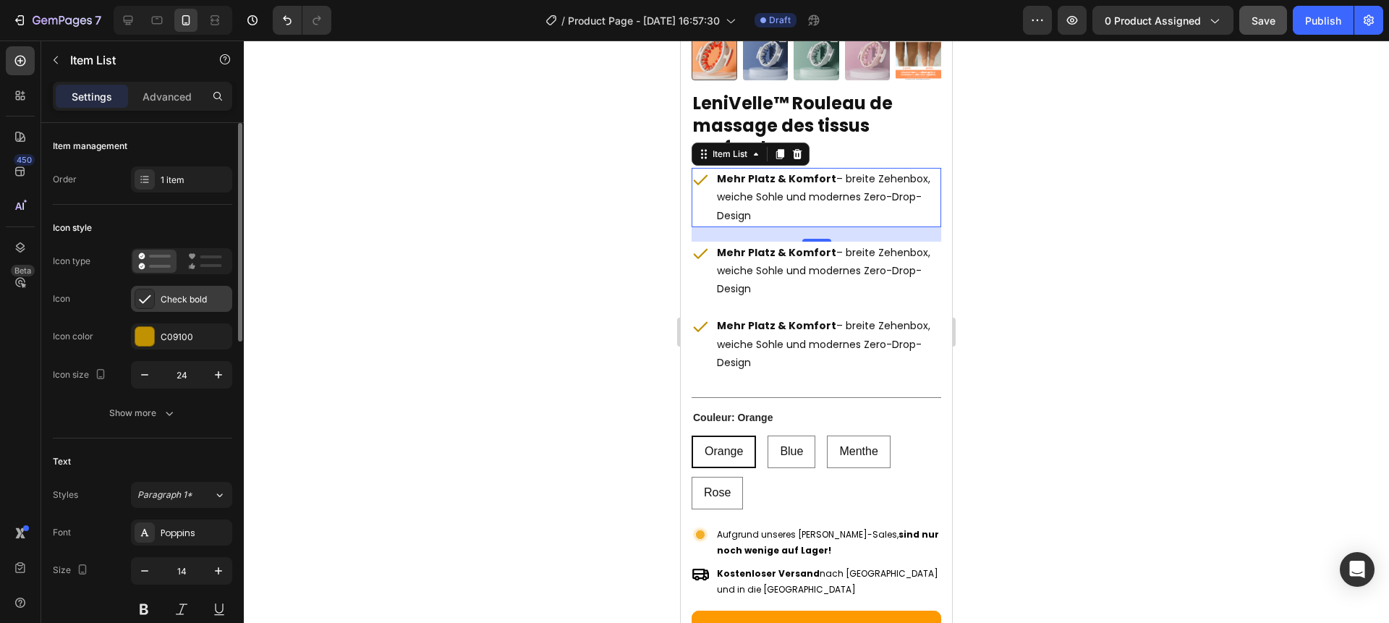
click at [185, 304] on div "Check bold" at bounding box center [195, 299] width 68 height 13
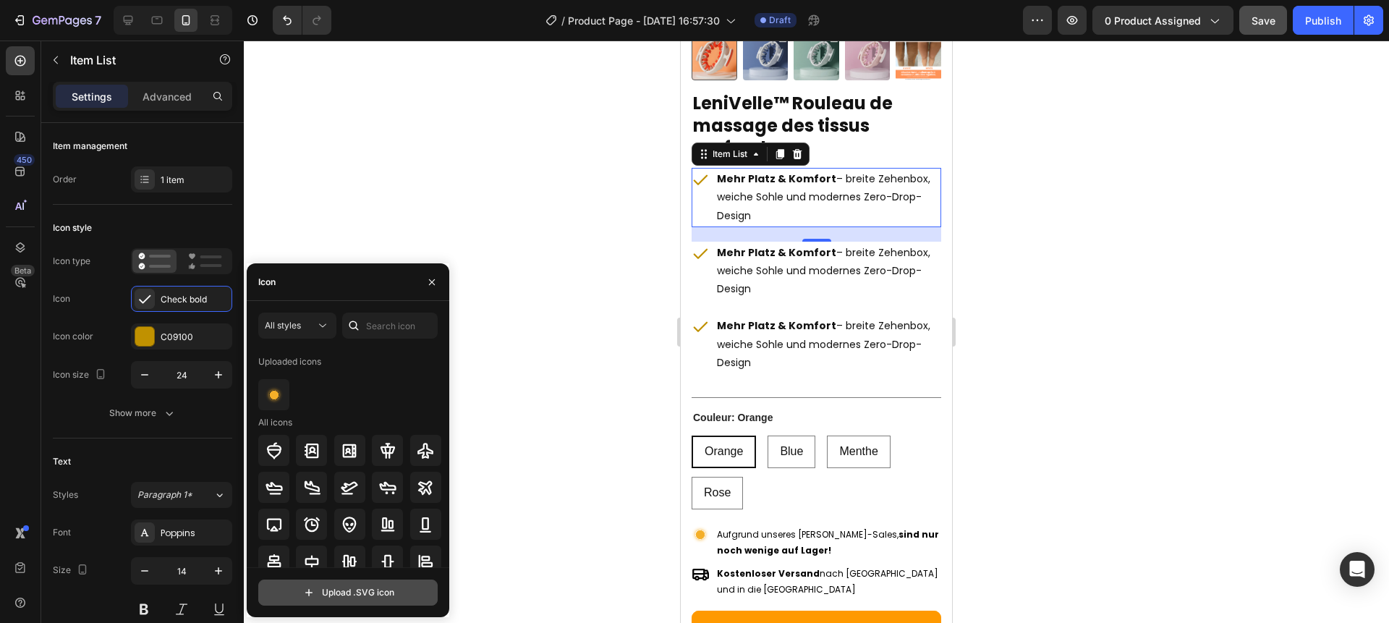
click at [340, 589] on input "file" at bounding box center [348, 592] width 178 height 25
click at [430, 285] on icon "button" at bounding box center [432, 282] width 12 height 12
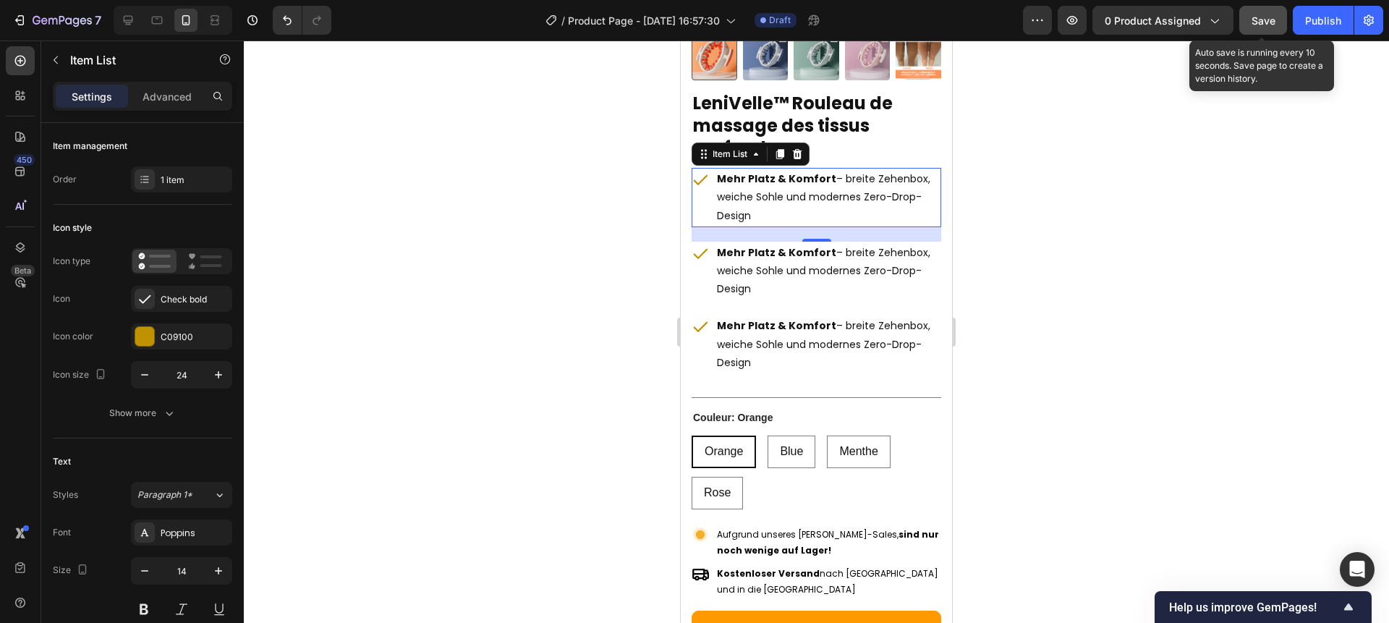
click at [1266, 27] on div "Save" at bounding box center [1264, 20] width 24 height 15
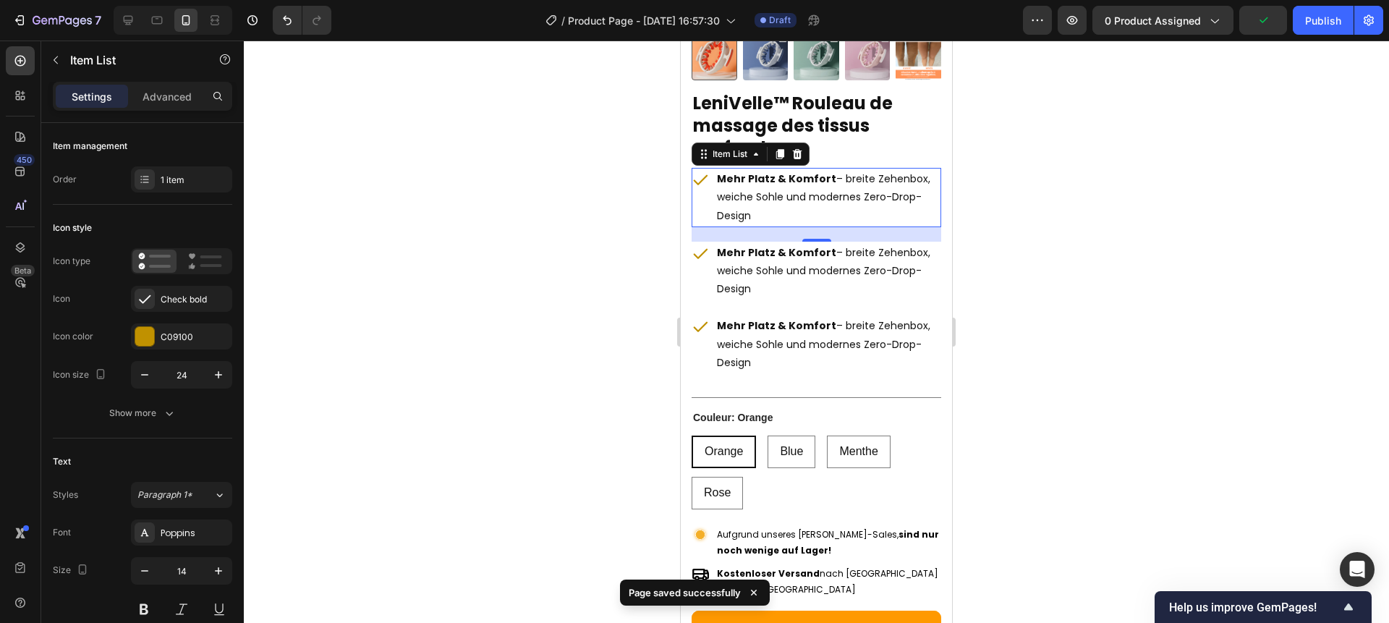
click at [1160, 124] on div at bounding box center [816, 332] width 1145 height 582
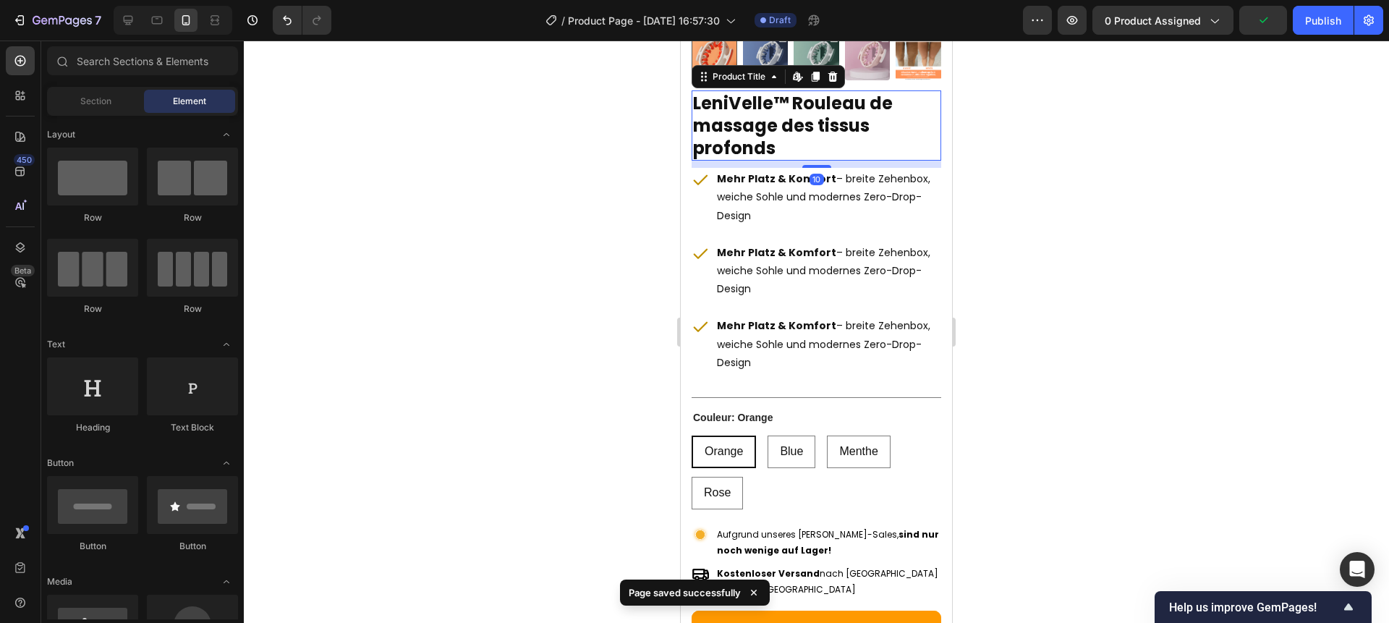
click at [839, 132] on h1 "LeniVelle™ Rouleau de massage des tissus profonds" at bounding box center [817, 125] width 250 height 71
